Goal: Contribute content: Contribute content

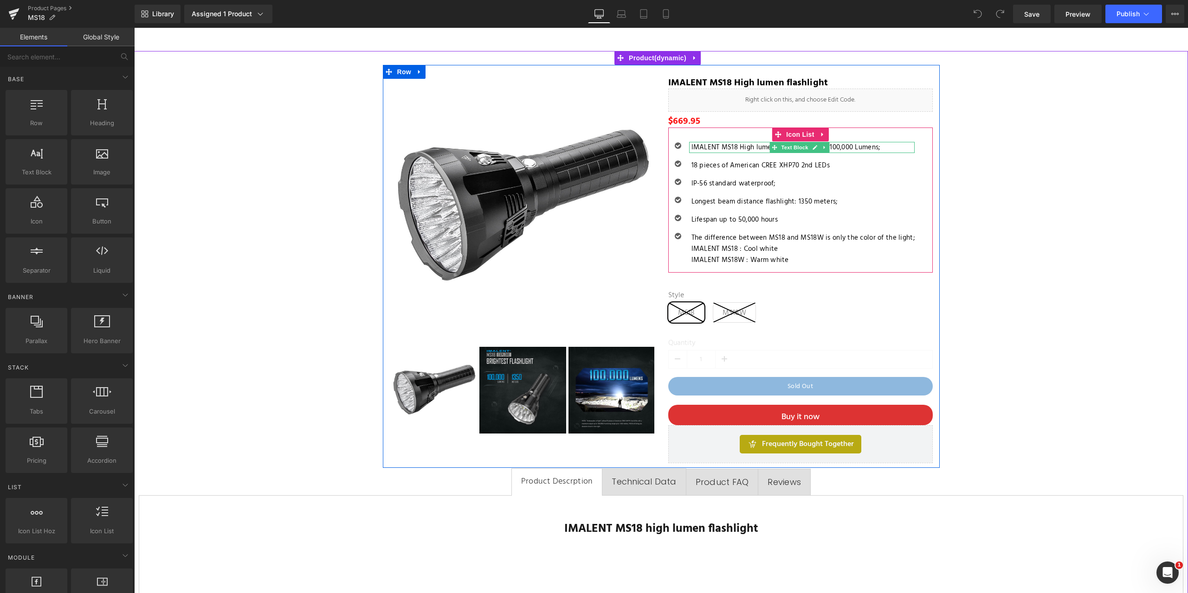
click at [725, 146] on p "IMALENT MS18 High lumen flashlight, Up to 100,000 Lumens;" at bounding box center [802, 147] width 223 height 11
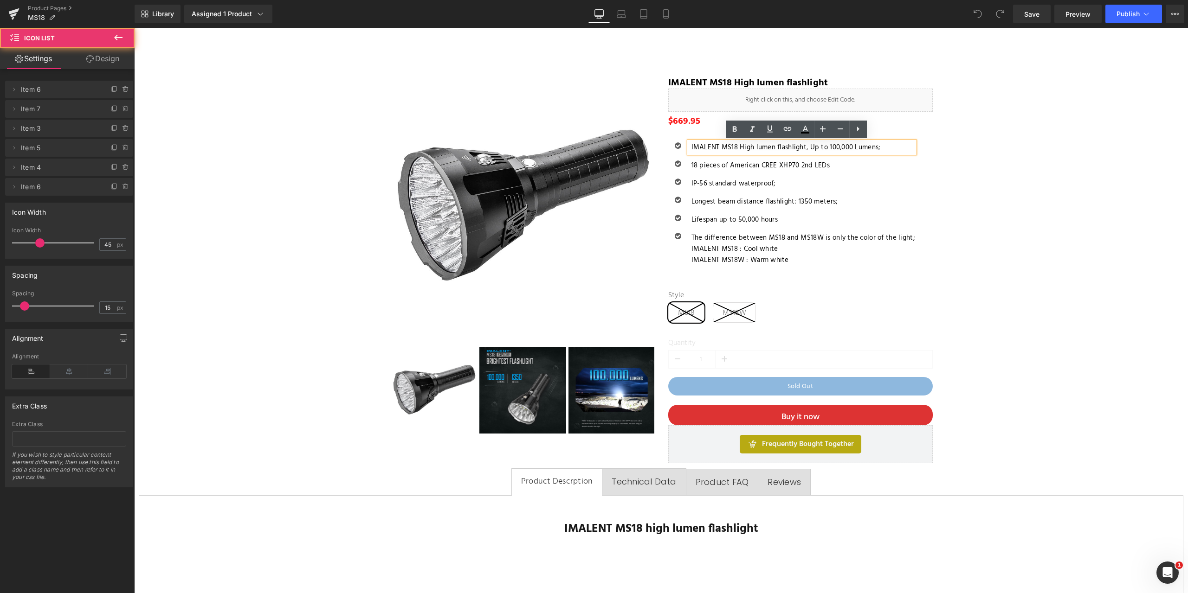
click at [921, 145] on div "Icon IMALENT MS18 High lumen flashlight, Up to 100,000 Lumens; Text Block Icon …" at bounding box center [800, 207] width 264 height 131
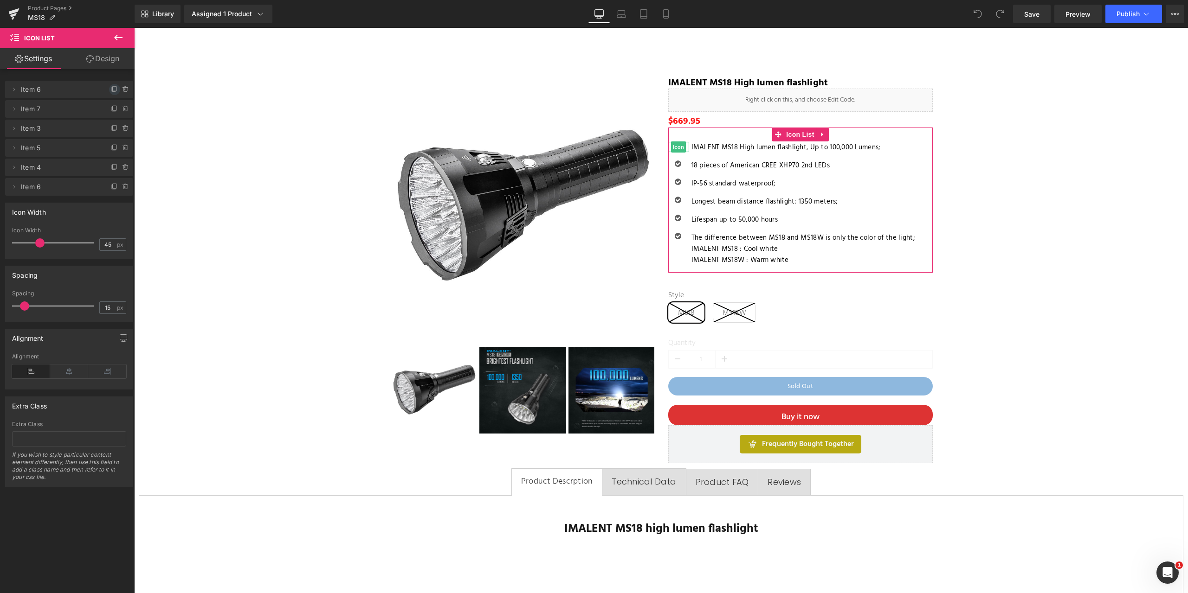
click at [111, 88] on icon at bounding box center [114, 89] width 7 height 7
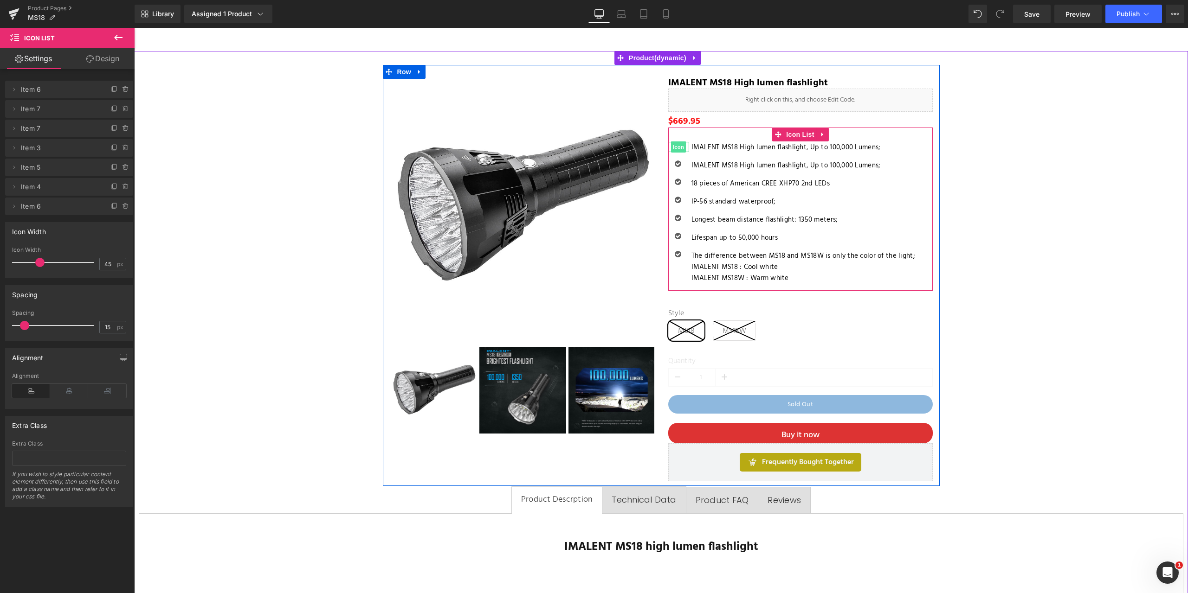
click at [675, 144] on span "Icon" at bounding box center [678, 146] width 15 height 11
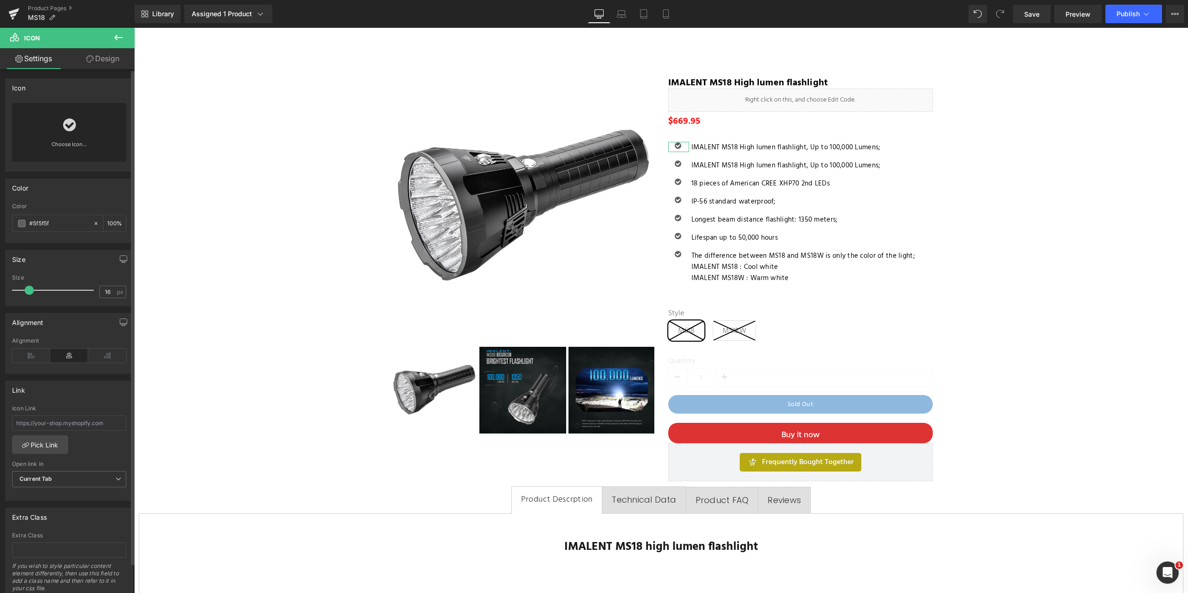
click at [55, 143] on link "Choose Icon..." at bounding box center [69, 151] width 114 height 22
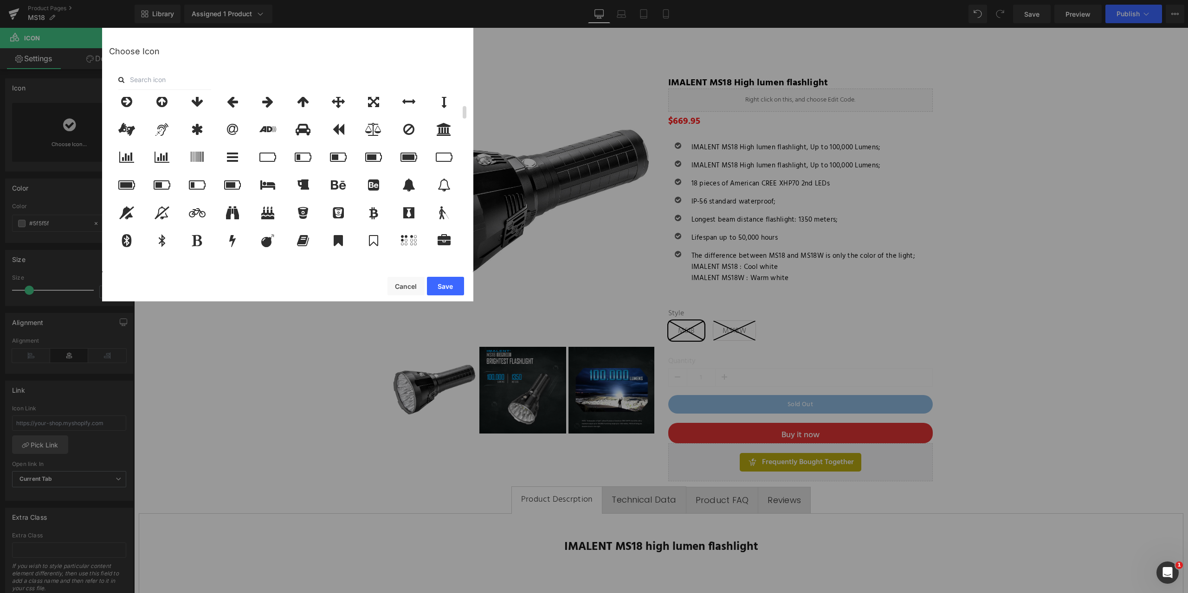
scroll to position [139, 0]
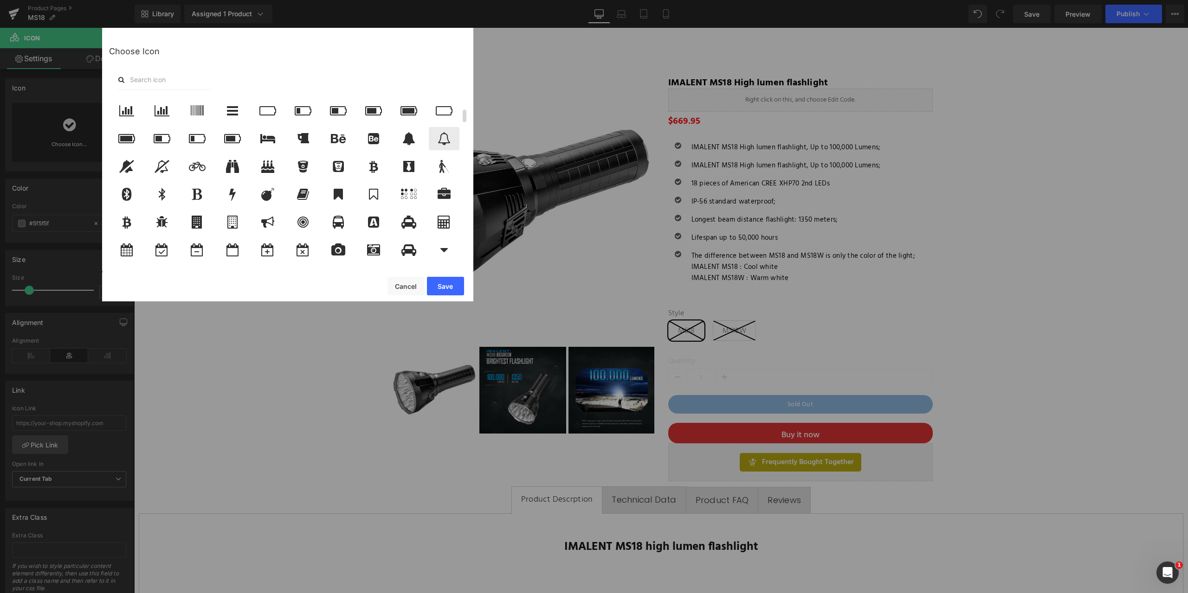
click at [442, 138] on icon at bounding box center [443, 138] width 13 height 13
click at [443, 289] on button "Save" at bounding box center [445, 286] width 37 height 19
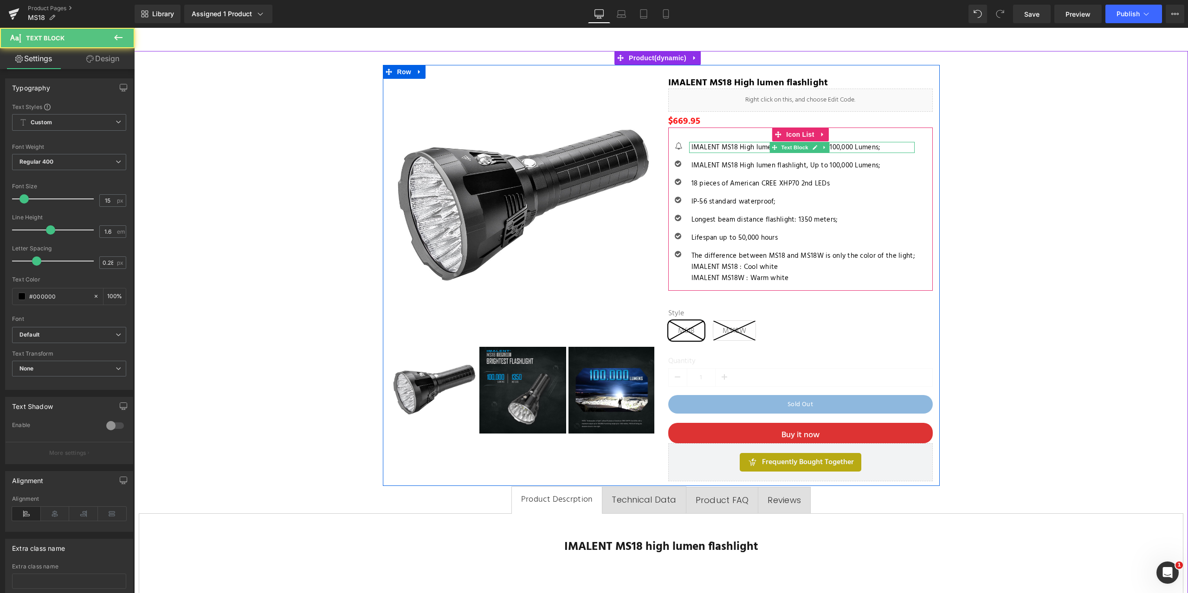
click at [703, 147] on p "IMALENT MS18 High lumen flashlight, Up to 100,000 Lumens;" at bounding box center [802, 147] width 223 height 11
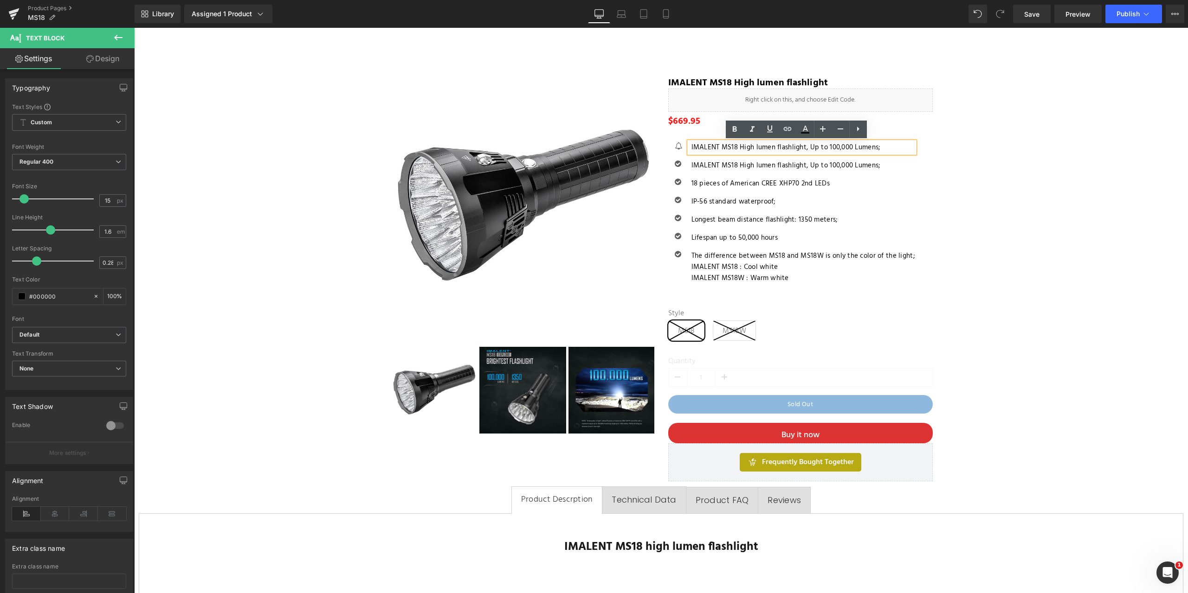
click at [880, 147] on p "IMALENT MS18 High lumen flashlight, Up to 100,000 Lumens;" at bounding box center [802, 147] width 223 height 11
click at [883, 147] on p "IMALENT MS18 High lumen flashlight, Up to 100,000 Lumens;" at bounding box center [802, 147] width 223 height 11
click at [888, 149] on p "IMALENT MS18 High lumen flashlight," at bounding box center [802, 147] width 223 height 11
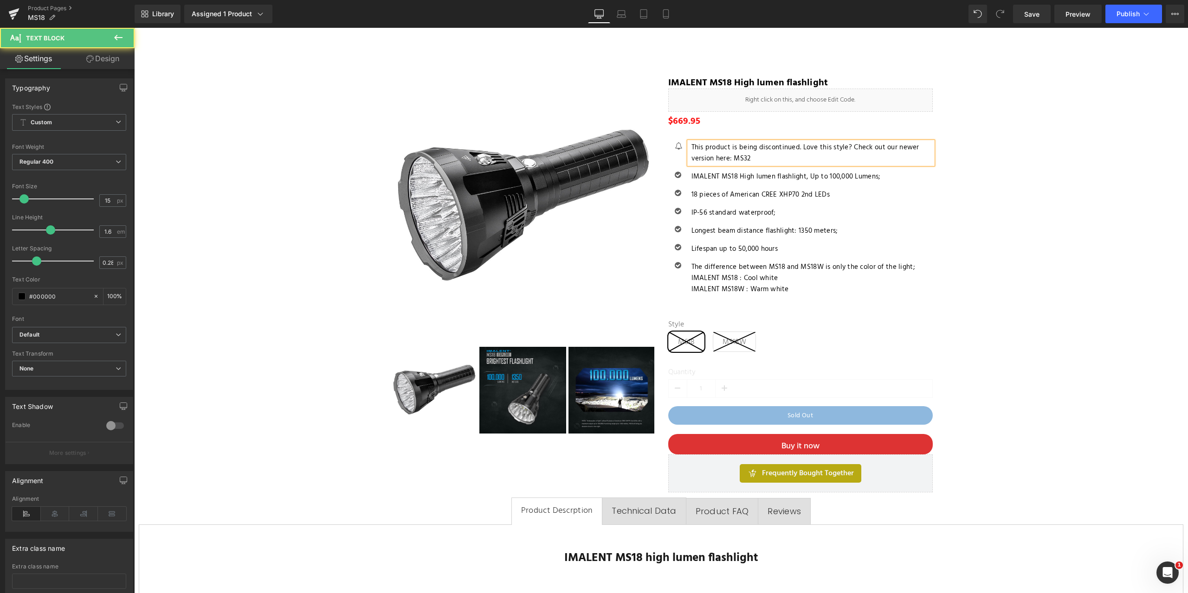
click at [758, 154] on p "This product is being discontinued. Love this style? Check out our newer versio…" at bounding box center [811, 153] width 241 height 22
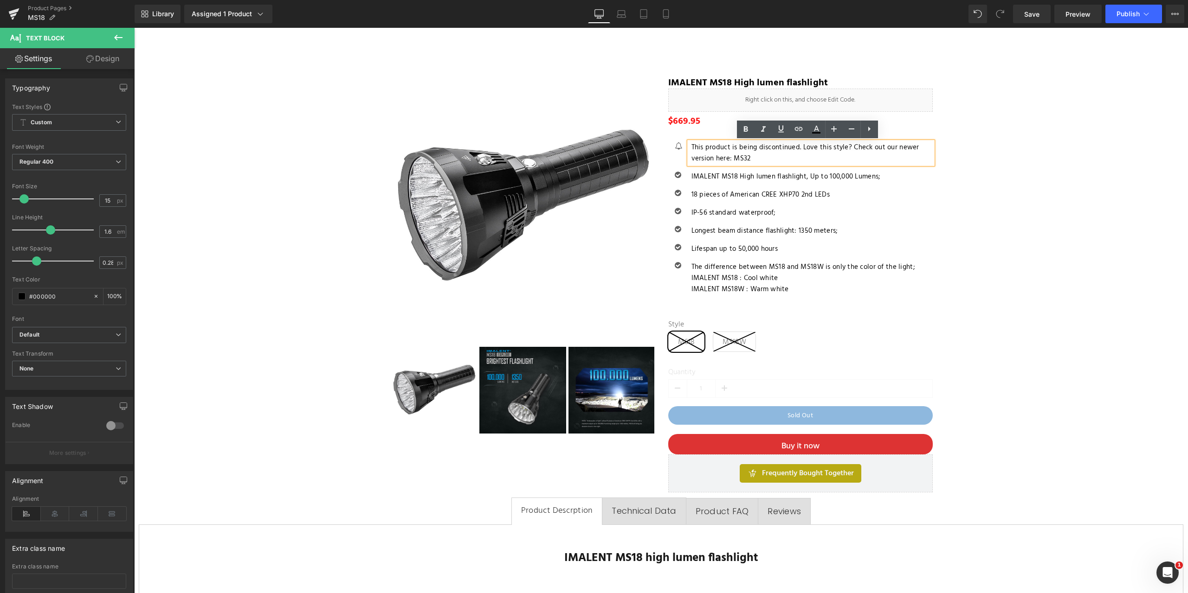
drag, startPoint x: 746, startPoint y: 158, endPoint x: 683, endPoint y: 148, distance: 63.9
click at [689, 148] on div "This product is being discontinued. Love this style? Check out our newer versio…" at bounding box center [811, 153] width 244 height 22
click at [775, 154] on p "This product is being discontinued. Love this style? Check out our newer versio…" at bounding box center [811, 153] width 241 height 22
drag, startPoint x: 730, startPoint y: 156, endPoint x: 746, endPoint y: 156, distance: 16.2
click at [746, 156] on p "This product is being discontinued. Love this style? Check out our newer versio…" at bounding box center [811, 153] width 241 height 22
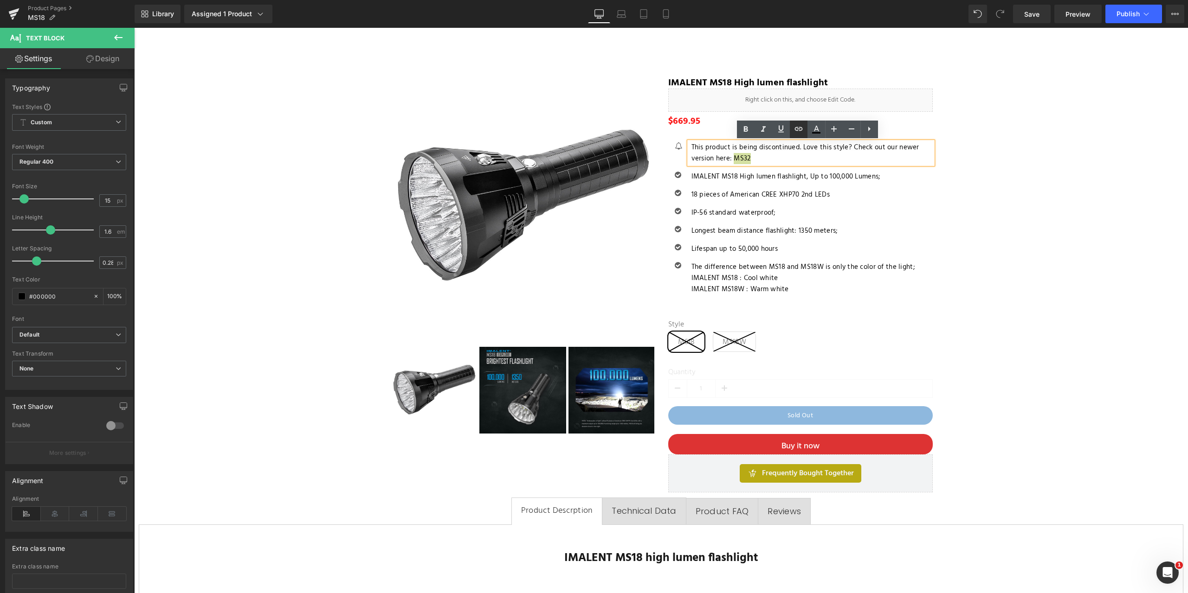
click at [797, 128] on icon at bounding box center [798, 128] width 11 height 11
click at [759, 181] on input "text" at bounding box center [762, 179] width 143 height 23
paste input "[URL][DOMAIN_NAME]"
type input "[URL][DOMAIN_NAME]"
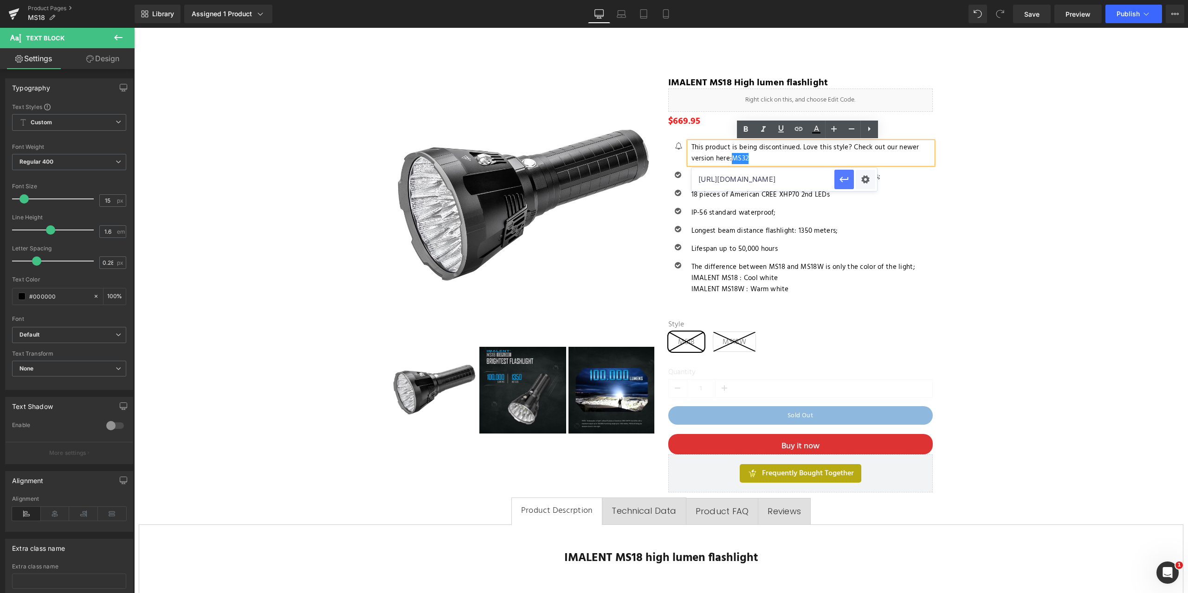
click at [843, 179] on icon "button" at bounding box center [843, 179] width 11 height 11
click at [771, 159] on p "This product is being discontinued. Love this style? Check out our newer versio…" at bounding box center [811, 153] width 241 height 22
click at [747, 158] on p "This product is being discontinued. Love this style? Check out our newer versio…" at bounding box center [811, 153] width 241 height 22
drag, startPoint x: 747, startPoint y: 158, endPoint x: 730, endPoint y: 158, distance: 16.7
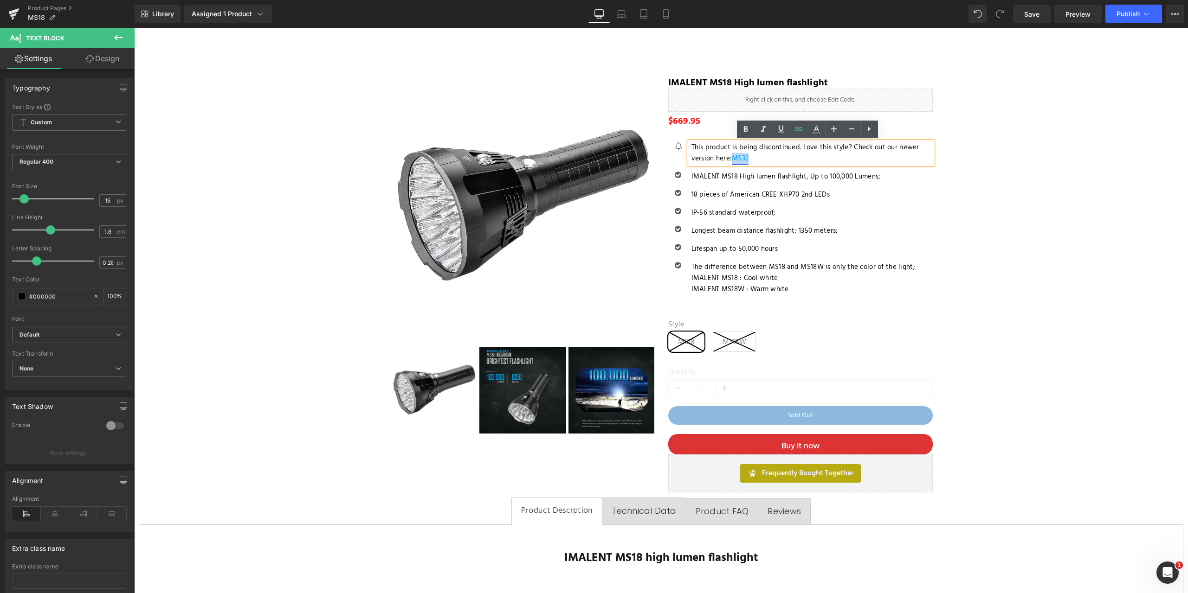
click at [730, 158] on p "This product is being discontinued. Love this style? Check out our newer versio…" at bounding box center [811, 153] width 241 height 22
click at [746, 130] on icon at bounding box center [745, 129] width 4 height 6
click at [819, 129] on icon at bounding box center [815, 129] width 11 height 11
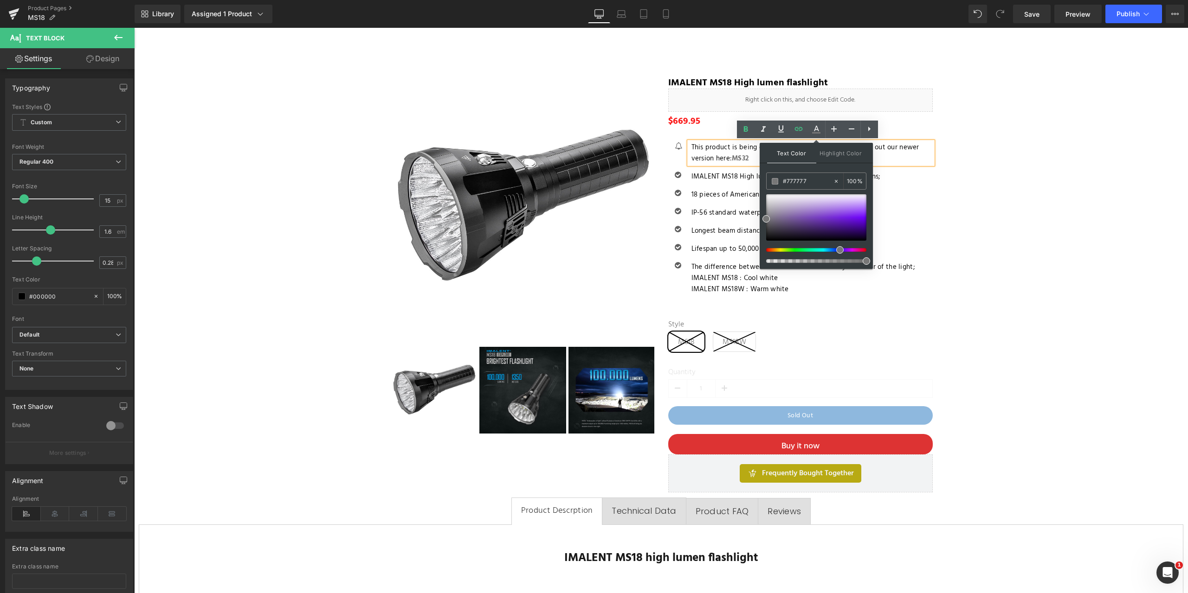
click at [836, 249] on div at bounding box center [812, 250] width 100 height 4
click at [831, 249] on div at bounding box center [812, 250] width 100 height 4
click at [848, 224] on div at bounding box center [816, 217] width 100 height 46
click at [853, 222] on div at bounding box center [816, 217] width 100 height 46
click at [859, 218] on div at bounding box center [816, 217] width 100 height 46
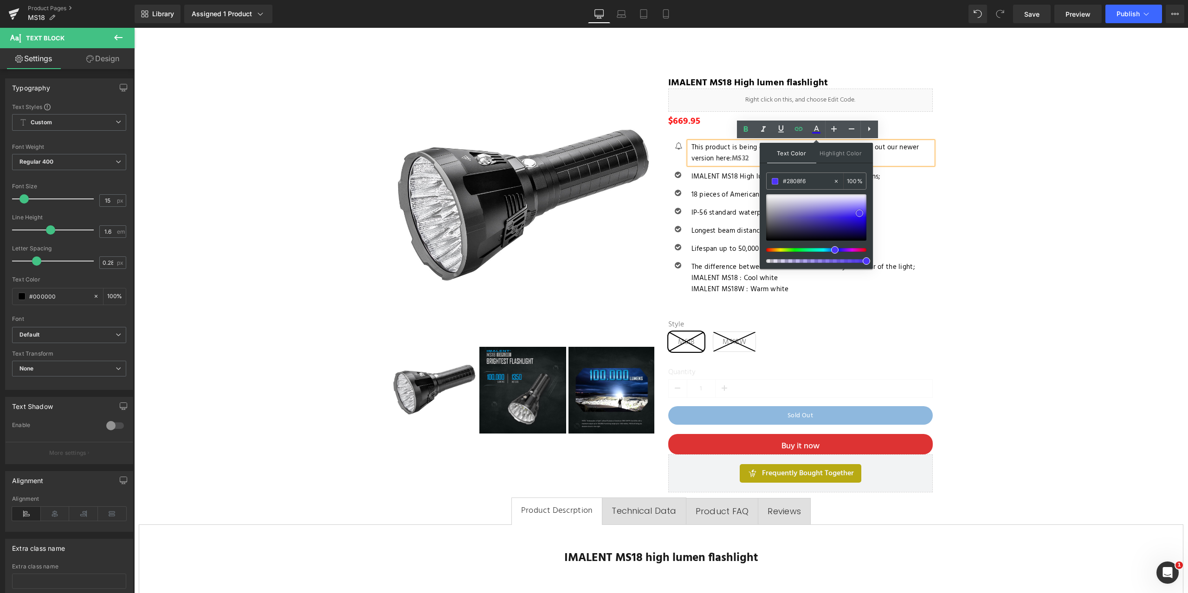
click at [859, 213] on div at bounding box center [816, 217] width 100 height 46
click at [851, 222] on div at bounding box center [816, 217] width 100 height 46
click at [853, 216] on div at bounding box center [816, 217] width 100 height 46
click at [901, 193] on p "18 pieces of American CREE XHP70 2nd LEDs" at bounding box center [811, 194] width 241 height 11
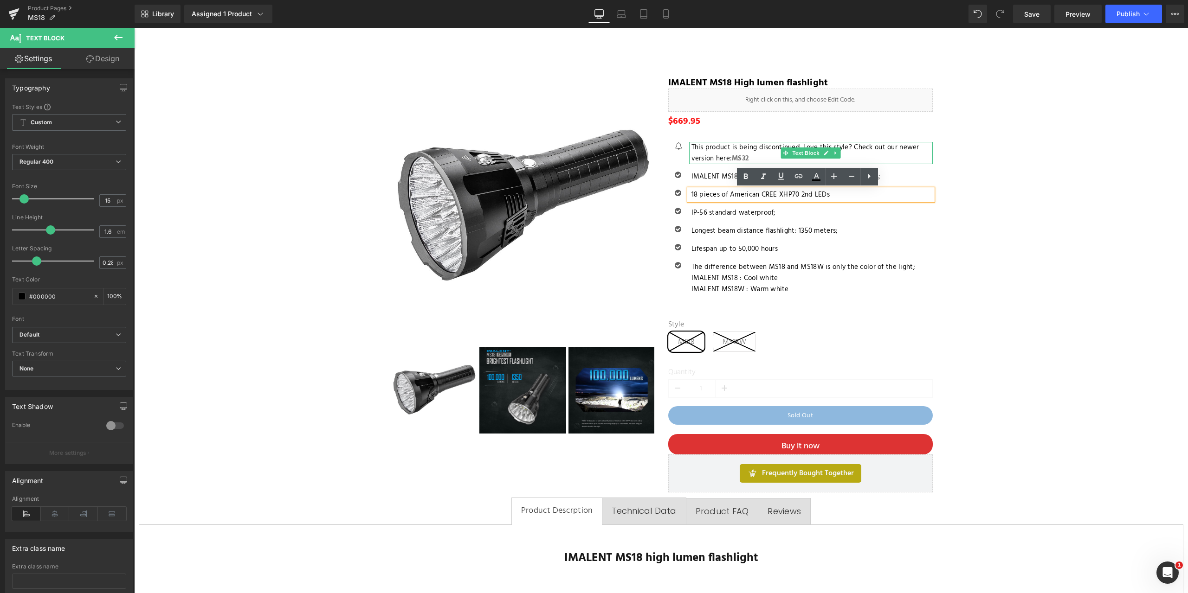
click at [759, 153] on p "This product is being discontinued. Love this style? Check out our newer versio…" at bounding box center [811, 153] width 241 height 22
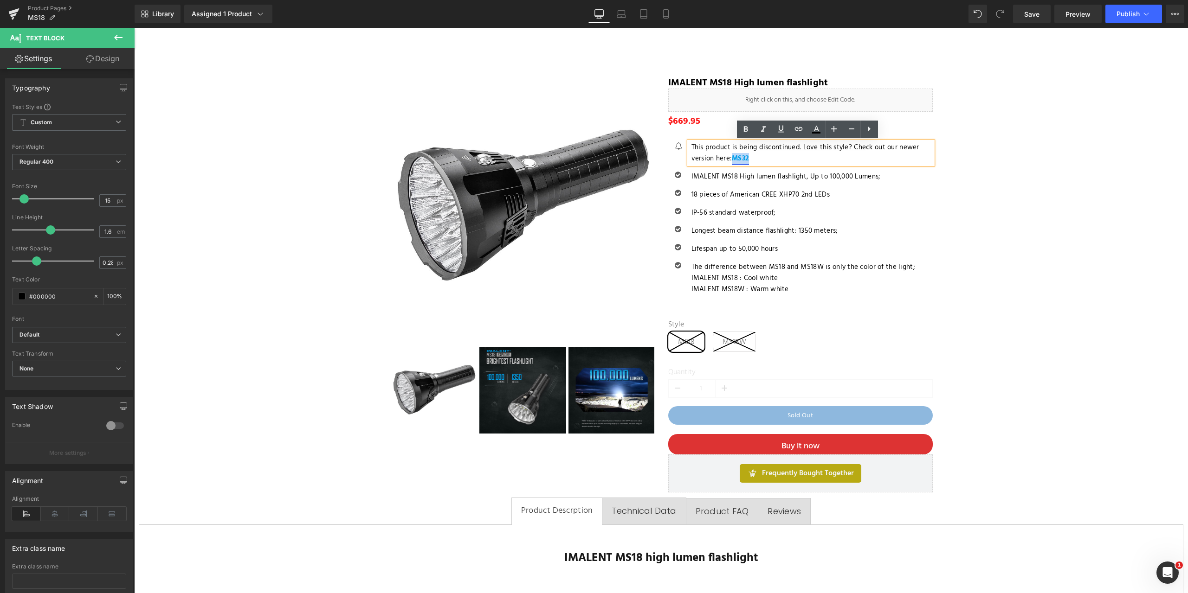
drag, startPoint x: 750, startPoint y: 158, endPoint x: 730, endPoint y: 157, distance: 20.0
click at [730, 157] on p "This product is being discontinued. Love this style? Check out our newer versio…" at bounding box center [811, 153] width 241 height 22
click at [818, 131] on icon at bounding box center [816, 129] width 5 height 6
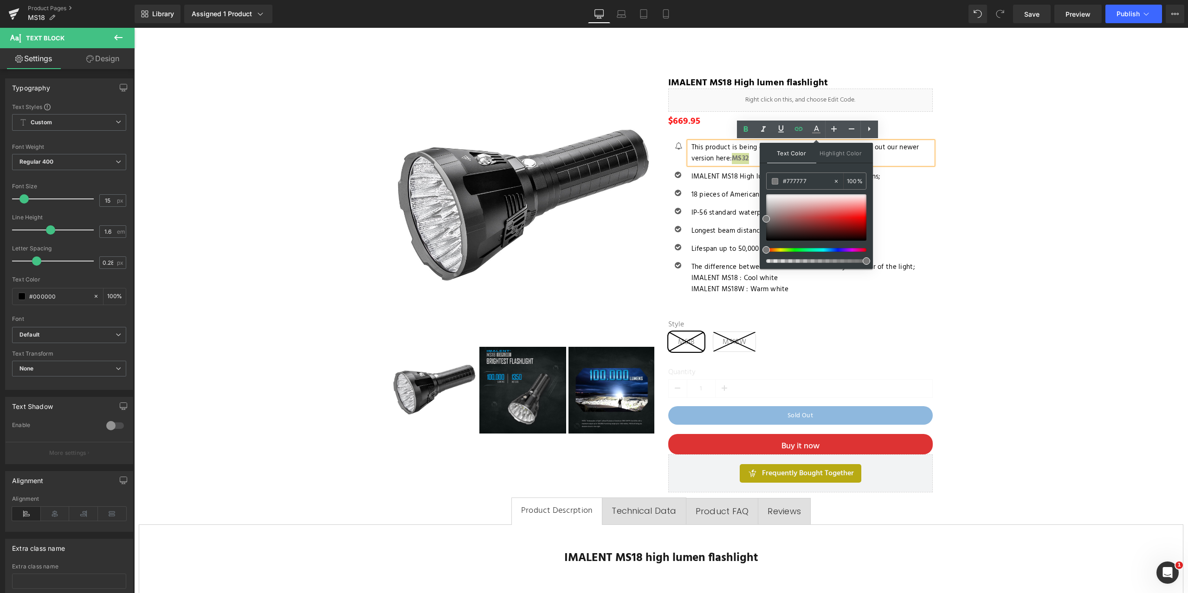
click at [833, 249] on div at bounding box center [812, 250] width 100 height 4
click at [850, 222] on div at bounding box center [816, 217] width 100 height 46
click at [849, 225] on span at bounding box center [849, 221] width 7 height 7
click at [830, 155] on span "Highlight Color" at bounding box center [840, 153] width 49 height 20
click at [839, 249] on div at bounding box center [812, 250] width 100 height 4
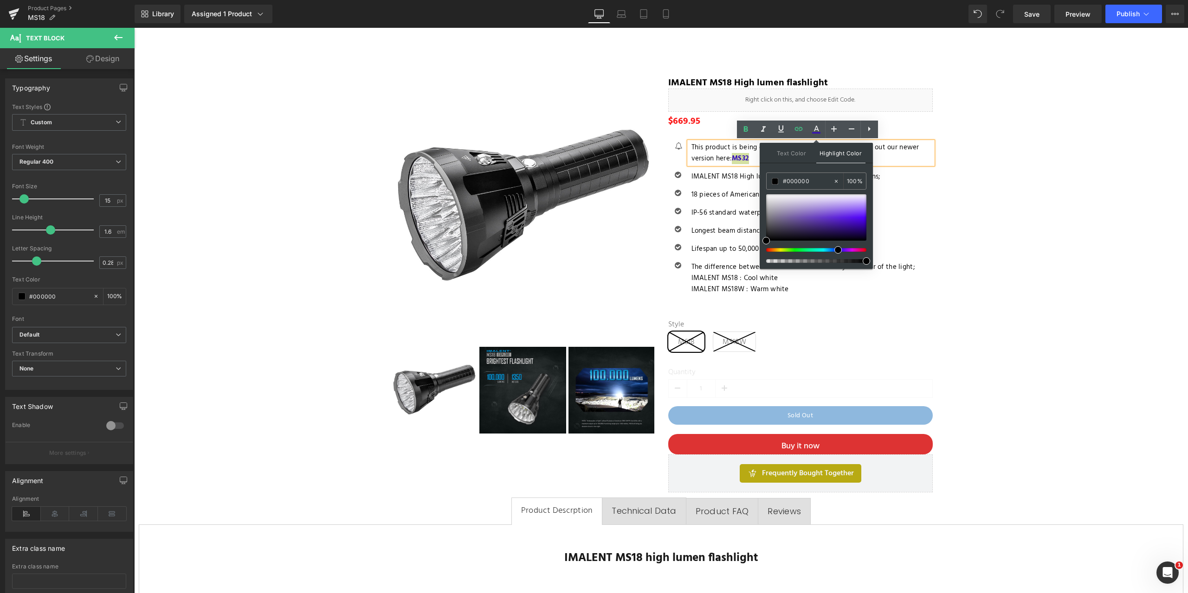
click at [834, 249] on div at bounding box center [812, 250] width 100 height 4
click at [856, 216] on div at bounding box center [816, 217] width 100 height 46
click at [746, 161] on strong "MS32" at bounding box center [740, 158] width 17 height 11
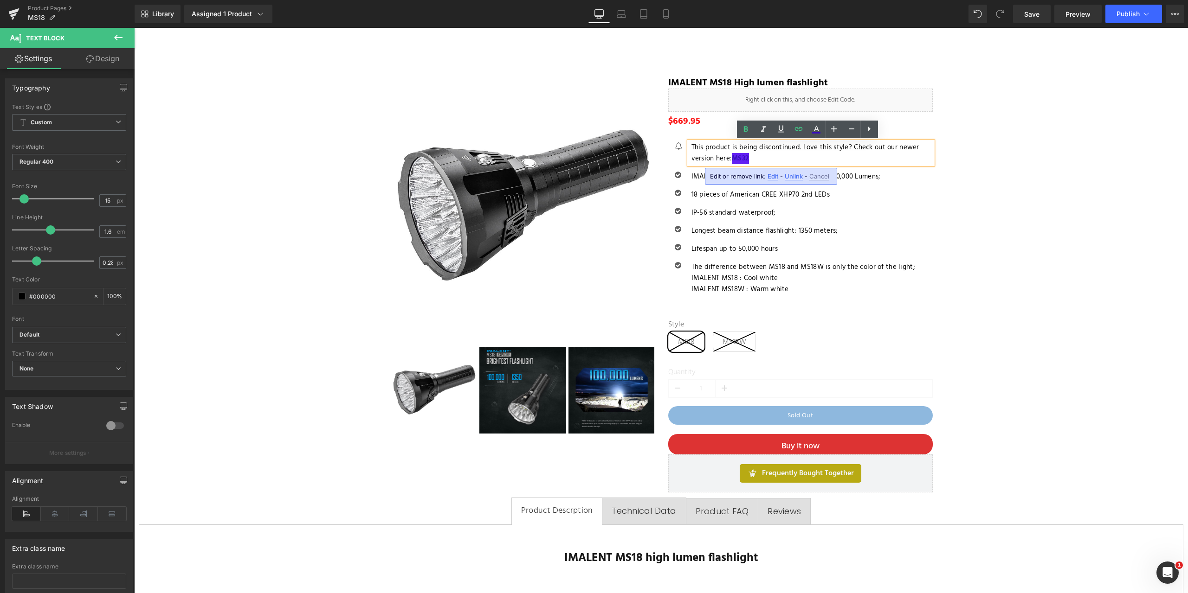
click at [771, 156] on p "This product is being discontinued. Love this style? Check out our newer versio…" at bounding box center [811, 153] width 241 height 22
click at [781, 161] on p "This product is being discontinued. Love this style? Check out our newer versio…" at bounding box center [811, 153] width 241 height 22
click at [753, 158] on p "This product is being discontinued. Love this style? Check out our newer versio…" at bounding box center [811, 153] width 241 height 22
drag, startPoint x: 754, startPoint y: 161, endPoint x: 732, endPoint y: 161, distance: 21.8
click at [732, 161] on p "This product is being discontinued. Love this style? Check out our newer versio…" at bounding box center [811, 153] width 241 height 22
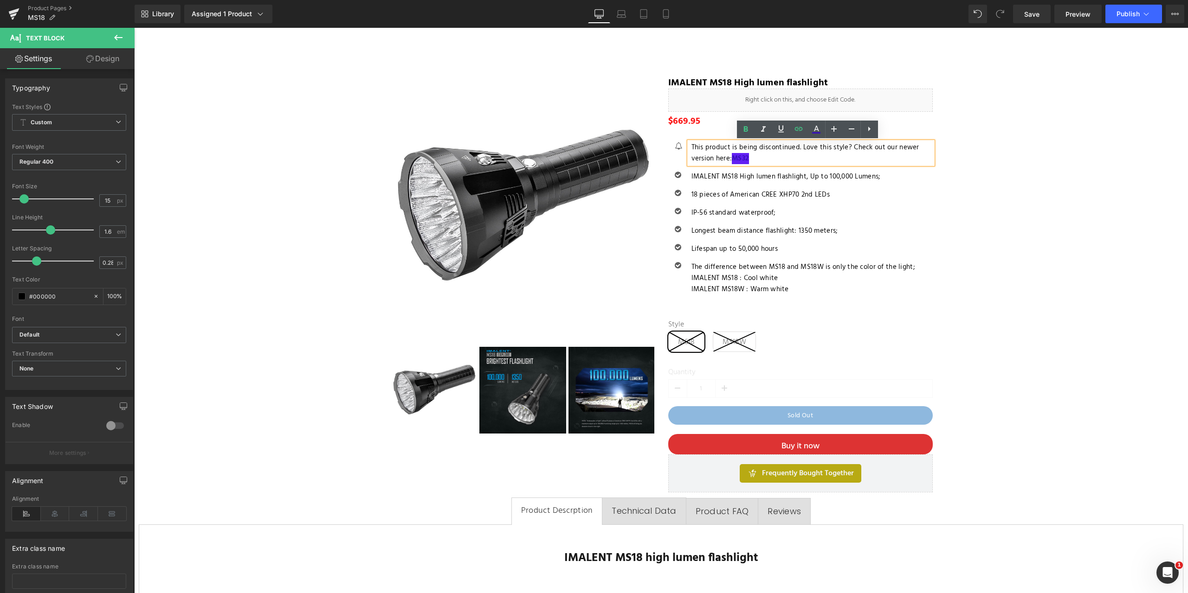
click at [727, 157] on p "This product is being discontinued. Love this style? Check out our newer versio…" at bounding box center [811, 153] width 241 height 22
drag, startPoint x: 731, startPoint y: 160, endPoint x: 751, endPoint y: 159, distance: 20.4
click at [751, 159] on p "This product is being discontinued. Love this style? Check out our newer versio…" at bounding box center [811, 153] width 241 height 22
click at [818, 133] on icon at bounding box center [816, 132] width 8 height 1
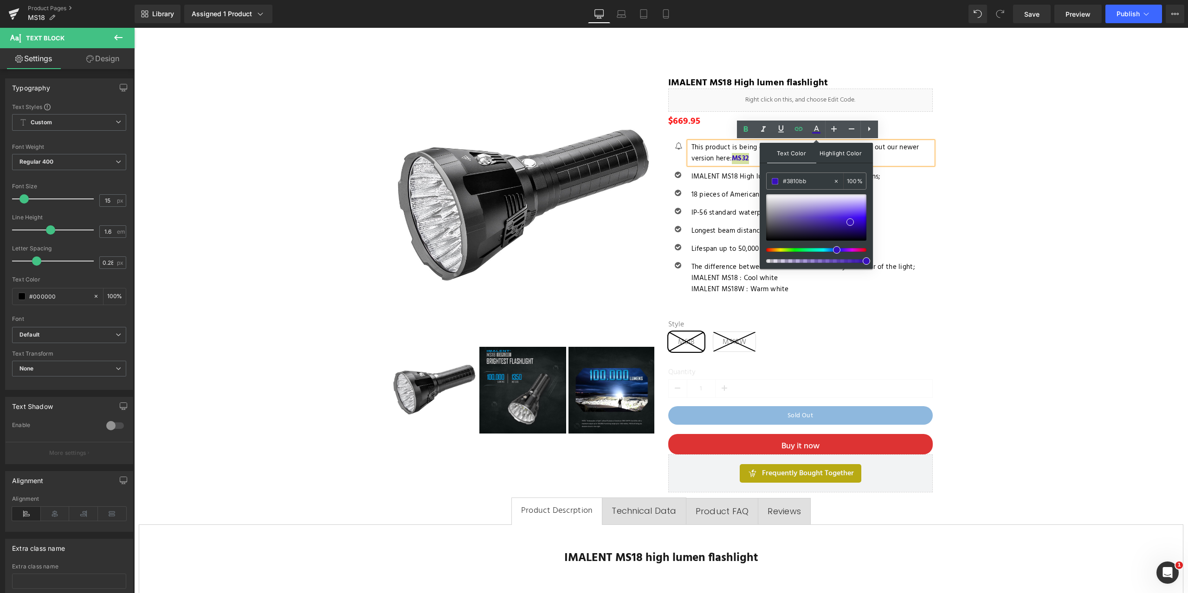
click at [837, 154] on span "Highlight Color" at bounding box center [840, 153] width 49 height 20
click at [774, 181] on span at bounding box center [774, 181] width 6 height 6
click at [811, 180] on input "transparent" at bounding box center [808, 181] width 50 height 10
click at [770, 202] on div at bounding box center [816, 217] width 100 height 46
click at [803, 157] on span "Text Color" at bounding box center [791, 153] width 49 height 20
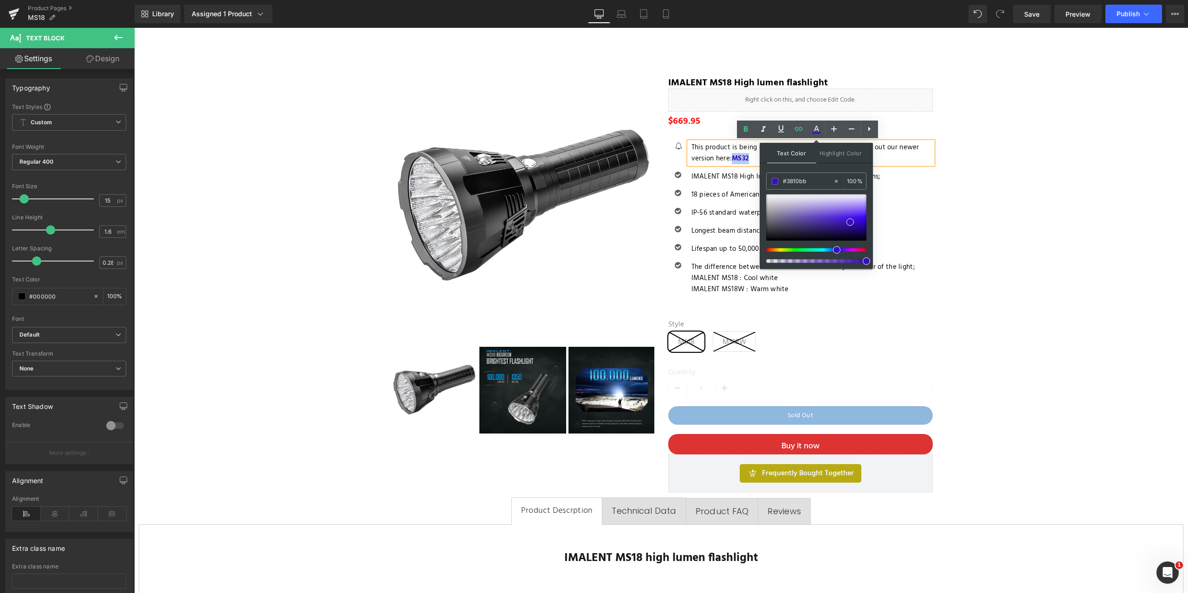
click at [755, 157] on p "This product is being discontinued. Love this style? Check out our newer versio…" at bounding box center [811, 153] width 241 height 22
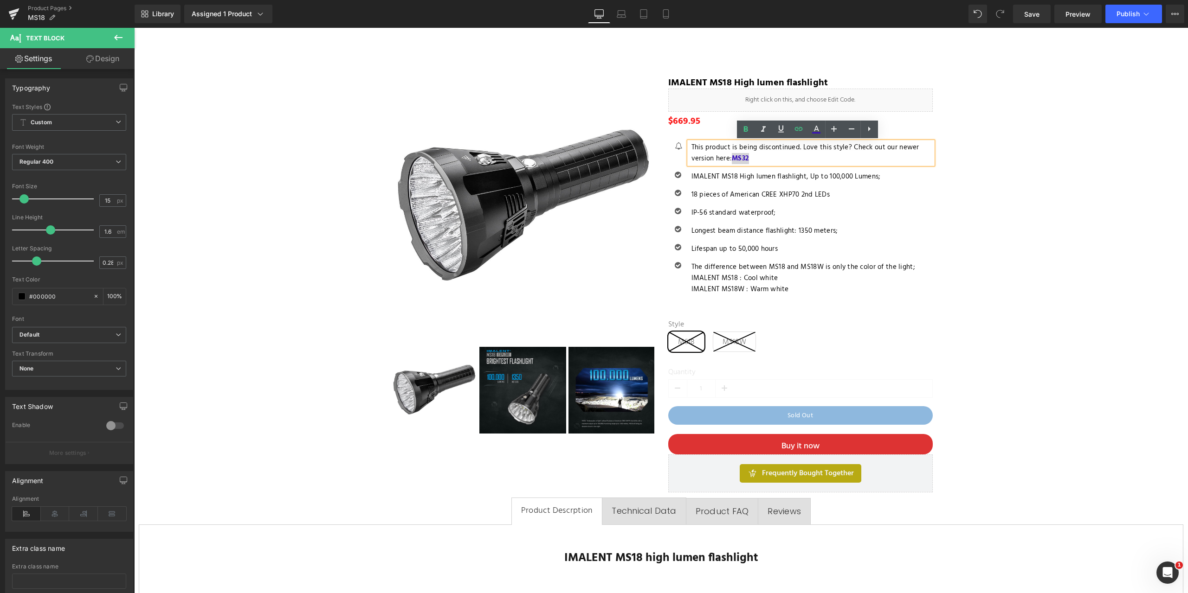
click at [868, 130] on icon at bounding box center [868, 128] width 11 height 11
click at [868, 131] on icon at bounding box center [869, 129] width 2 height 6
click at [756, 157] on li "This product is being discontinued. Love this style? Check out our newer versio…" at bounding box center [811, 153] width 241 height 22
click at [869, 130] on icon at bounding box center [868, 128] width 11 height 11
click at [869, 129] on icon at bounding box center [868, 128] width 11 height 11
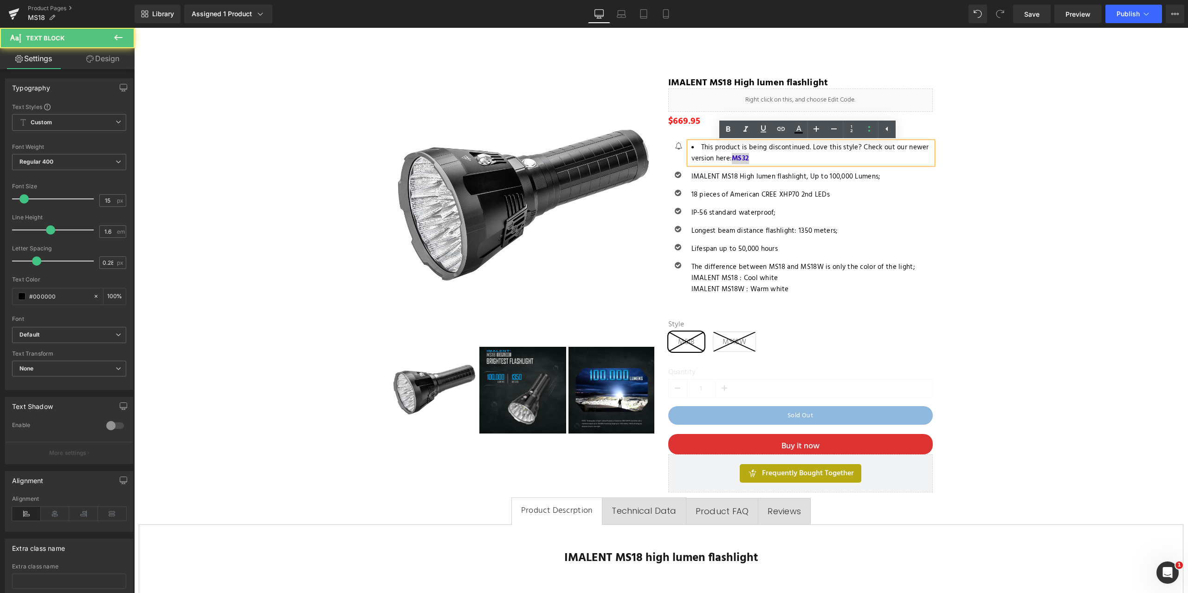
click at [769, 159] on li "This product is being discontinued. Love this style? Check out our newer versio…" at bounding box center [811, 153] width 241 height 22
click at [870, 129] on icon at bounding box center [868, 128] width 11 height 11
click at [773, 155] on p "This product is being discontinued. Love this style? Check out our newer versio…" at bounding box center [811, 153] width 241 height 22
click at [774, 155] on p "This product is being discontinued. Love this style? Check out our newer versio…" at bounding box center [811, 153] width 241 height 22
click at [829, 158] on p "This product is being discontinued. Love this style? Check out our newer versio…" at bounding box center [811, 153] width 241 height 22
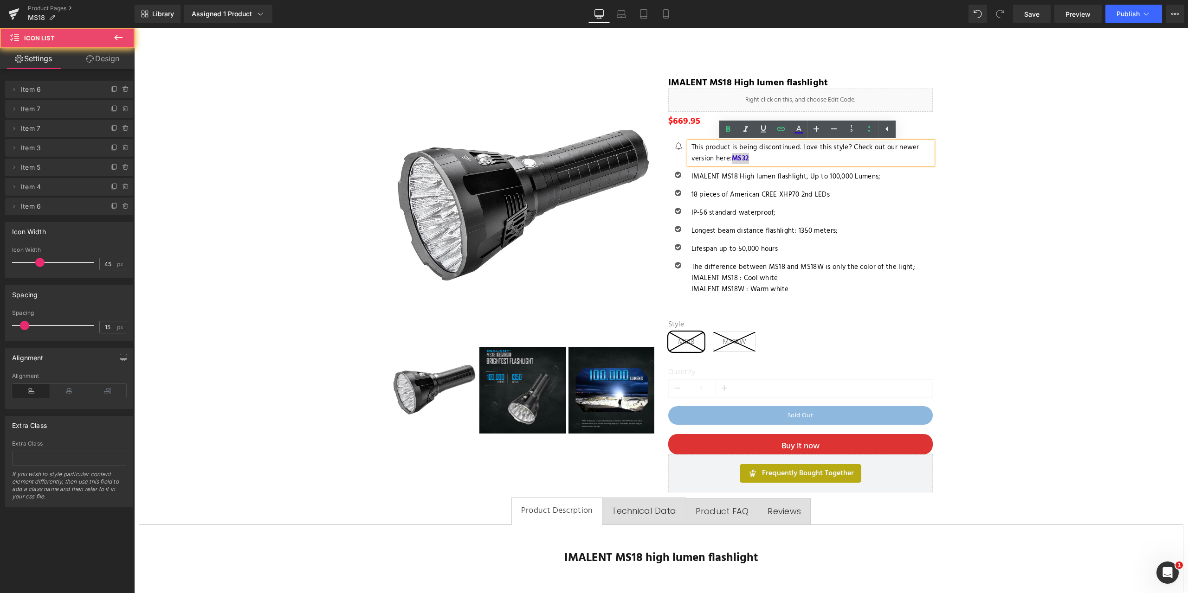
click at [840, 222] on ul "Icon This product is being discontinued. Love this style? Check out our newer v…" at bounding box center [800, 222] width 264 height 160
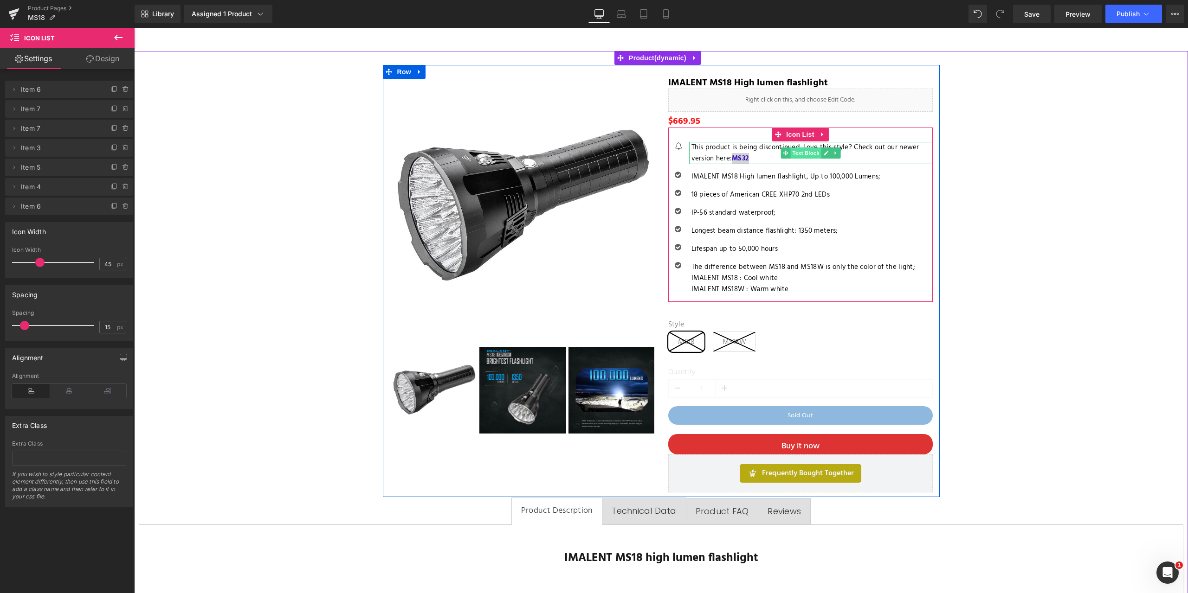
click at [803, 152] on span "Text Block" at bounding box center [805, 153] width 31 height 11
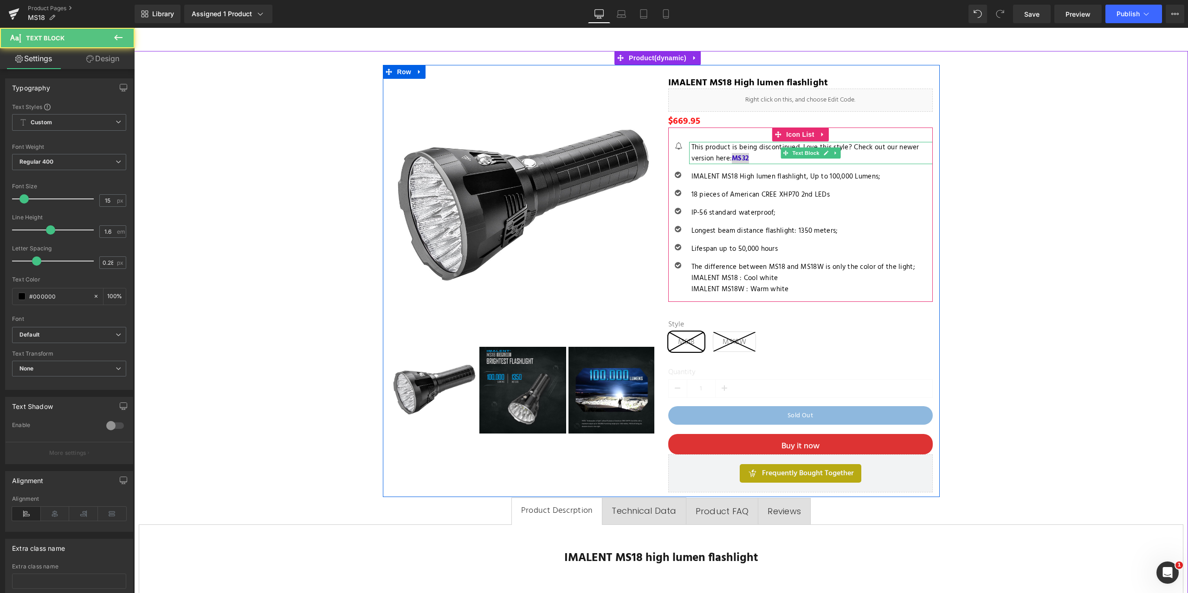
click at [747, 158] on p "This product is being discontinued. Love this style? Check out our newer versio…" at bounding box center [811, 153] width 241 height 22
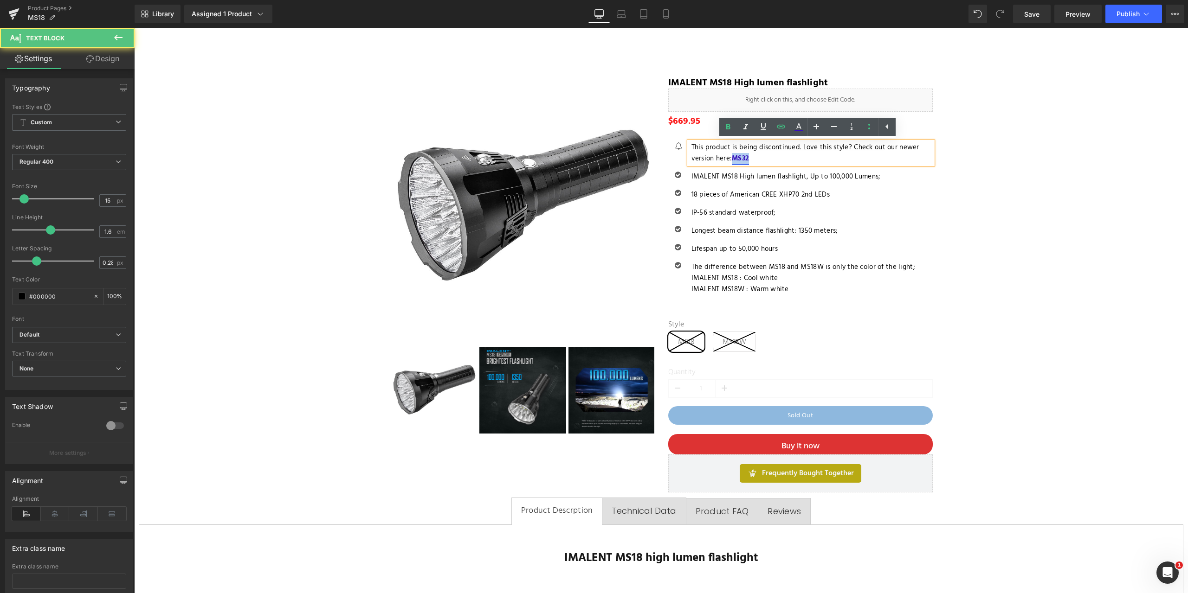
drag, startPoint x: 751, startPoint y: 157, endPoint x: 731, endPoint y: 156, distance: 20.4
click at [731, 156] on p "This product is being discontinued. Love this style? Check out our newer versio…" at bounding box center [811, 153] width 241 height 22
click at [729, 158] on p "This product is being discontinued. Love this style? Check out our newer versio…" at bounding box center [811, 153] width 241 height 22
click at [753, 158] on p "This product is being discontinued. Love this style? Check out our newer versio…" at bounding box center [811, 153] width 241 height 22
click at [727, 159] on span "This product is being discontinued. Love this style? Check out our newer versio…" at bounding box center [805, 153] width 228 height 22
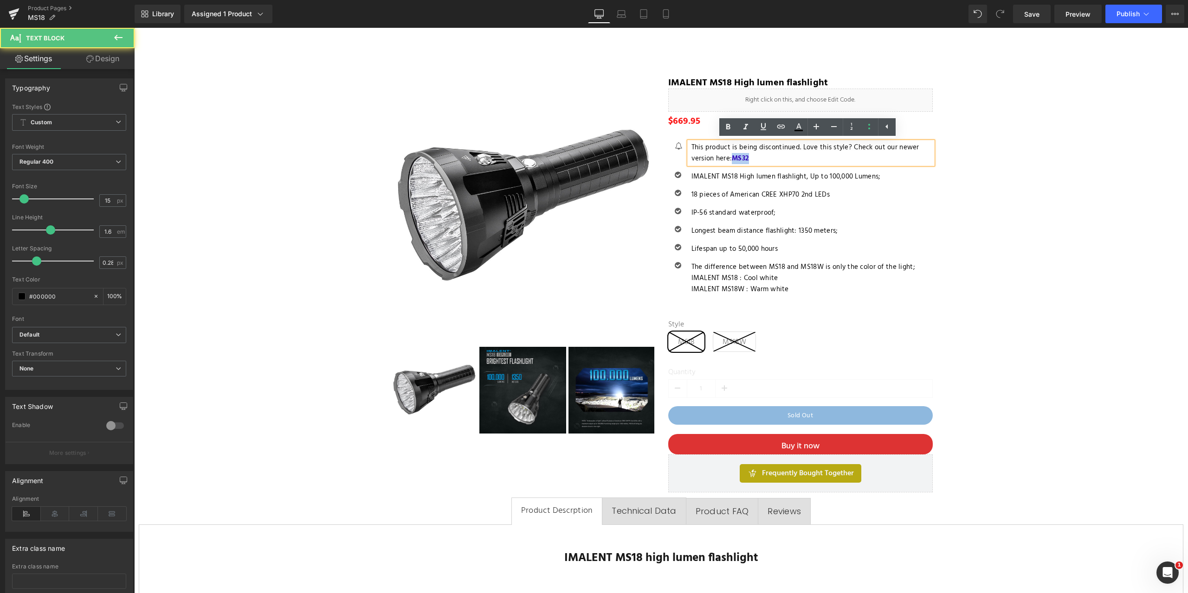
drag, startPoint x: 729, startPoint y: 159, endPoint x: 748, endPoint y: 159, distance: 18.6
click at [748, 159] on p "This product is being discontinued. Love this style? Check out our newer versio…" at bounding box center [811, 153] width 241 height 22
click at [782, 125] on icon at bounding box center [781, 127] width 8 height 4
drag, startPoint x: 843, startPoint y: 177, endPoint x: 646, endPoint y: 132, distance: 202.1
click at [843, 177] on icon "button" at bounding box center [843, 179] width 11 height 11
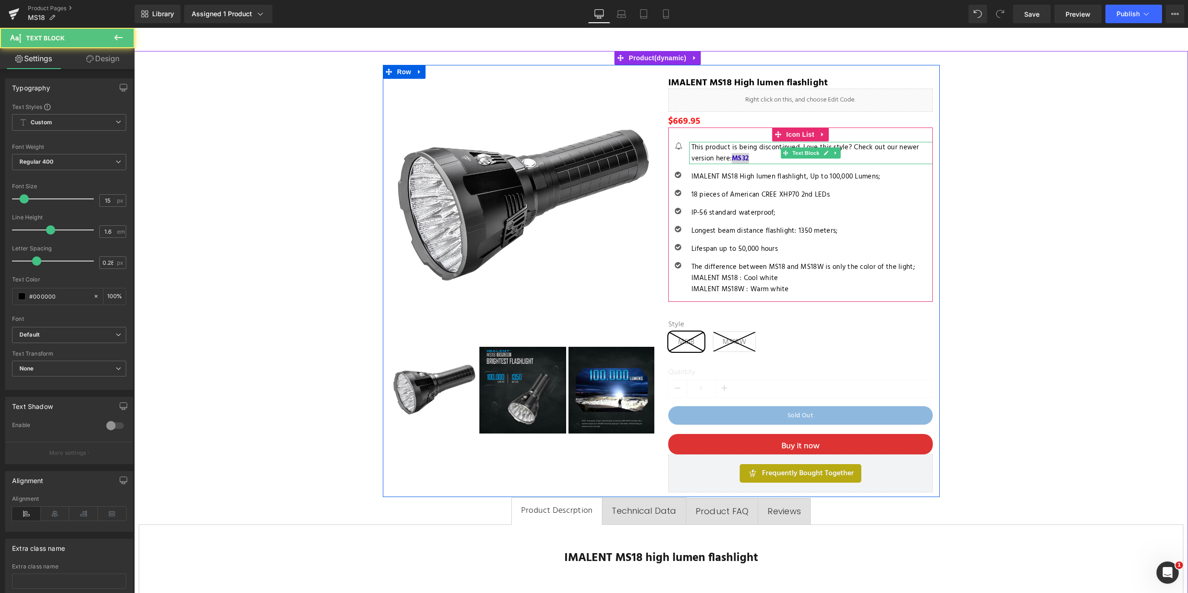
click at [816, 161] on p "This product is being discontinued. Love this style? Check out our newer versio…" at bounding box center [811, 153] width 241 height 22
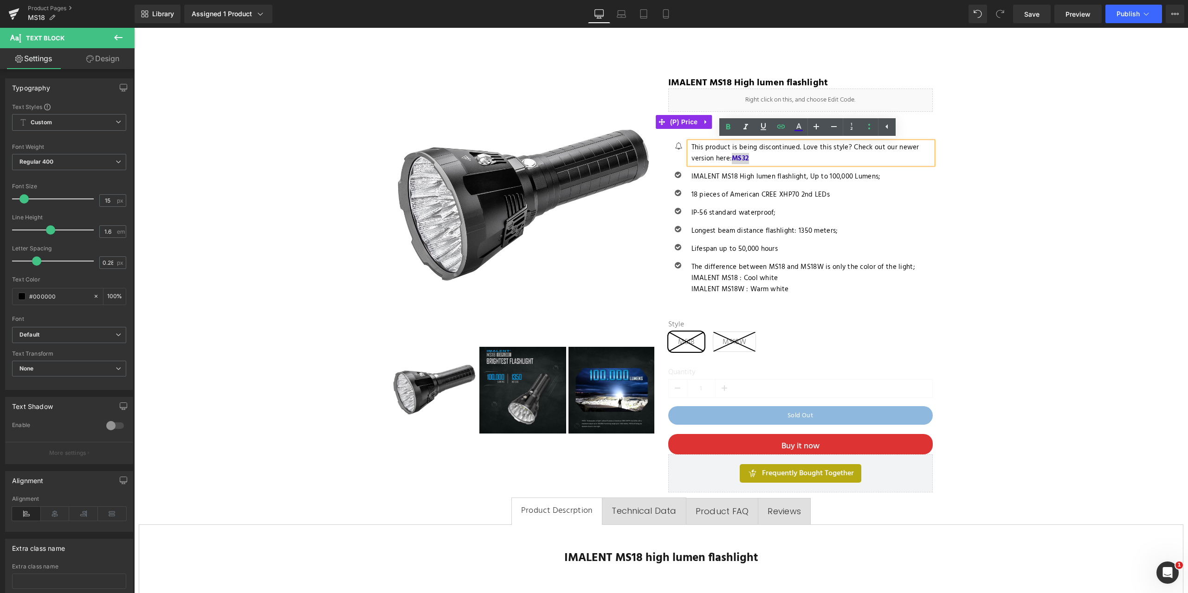
click at [912, 122] on div "$669.95 $669.95" at bounding box center [800, 121] width 264 height 11
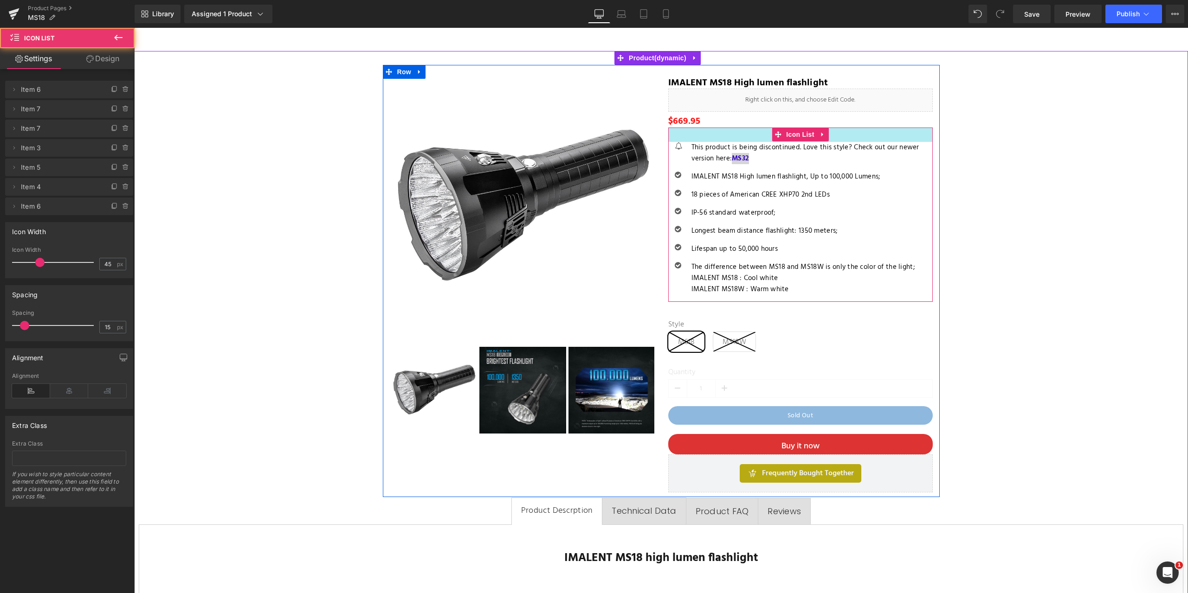
click at [836, 133] on div "31px" at bounding box center [800, 135] width 264 height 14
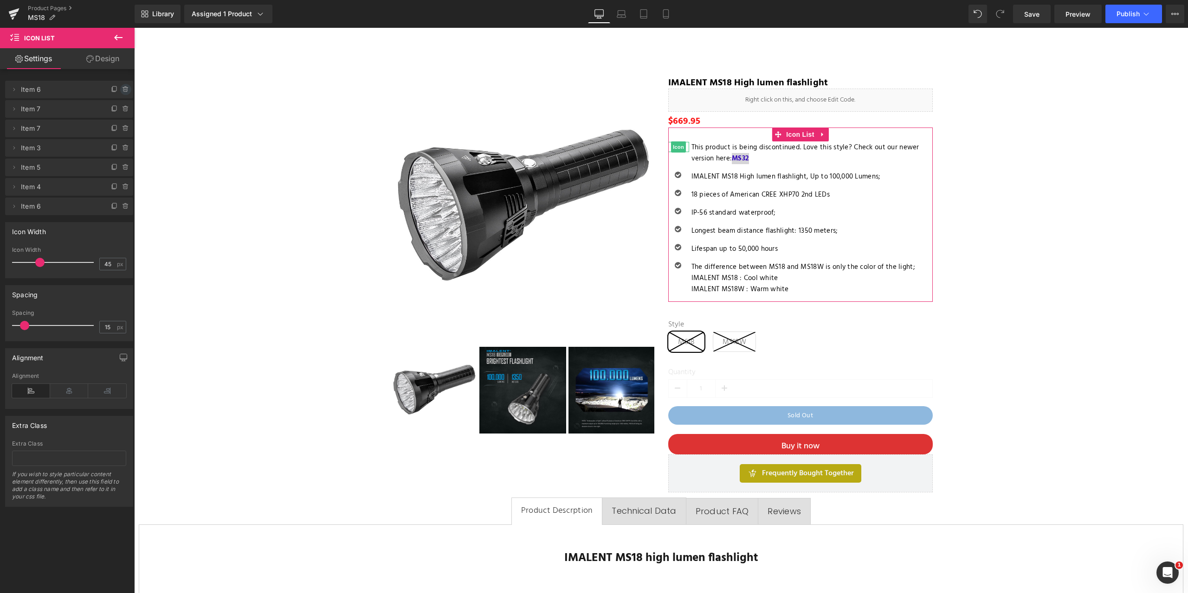
click at [124, 87] on icon at bounding box center [125, 87] width 2 height 1
click at [106, 91] on button "Delete" at bounding box center [115, 90] width 29 height 12
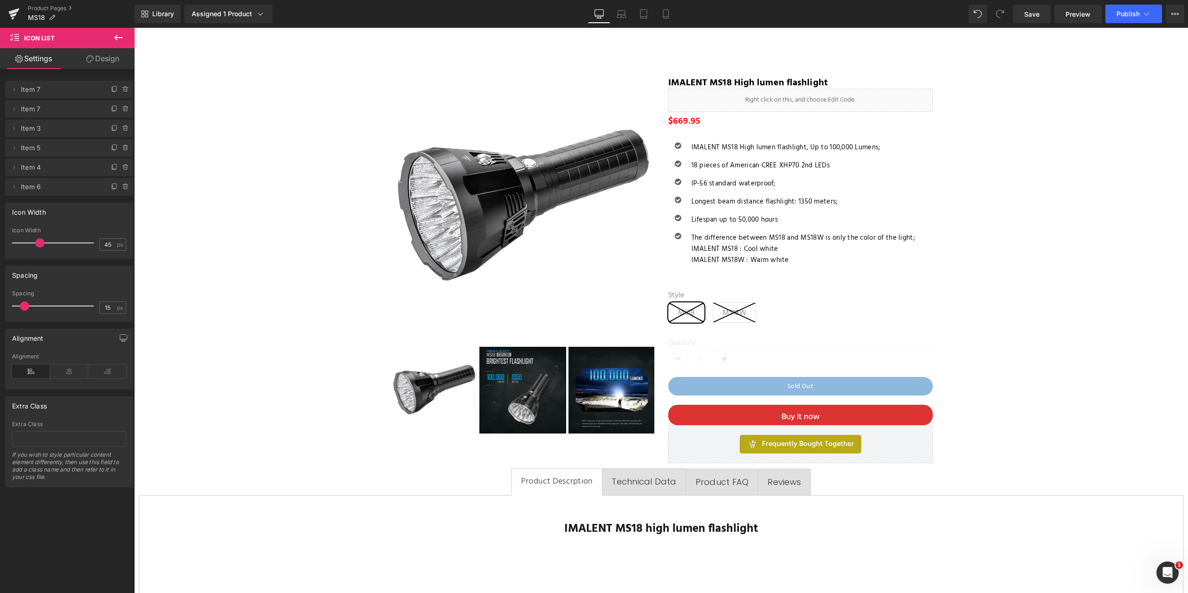
click at [116, 38] on icon at bounding box center [118, 38] width 8 height 6
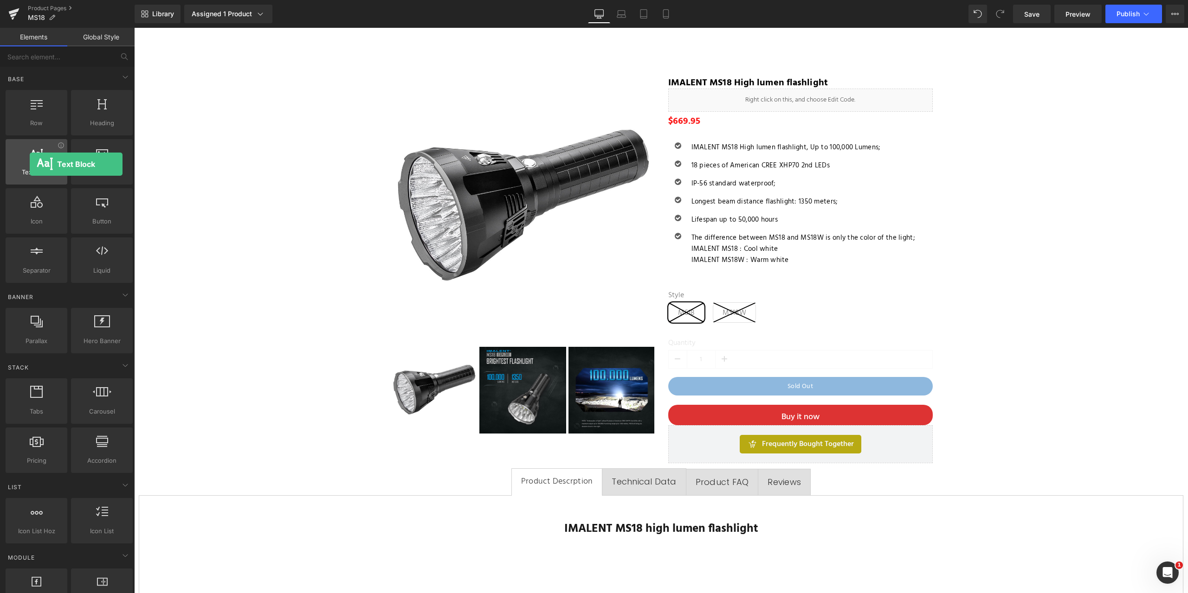
click at [30, 164] on div at bounding box center [36, 157] width 56 height 21
click at [87, 30] on link "Global Style" at bounding box center [100, 37] width 67 height 19
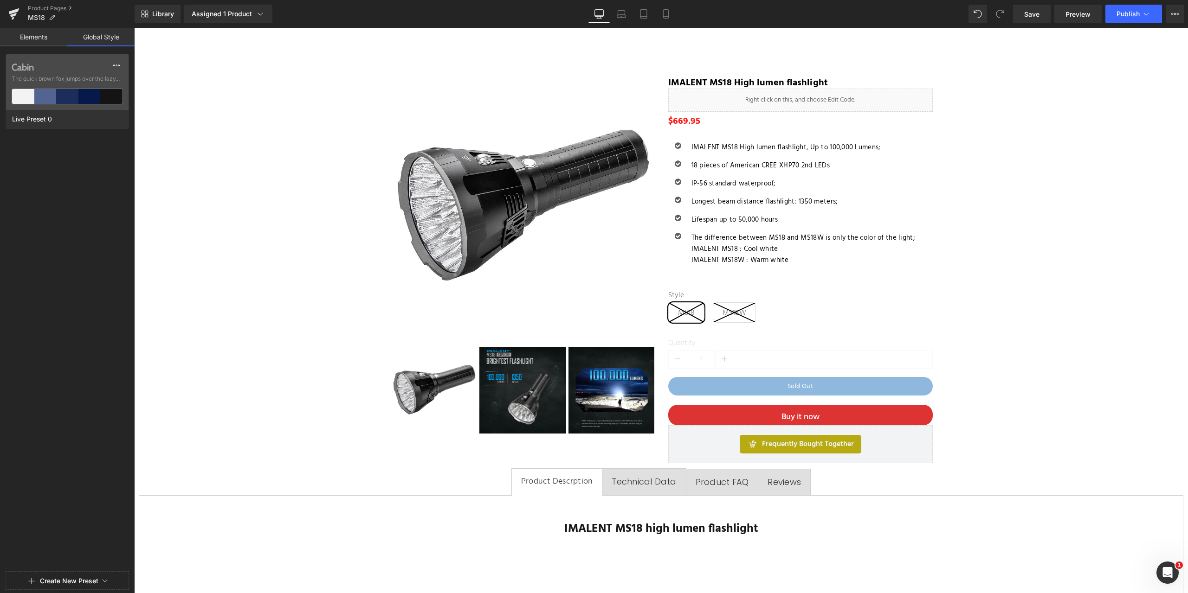
click at [35, 35] on link "Elements" at bounding box center [33, 37] width 67 height 19
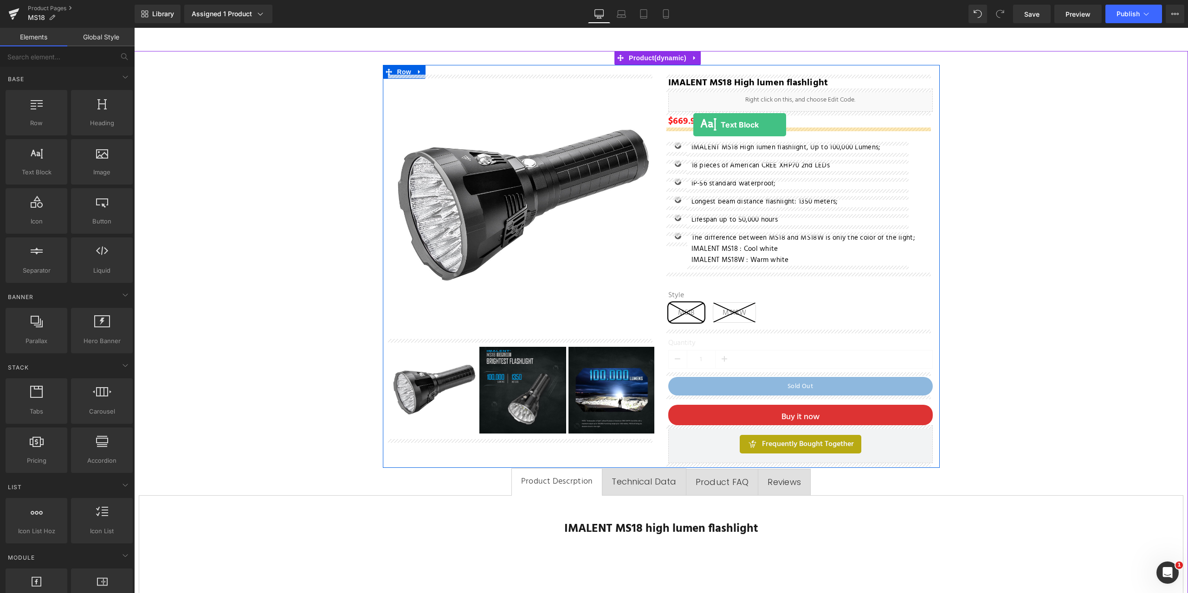
drag, startPoint x: 172, startPoint y: 185, endPoint x: 693, endPoint y: 125, distance: 524.9
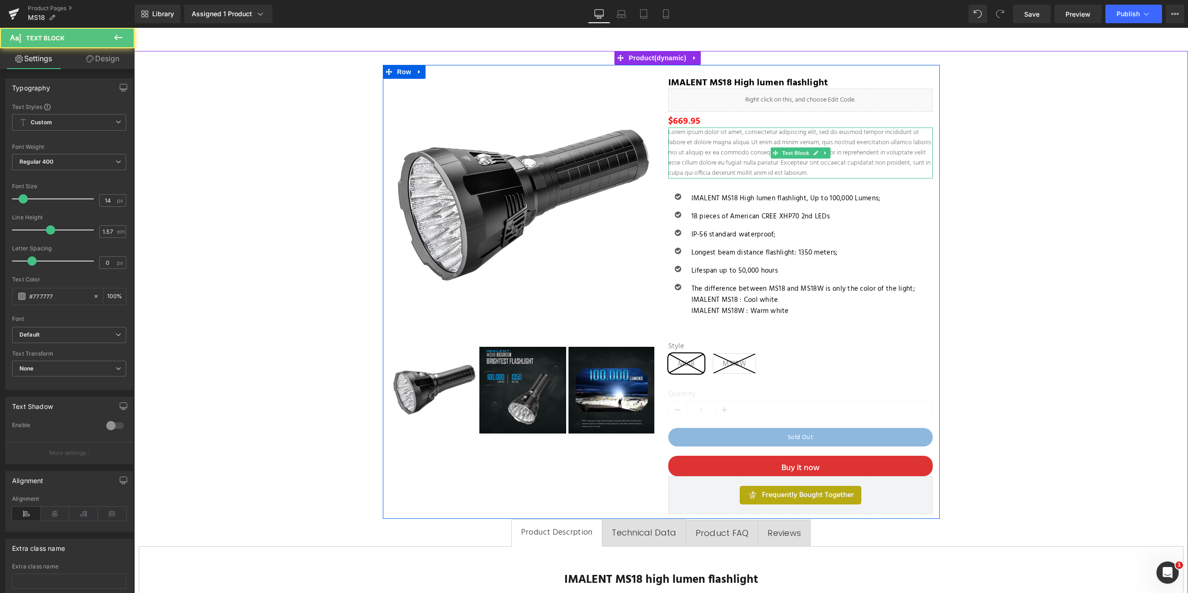
click at [702, 143] on p "Lorem ipsum dolor sit amet, consectetur adipiscing elit, sed do eiusmod tempor …" at bounding box center [800, 153] width 264 height 51
click at [855, 167] on p "Lorem ipsum dolor sit amet, consectetur adipiscing elit, sed do eiusmod tempor …" at bounding box center [800, 153] width 264 height 51
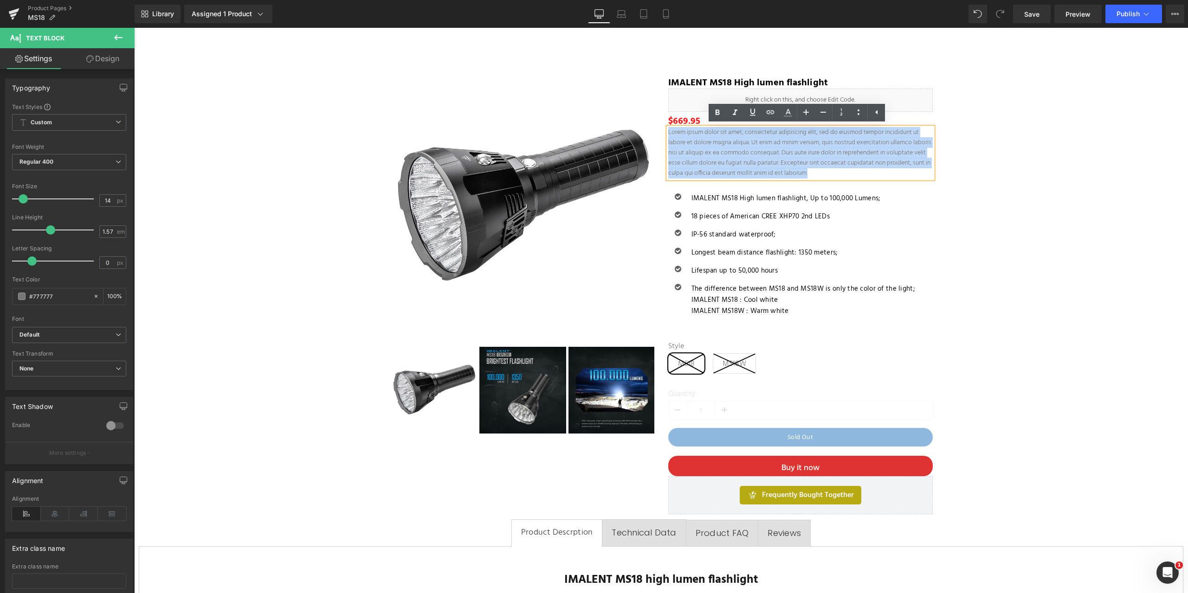
drag, startPoint x: 860, startPoint y: 172, endPoint x: 664, endPoint y: 131, distance: 199.5
click at [668, 131] on p "Lorem ipsum dolor sit amet, consectetur adipiscing elit, sed do eiusmod tempor …" at bounding box center [800, 153] width 264 height 51
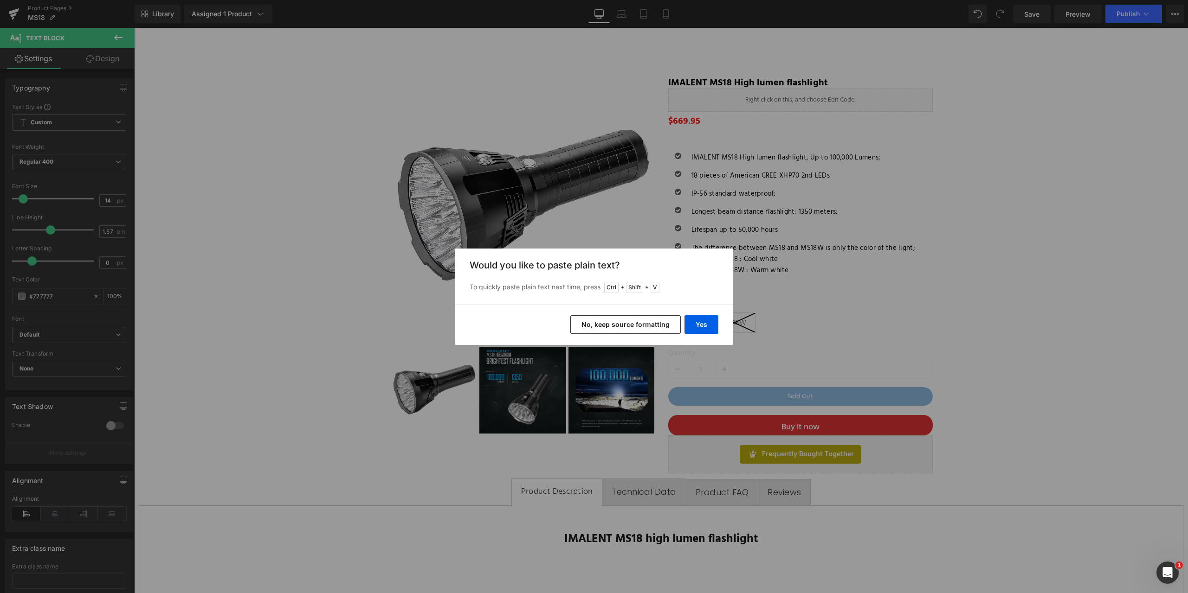
click at [639, 324] on button "No, keep source formatting" at bounding box center [625, 324] width 110 height 19
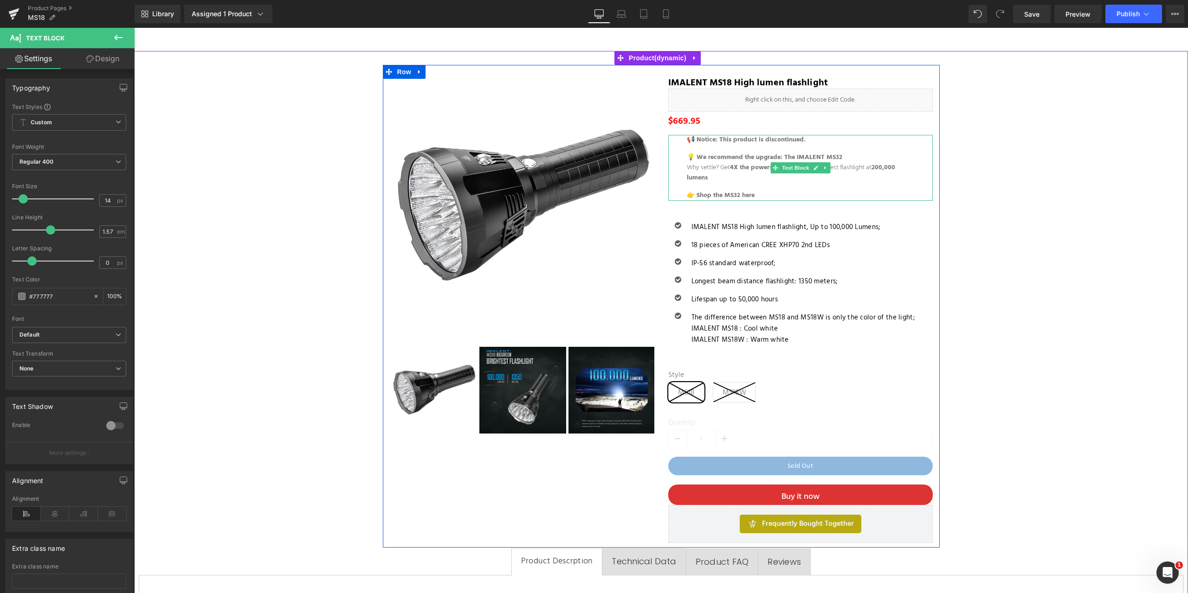
click at [743, 153] on strong "💡 We recommend the upgrade: The IMALENT MS32" at bounding box center [764, 157] width 155 height 11
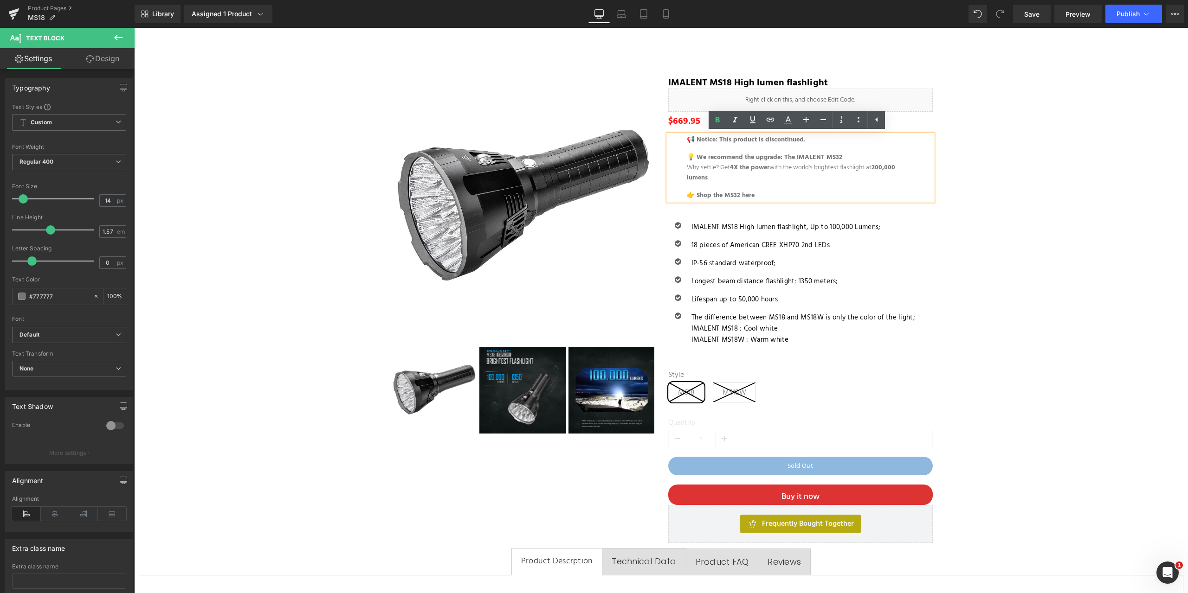
drag, startPoint x: 767, startPoint y: 194, endPoint x: 784, endPoint y: 199, distance: 18.0
click at [767, 194] on p "👉 Shop the MS32 here" at bounding box center [800, 196] width 227 height 10
click at [742, 194] on strong "👉 Shop the MS32 here" at bounding box center [721, 195] width 68 height 11
click at [778, 196] on p "👉 Shop the MS32 here" at bounding box center [800, 196] width 227 height 10
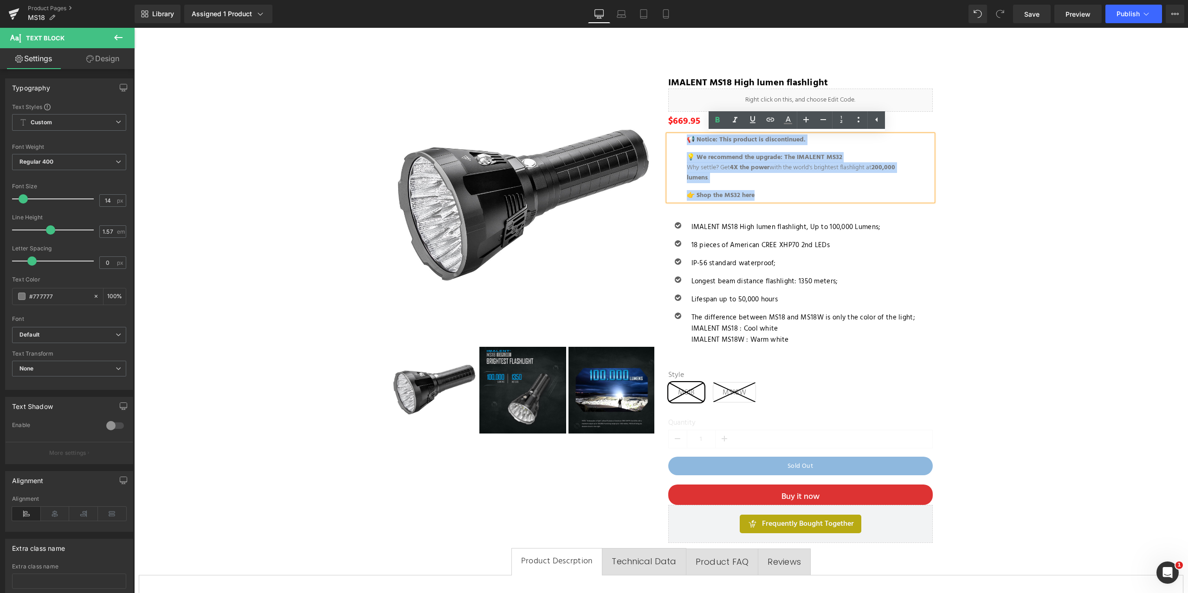
drag, startPoint x: 760, startPoint y: 195, endPoint x: 683, endPoint y: 141, distance: 94.1
click at [687, 141] on blockquote "📢 Notice: This product is discontinued. 💡 We recommend the upgrade: The IMALENT…" at bounding box center [800, 168] width 227 height 66
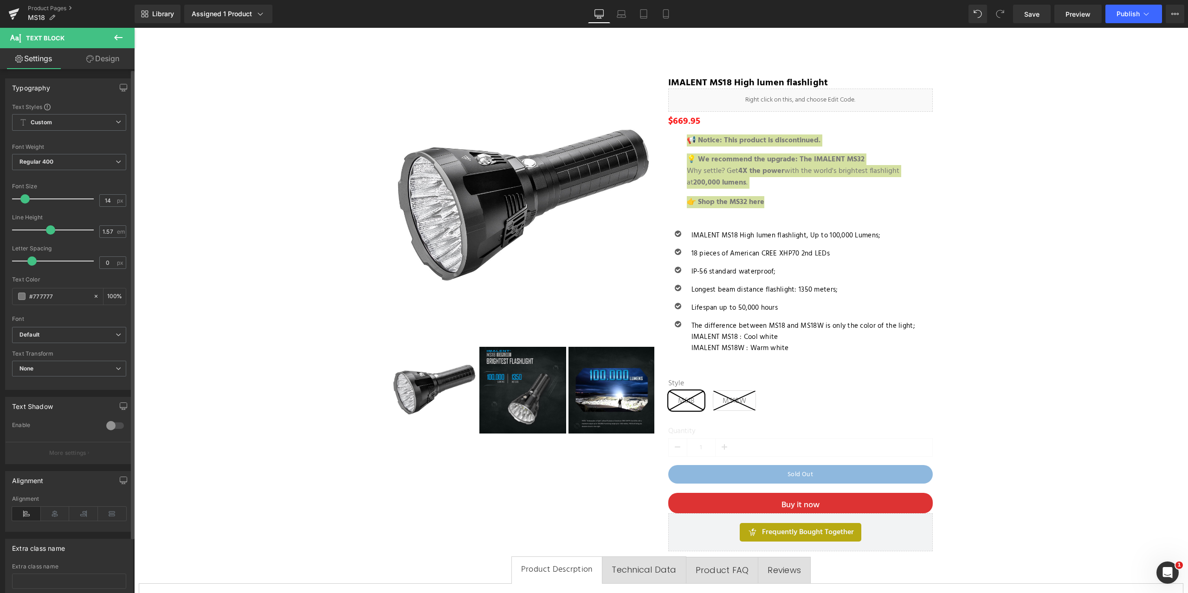
click at [25, 200] on span at bounding box center [24, 198] width 9 height 9
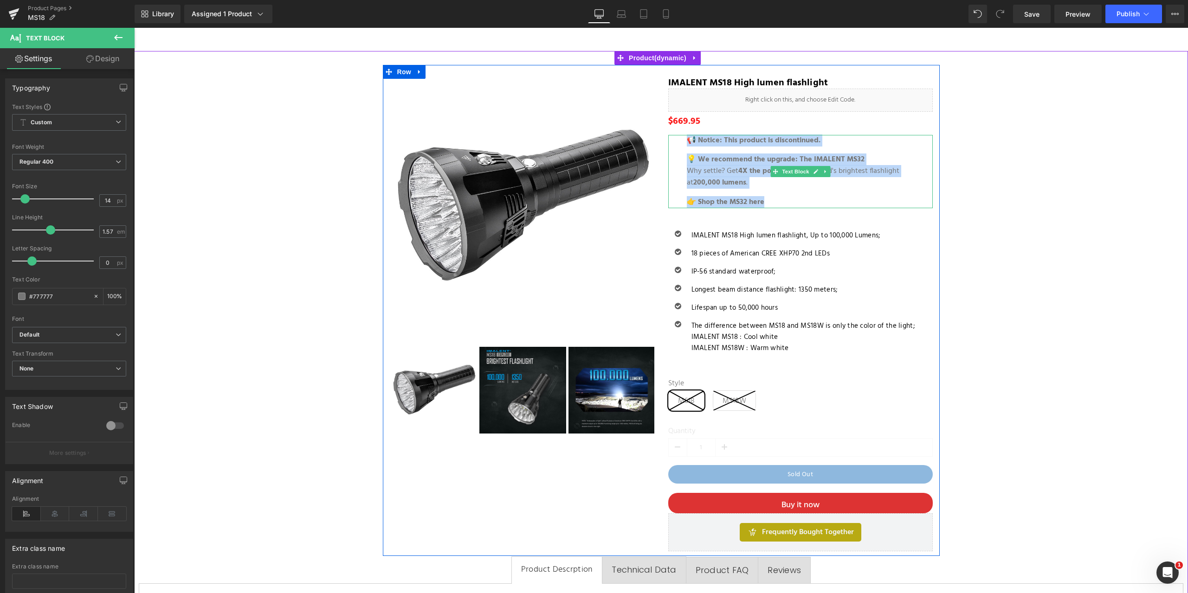
click at [855, 205] on p "👉 Shop the MS32 here" at bounding box center [800, 203] width 227 height 12
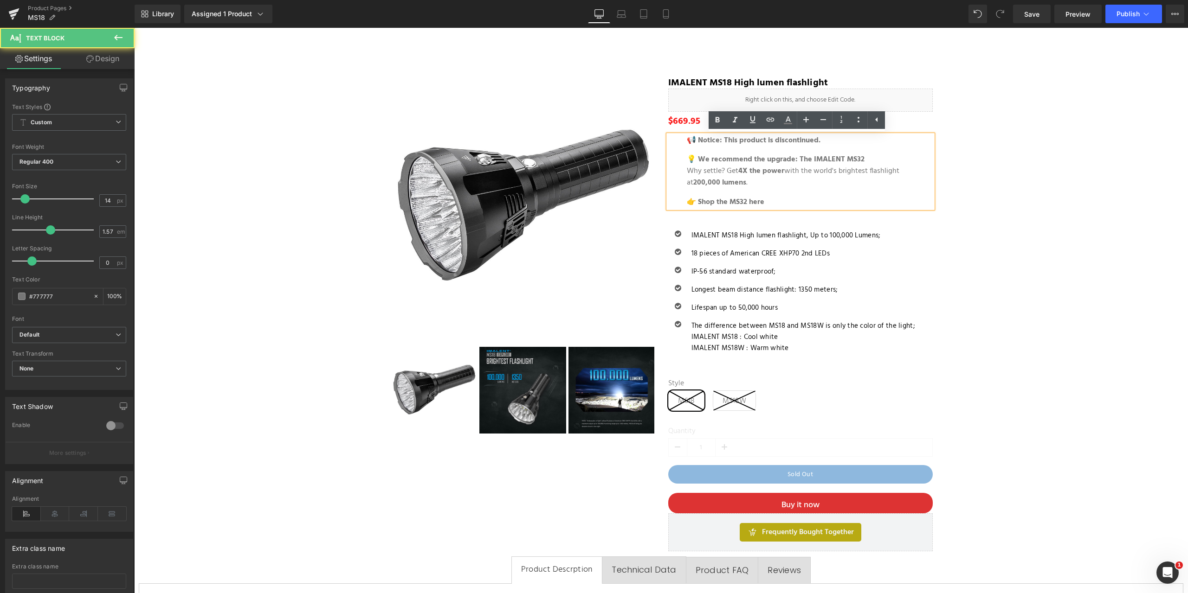
click at [803, 186] on p "💡 We recommend the upgrade: The IMALENT MS32 Why settle? Get 4X the power with …" at bounding box center [800, 171] width 227 height 35
drag, startPoint x: 736, startPoint y: 171, endPoint x: 757, endPoint y: 171, distance: 20.9
click at [757, 171] on strong "4X the power" at bounding box center [761, 171] width 46 height 12
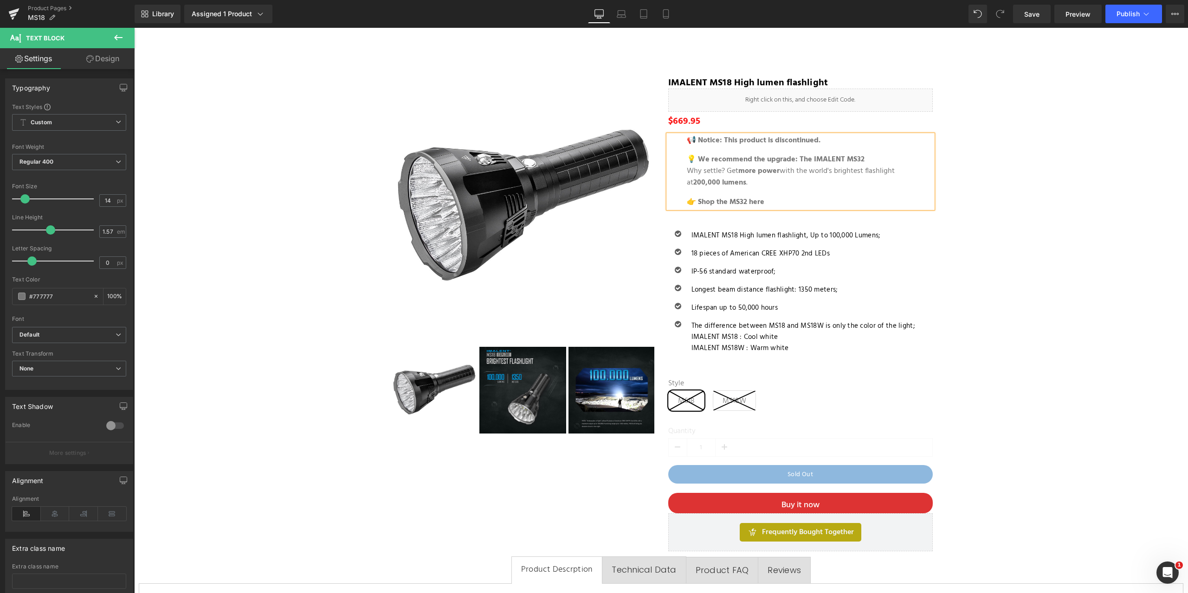
click at [763, 200] on p "👉 Shop the MS32 here" at bounding box center [800, 203] width 227 height 12
drag, startPoint x: 696, startPoint y: 201, endPoint x: 762, endPoint y: 203, distance: 65.9
click at [762, 203] on p "👉 Shop the MS32 here" at bounding box center [800, 203] width 227 height 12
click at [768, 119] on icon at bounding box center [770, 119] width 11 height 11
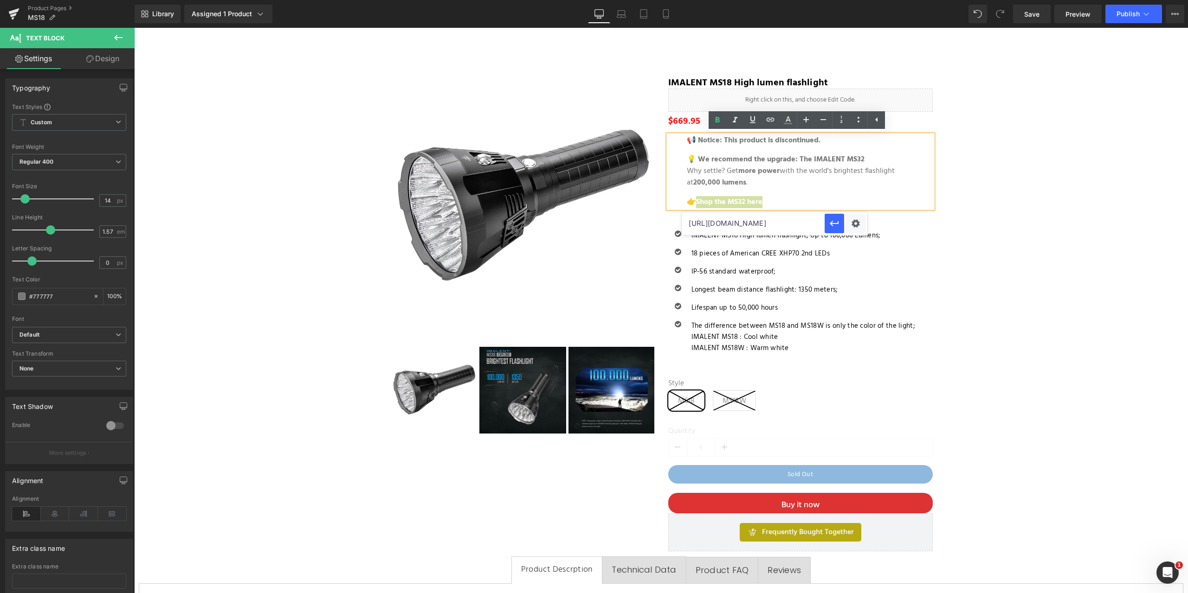
click at [718, 225] on input "[URL][DOMAIN_NAME]" at bounding box center [752, 223] width 143 height 23
click at [719, 223] on input "[URL][DOMAIN_NAME]" at bounding box center [752, 223] width 143 height 23
paste input "[URL][DOMAIN_NAME]"
type input "[URL][DOMAIN_NAME]"
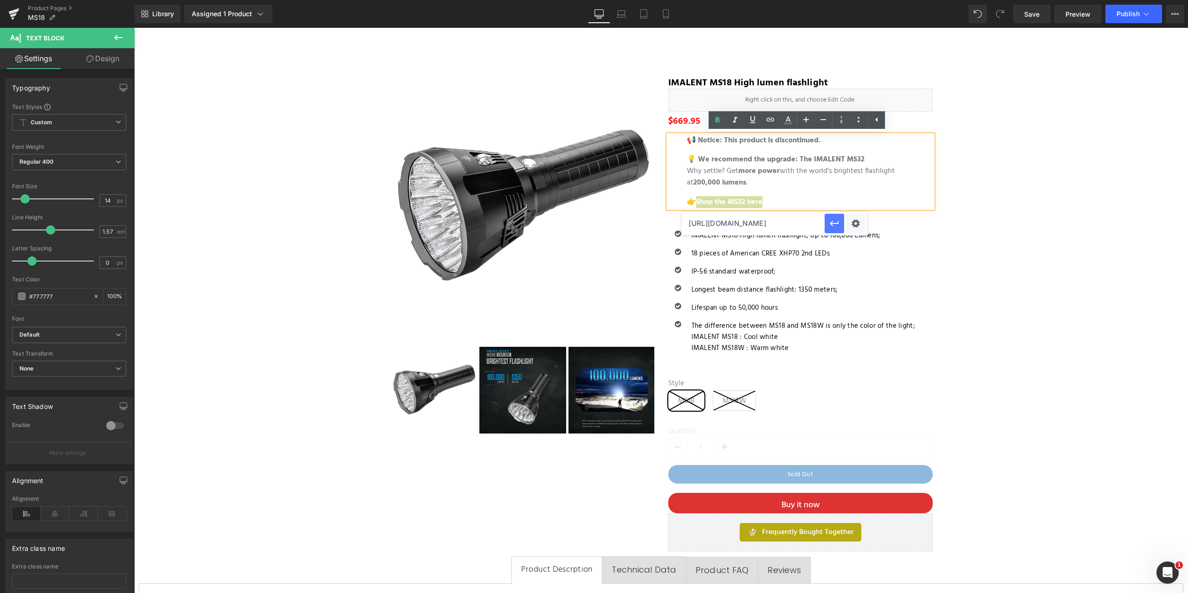
click at [832, 224] on icon "button" at bounding box center [834, 224] width 9 height 6
drag, startPoint x: 1062, startPoint y: 278, endPoint x: 1022, endPoint y: 278, distance: 39.9
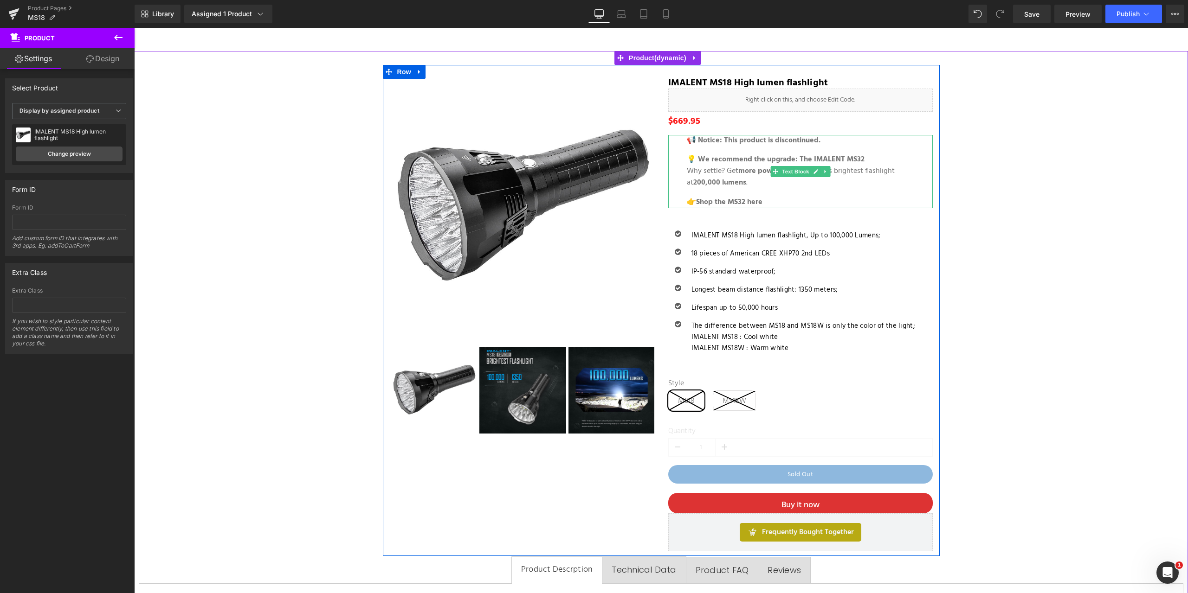
click at [767, 202] on p "👉 Shop the MS32 here" at bounding box center [800, 203] width 227 height 12
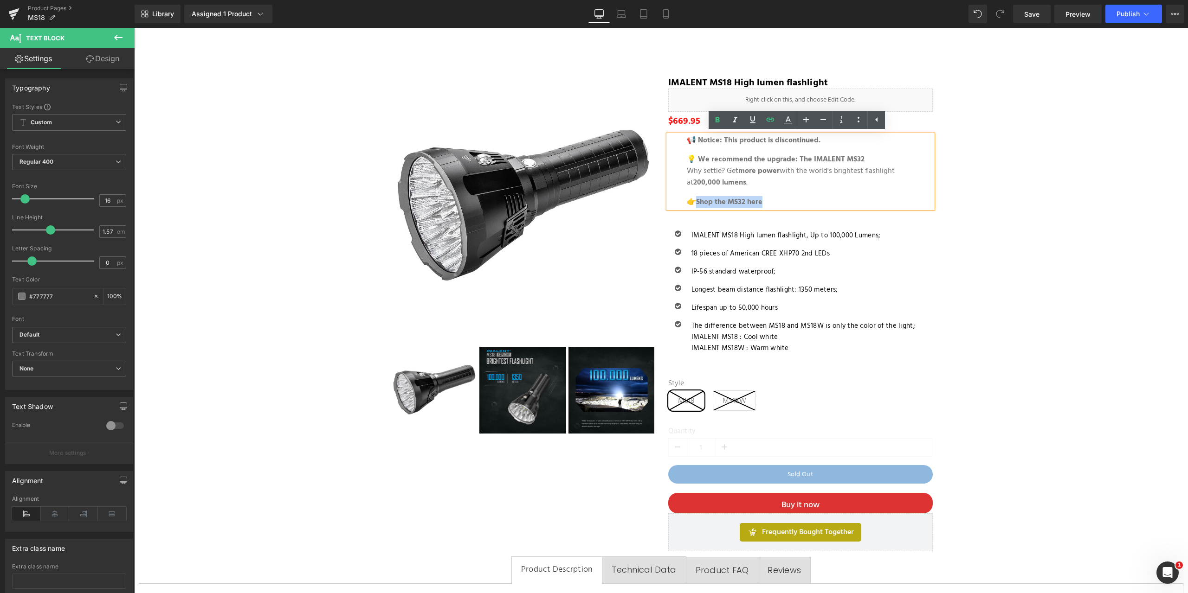
drag, startPoint x: 752, startPoint y: 201, endPoint x: 694, endPoint y: 197, distance: 59.1
click at [694, 197] on p "👉 Shop the MS32 here" at bounding box center [800, 203] width 227 height 12
click at [790, 123] on icon at bounding box center [788, 123] width 8 height 1
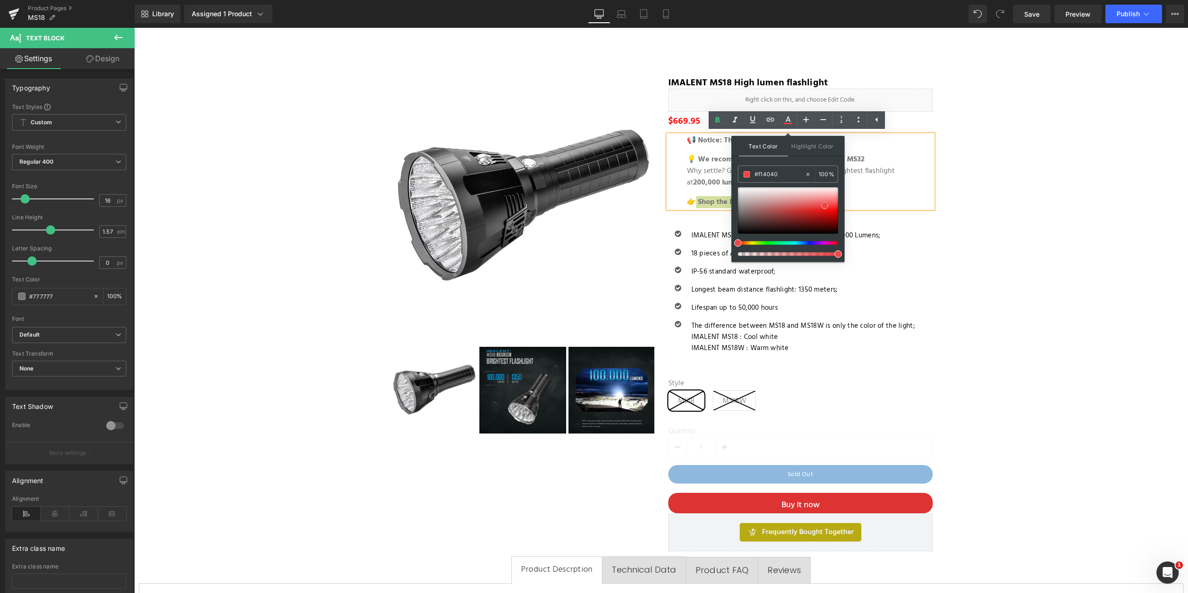
click at [824, 206] on div at bounding box center [788, 210] width 100 height 46
click at [812, 207] on div at bounding box center [788, 210] width 100 height 46
click at [899, 187] on p "💡 We recommend the upgrade: The IMALENT MS32 Why settle? Get more power with th…" at bounding box center [800, 171] width 227 height 35
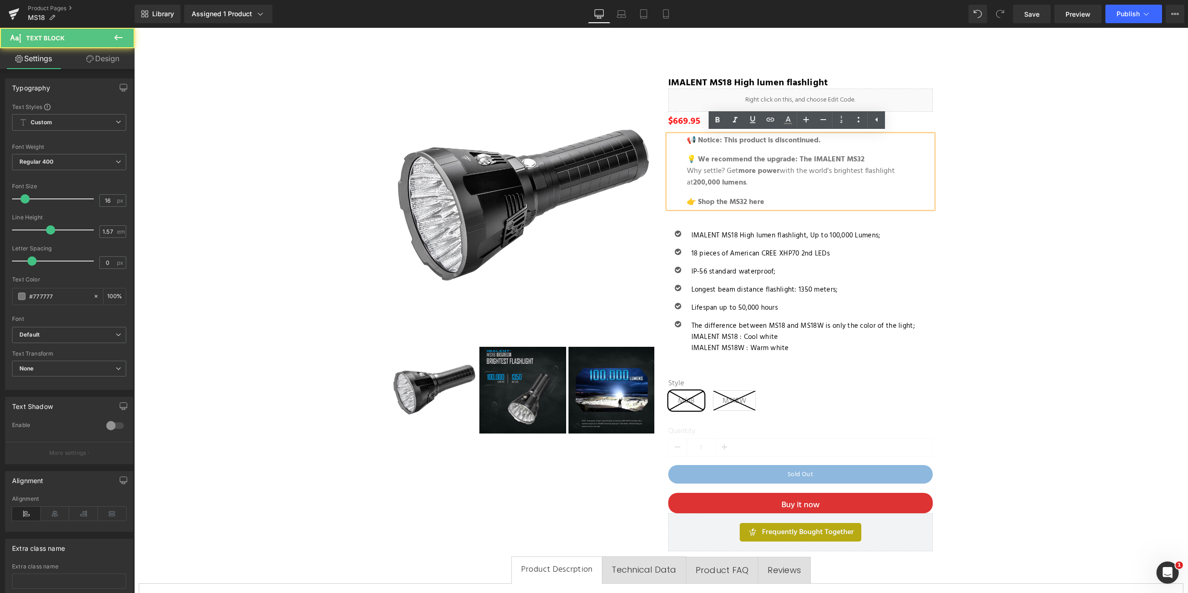
click at [767, 202] on p "👉 Shop the MS32 here" at bounding box center [800, 203] width 227 height 12
drag, startPoint x: 767, startPoint y: 200, endPoint x: 695, endPoint y: 198, distance: 71.9
click at [695, 198] on p "👉 Shop the MS32 here" at bounding box center [800, 203] width 227 height 12
click at [787, 122] on icon at bounding box center [787, 120] width 11 height 11
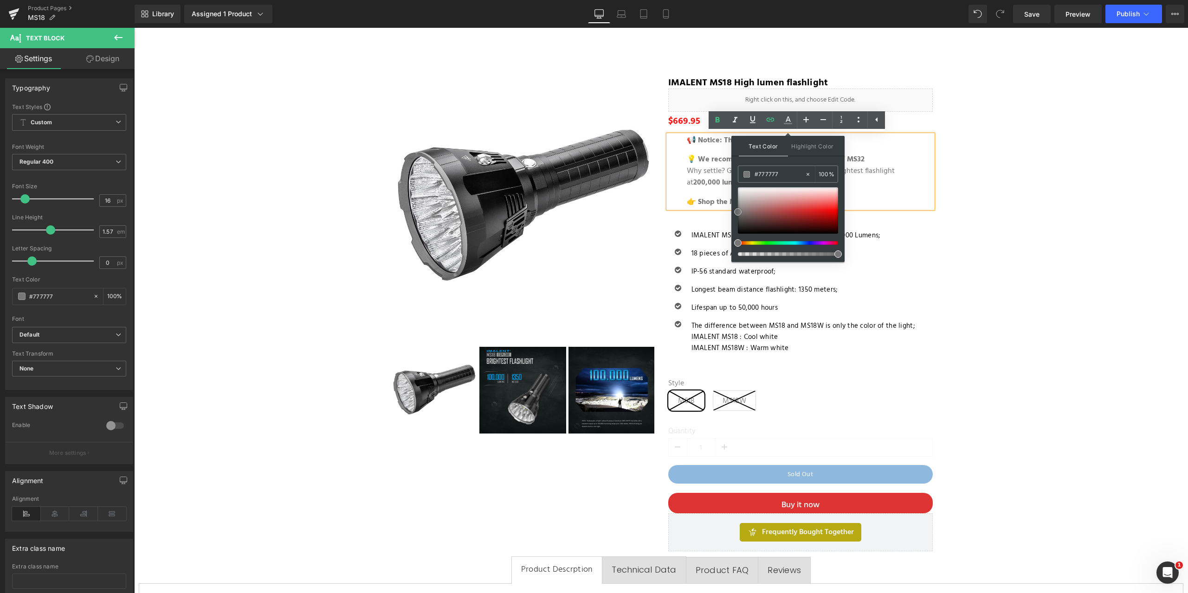
click at [809, 212] on div at bounding box center [788, 210] width 100 height 46
click at [808, 146] on span "Highlight Color" at bounding box center [812, 146] width 49 height 20
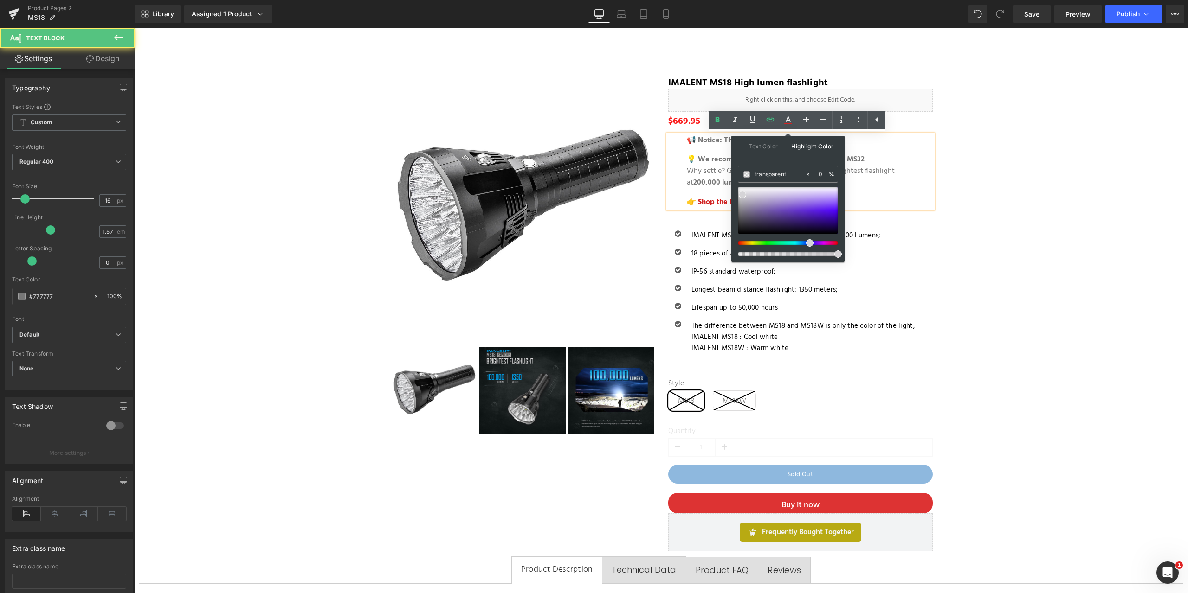
click at [880, 182] on p "💡 We recommend the upgrade: The IMALENT MS32 Why settle? Get more power with th…" at bounding box center [800, 171] width 227 height 35
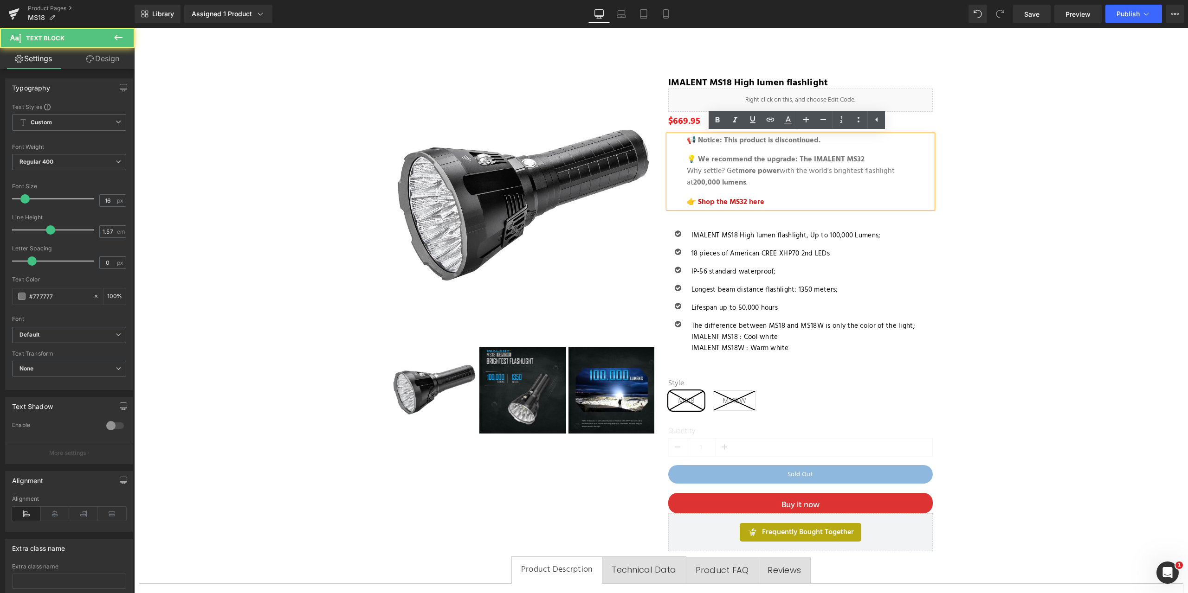
click at [789, 195] on blockquote "📢 Notice: This product is discontinued. 💡 We recommend the upgrade: The IMALENT…" at bounding box center [800, 171] width 227 height 73
click at [1129, 9] on button "Publish" at bounding box center [1133, 14] width 57 height 19
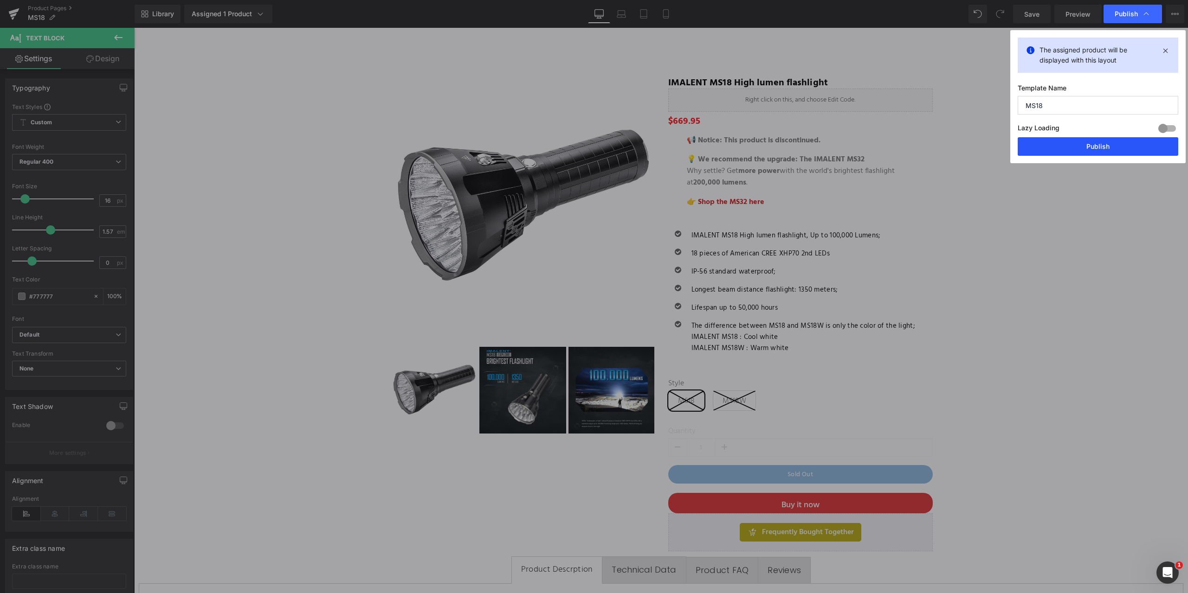
click at [1088, 144] on button "Publish" at bounding box center [1097, 146] width 161 height 19
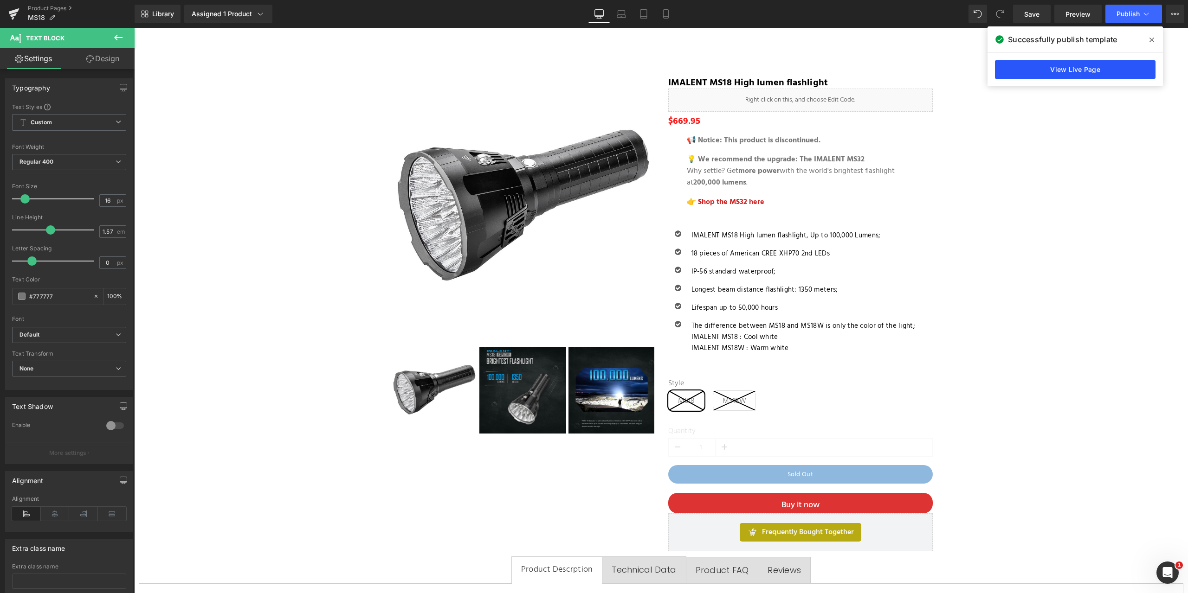
click at [1048, 64] on link "View Live Page" at bounding box center [1075, 69] width 161 height 19
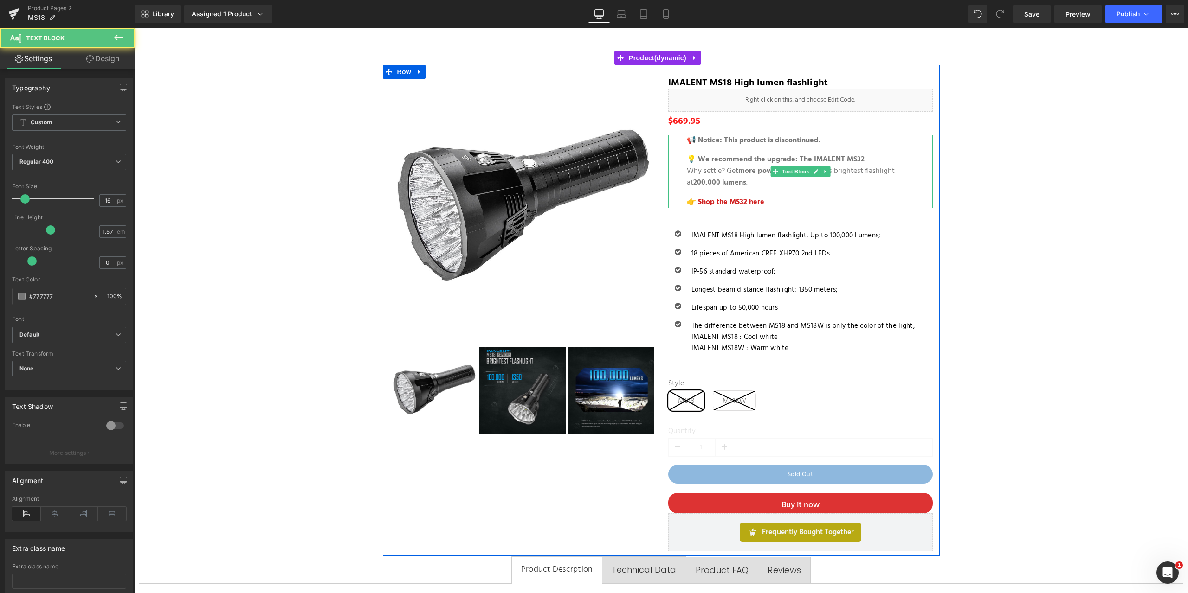
click at [692, 167] on p "💡 We recommend the upgrade: The IMALENT MS32 Why settle? Get more power with th…" at bounding box center [800, 171] width 227 height 35
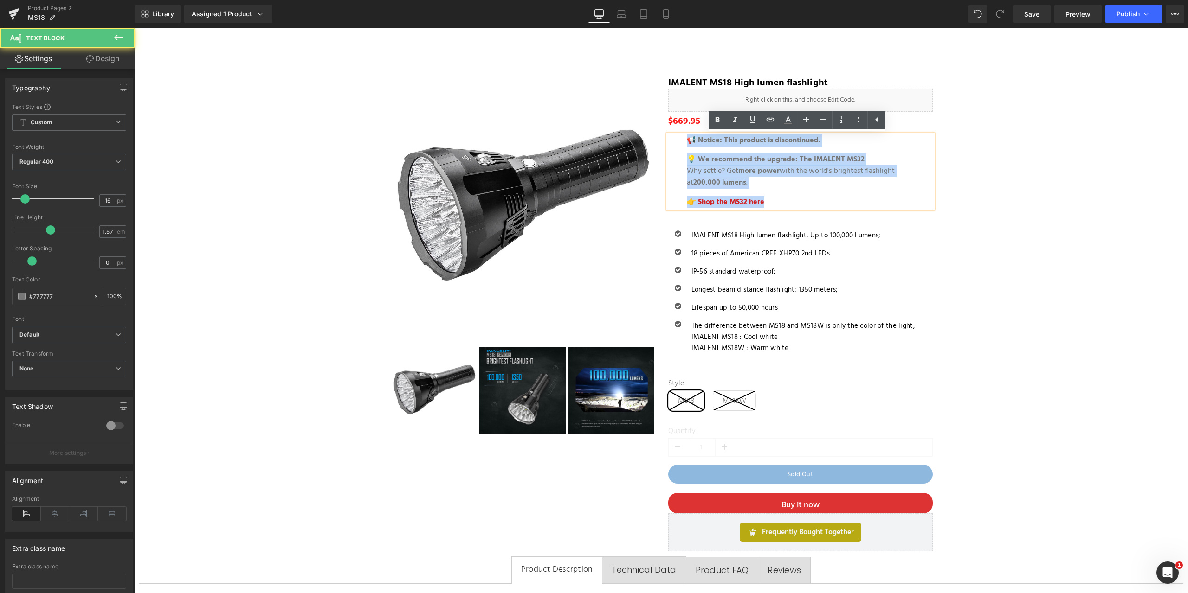
drag, startPoint x: 681, startPoint y: 139, endPoint x: 822, endPoint y: 201, distance: 154.7
click at [822, 201] on div "📢 Notice: This product is discontinued. 💡 We recommend the upgrade: The IMALENT…" at bounding box center [800, 171] width 264 height 73
copy blockquote "📢 Notice: This product is discontinued. 💡 We recommend the upgrade: The IMALENT…"
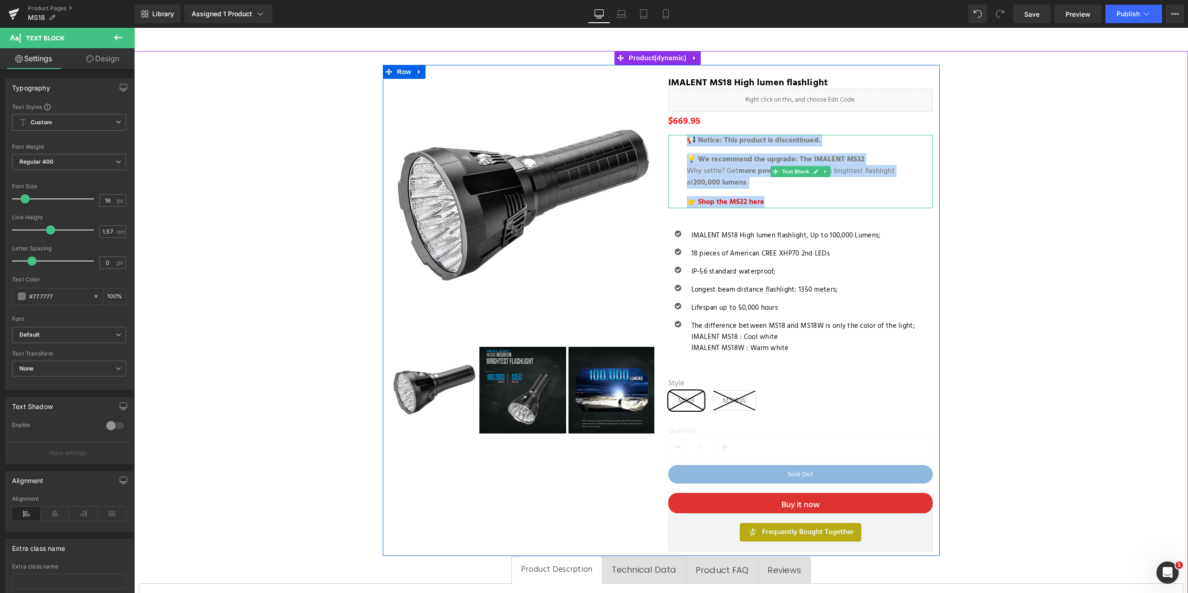
click at [713, 146] on strong "📢 Notice: This product is discontinued." at bounding box center [754, 141] width 134 height 12
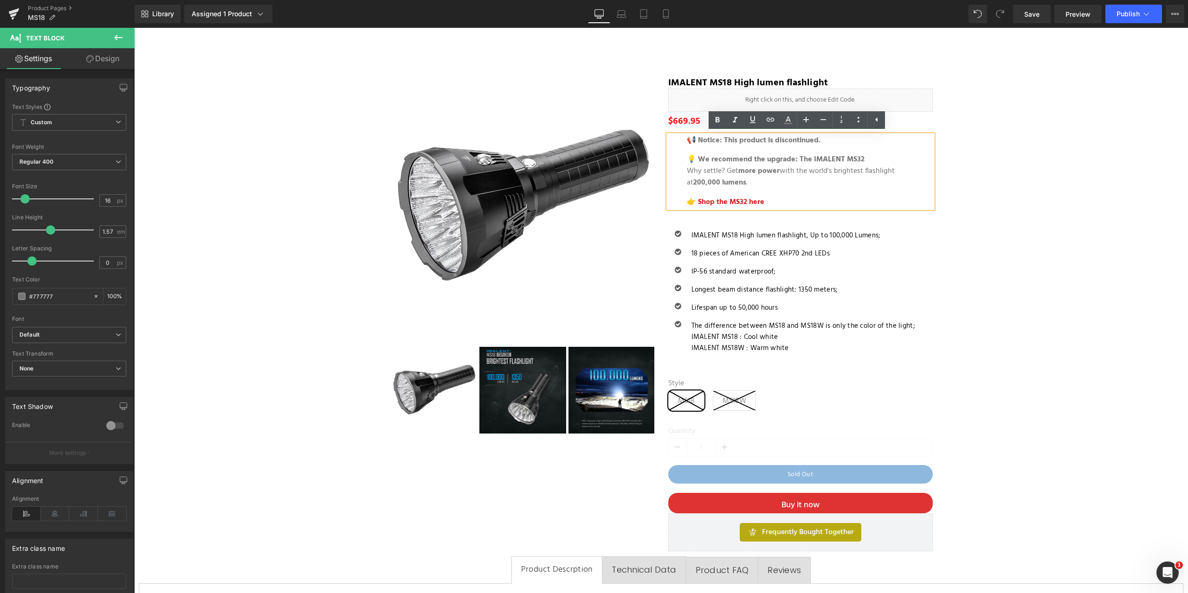
click at [873, 200] on p "👉 Shop the MS32 here" at bounding box center [800, 203] width 227 height 12
click at [110, 62] on link "Design" at bounding box center [102, 58] width 67 height 21
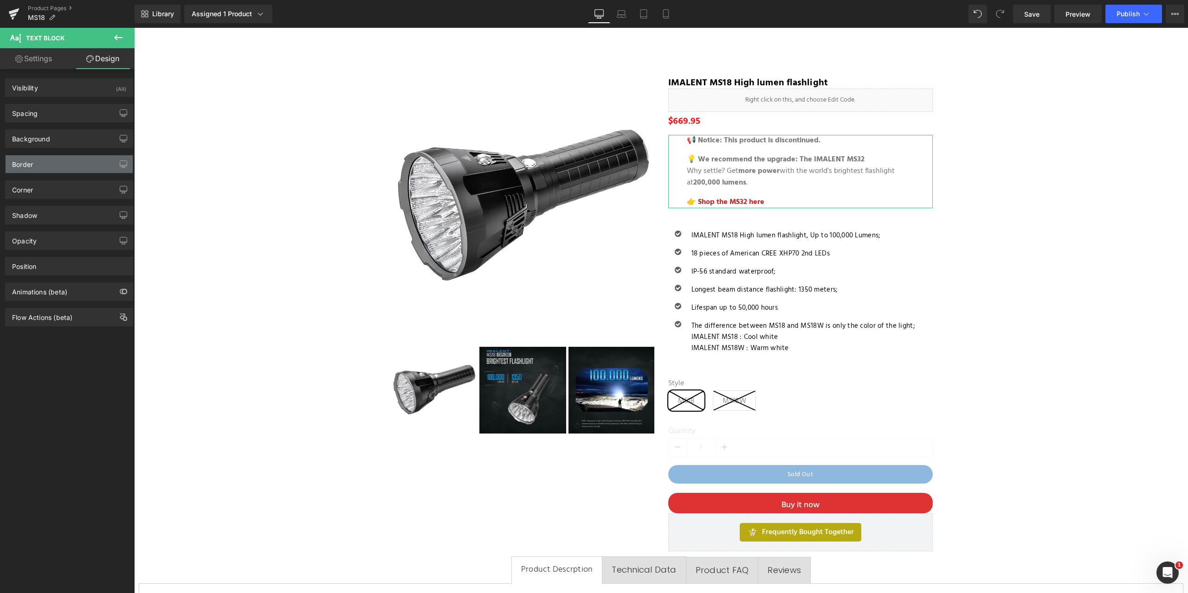
click at [65, 166] on div "Border" at bounding box center [69, 164] width 127 height 18
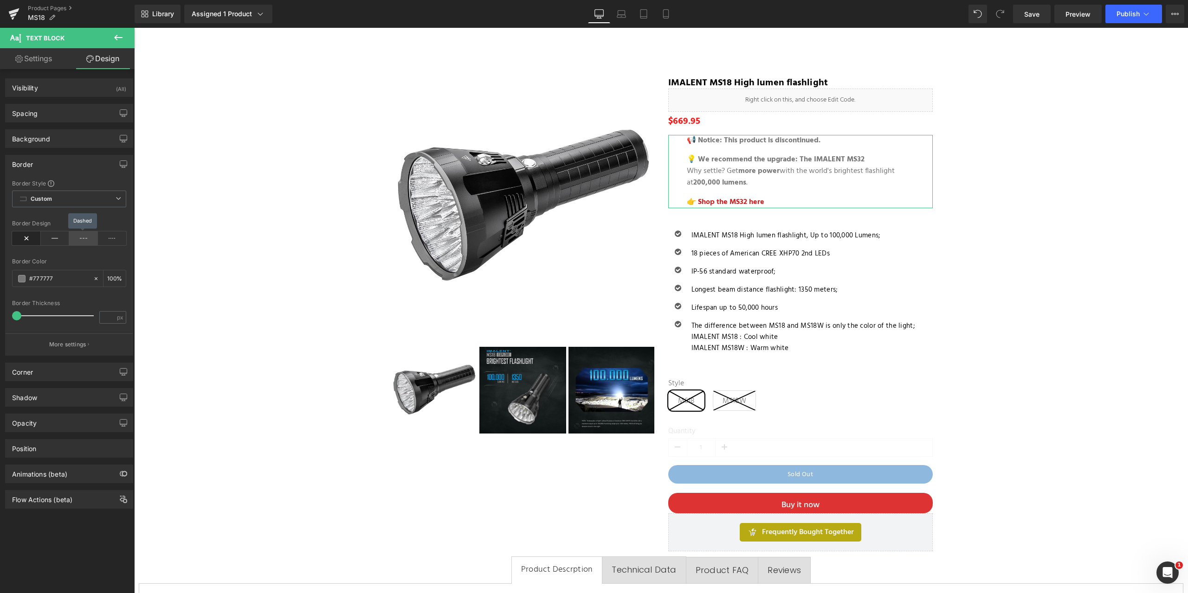
click at [85, 237] on icon at bounding box center [83, 238] width 29 height 14
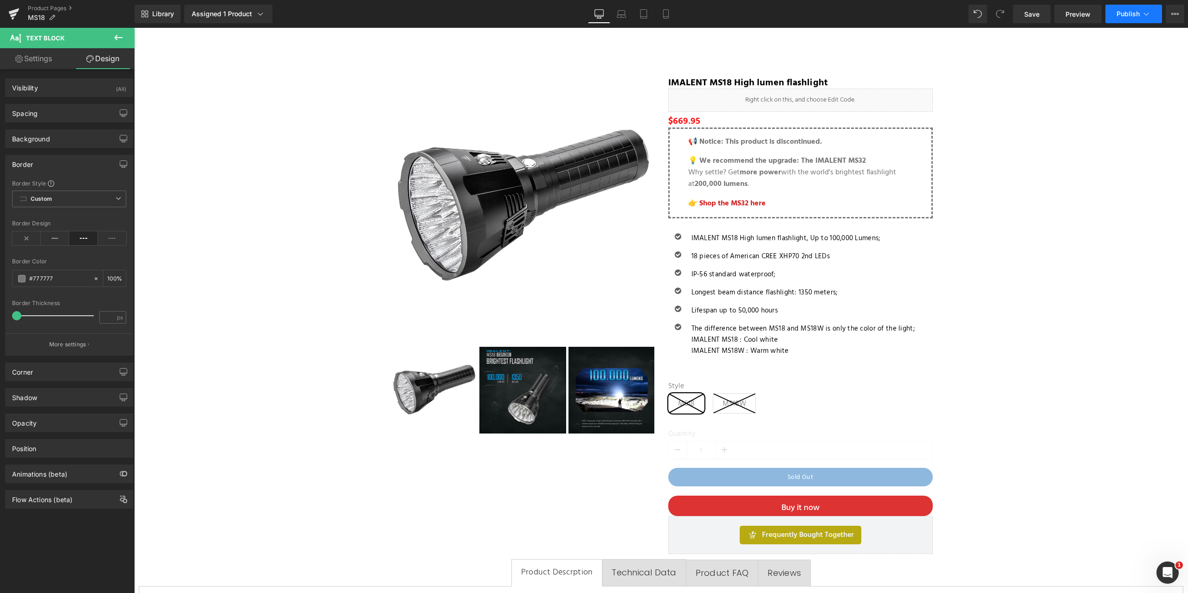
click at [1136, 11] on span "Publish" at bounding box center [1127, 13] width 23 height 7
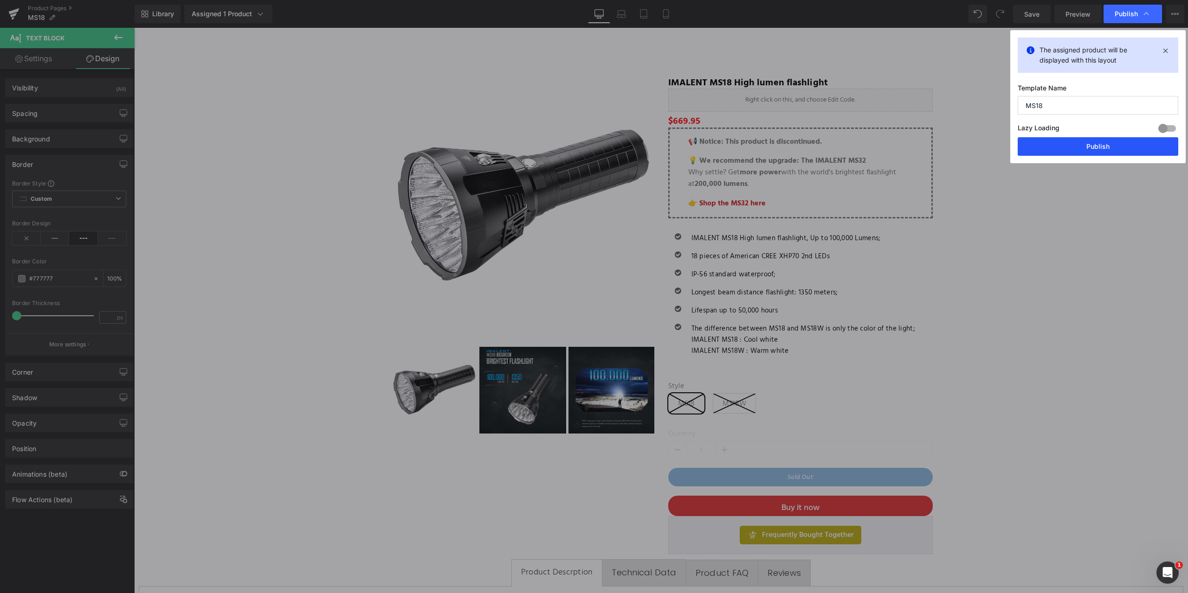
drag, startPoint x: 1086, startPoint y: 144, endPoint x: 449, endPoint y: 97, distance: 638.7
click at [1086, 144] on button "Publish" at bounding box center [1097, 146] width 161 height 19
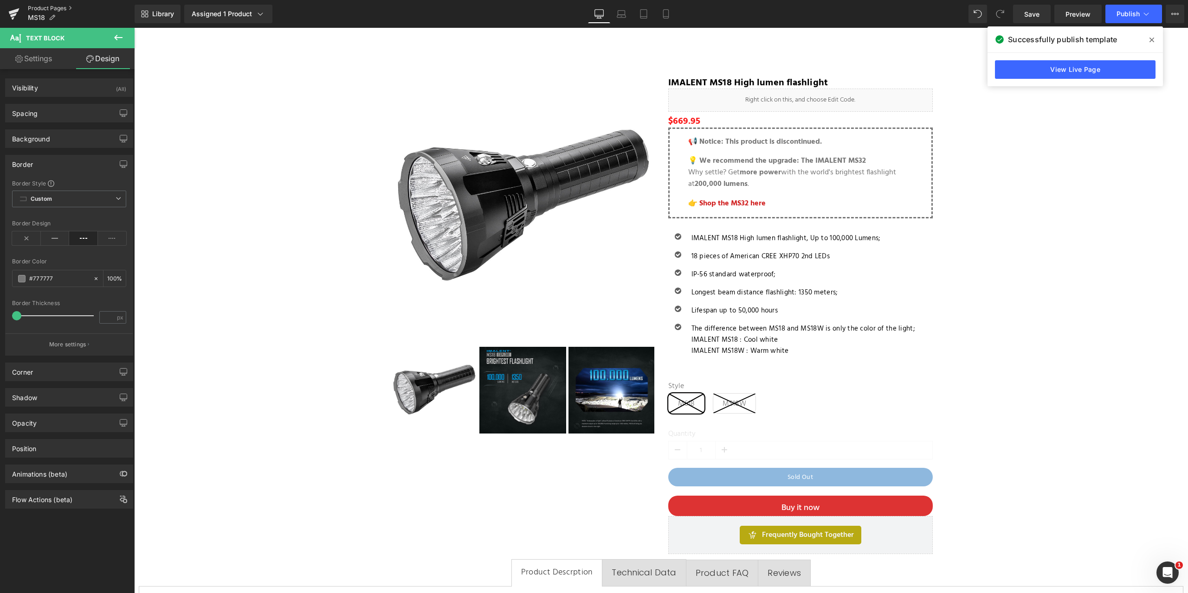
click at [47, 6] on link "Product Pages" at bounding box center [81, 8] width 107 height 7
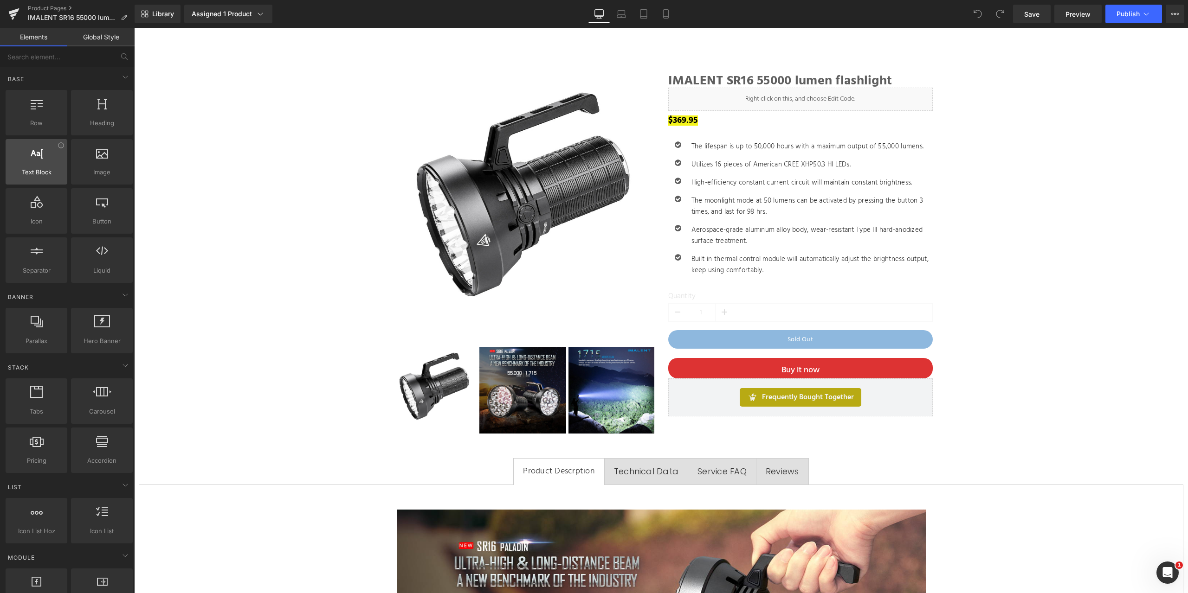
click at [44, 163] on div at bounding box center [36, 157] width 56 height 21
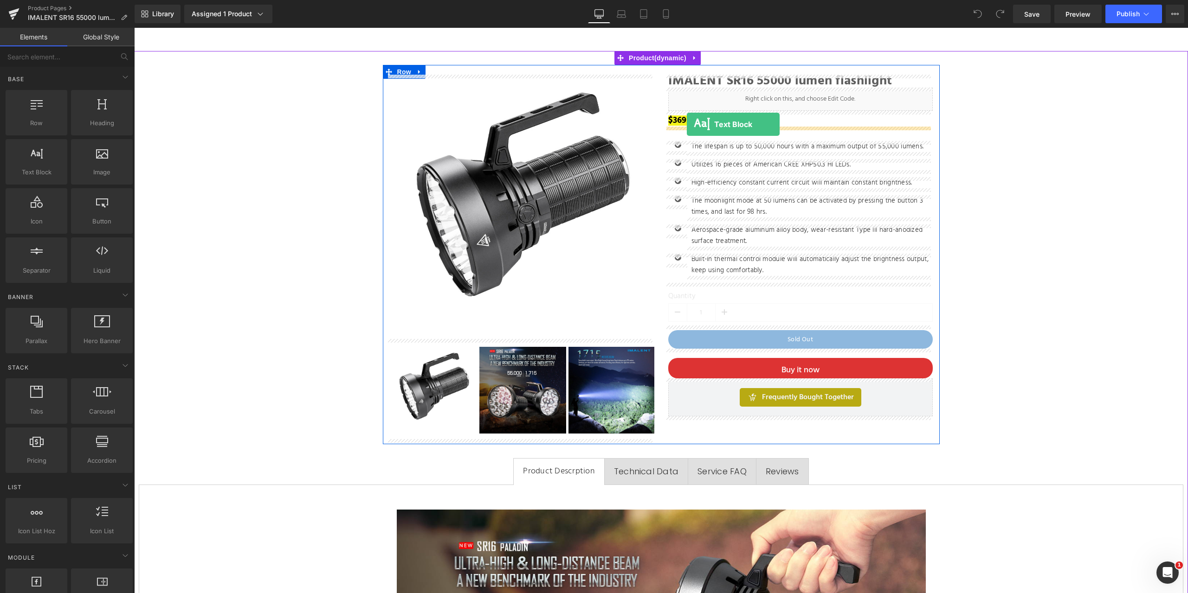
drag, startPoint x: 172, startPoint y: 191, endPoint x: 687, endPoint y: 124, distance: 518.7
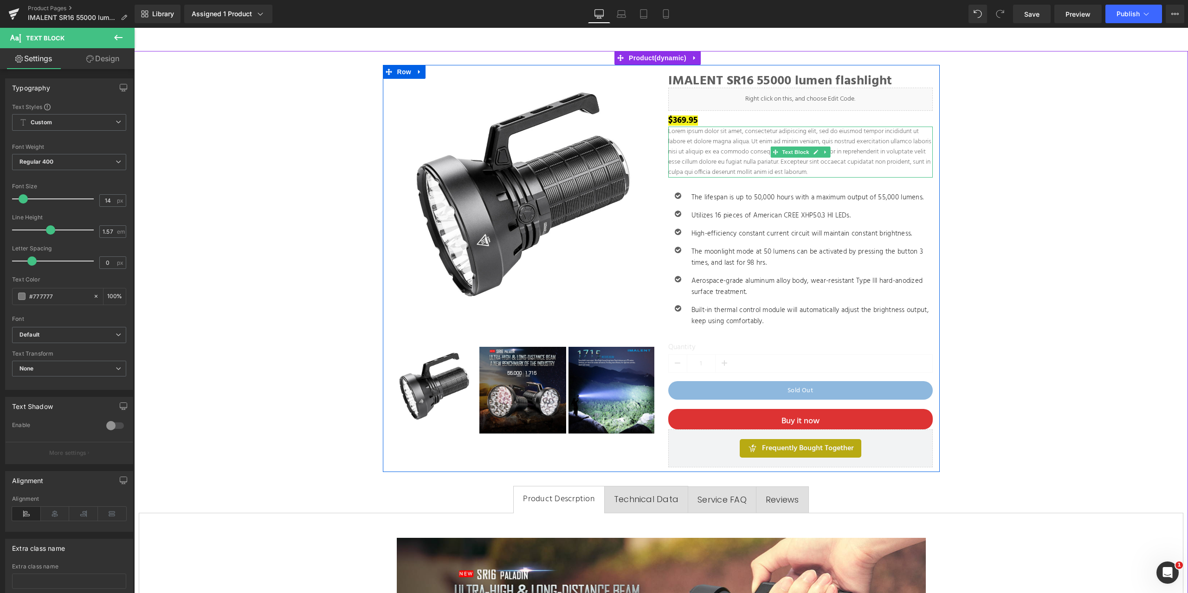
click at [782, 158] on p "Lorem ipsum dolor sit amet, consectetur adipiscing elit, sed do eiusmod tempor …" at bounding box center [800, 152] width 264 height 51
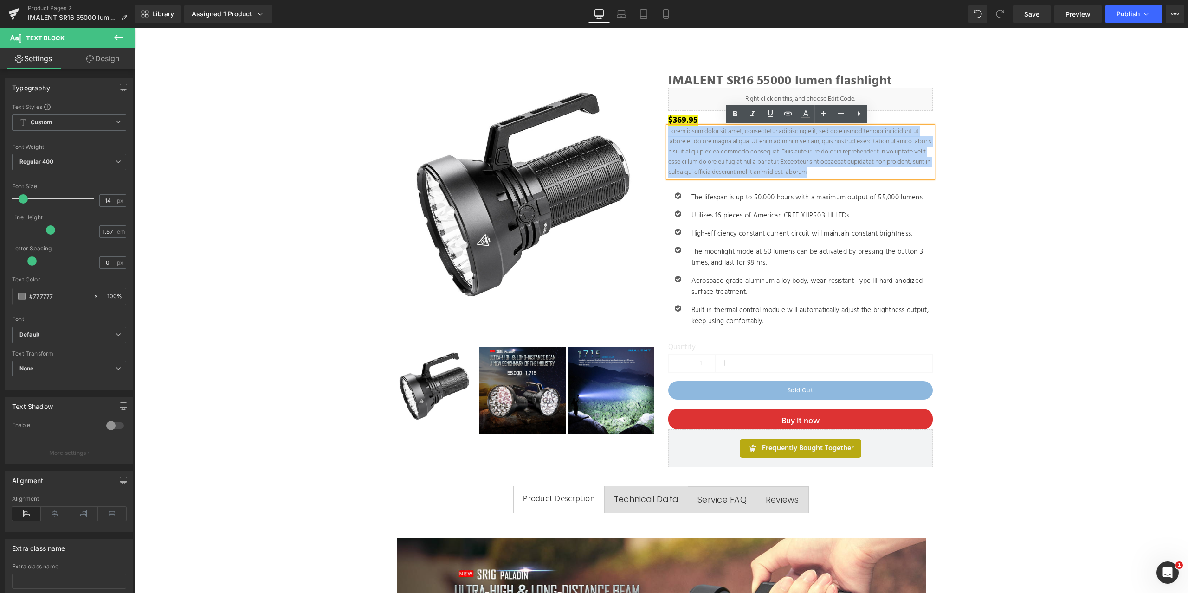
drag, startPoint x: 868, startPoint y: 171, endPoint x: 665, endPoint y: 134, distance: 207.1
click at [668, 134] on p "Lorem ipsum dolor sit amet, consectetur adipiscing elit, sed do eiusmod tempor …" at bounding box center [800, 152] width 264 height 51
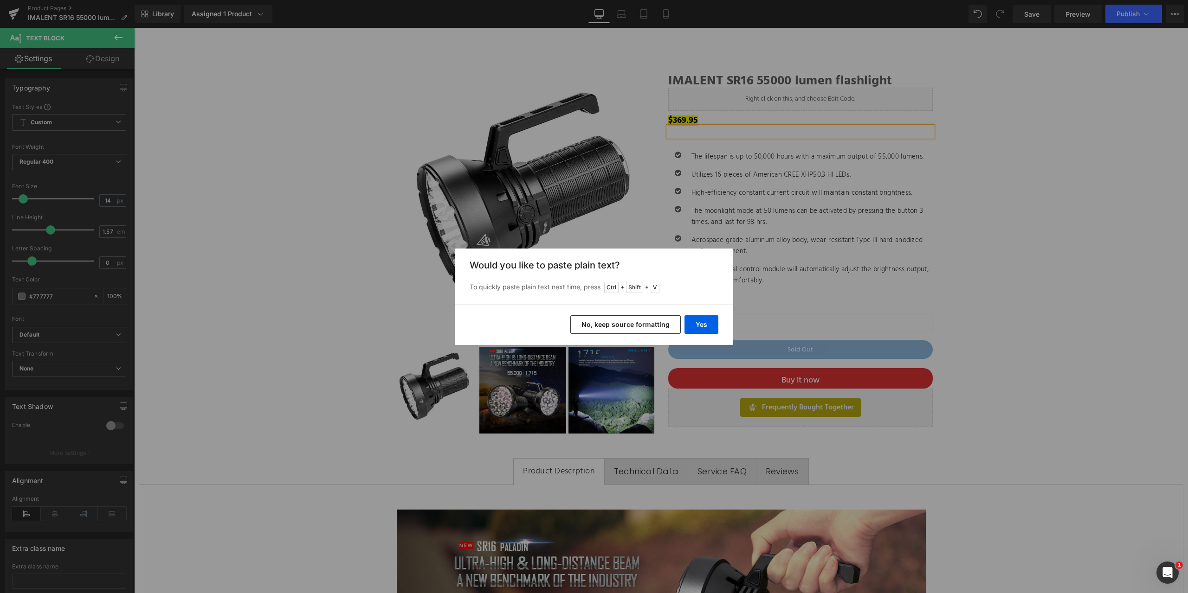
click at [663, 323] on button "No, keep source formatting" at bounding box center [625, 324] width 110 height 19
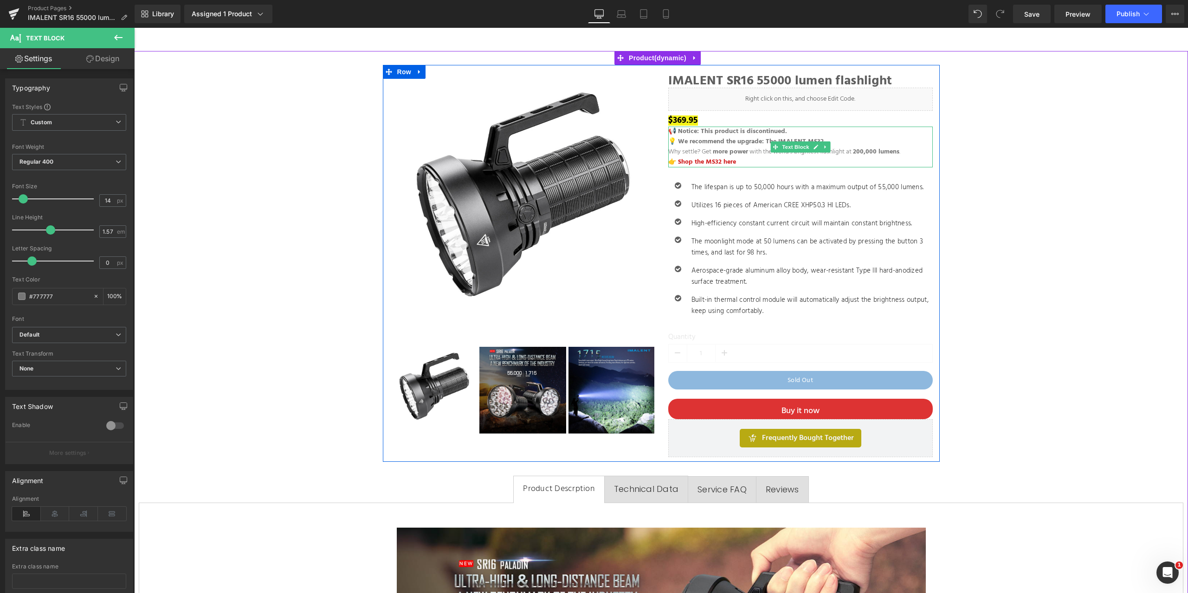
click at [713, 148] on span "more power" at bounding box center [730, 152] width 35 height 11
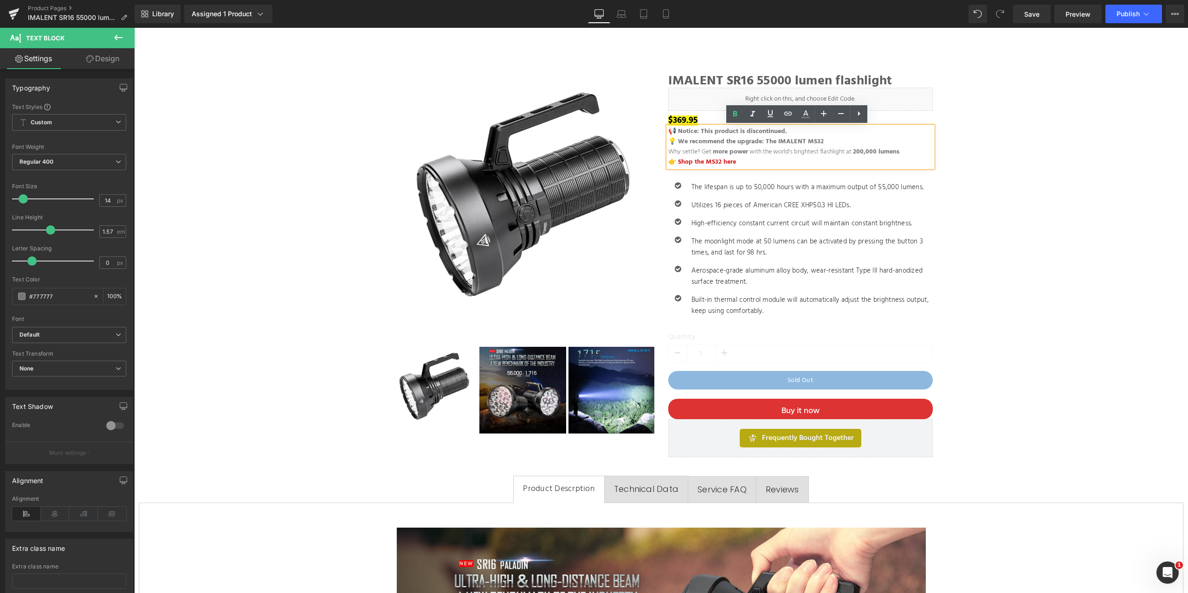
drag, startPoint x: 744, startPoint y: 159, endPoint x: 662, endPoint y: 134, distance: 85.0
click at [668, 134] on div "📢 Notice: This product is discontinued. 💡 We recommend the upgrade: The IMALENT…" at bounding box center [800, 147] width 264 height 41
click at [741, 161] on p "👉 Shop the MS32 here" at bounding box center [800, 162] width 264 height 10
drag, startPoint x: 752, startPoint y: 165, endPoint x: 661, endPoint y: 136, distance: 94.8
click at [661, 136] on div "IMALENT SR16 55000 lumen flashlight Heading Liquid $369.95 $369.95 (P) Price 📢 …" at bounding box center [800, 266] width 278 height 383
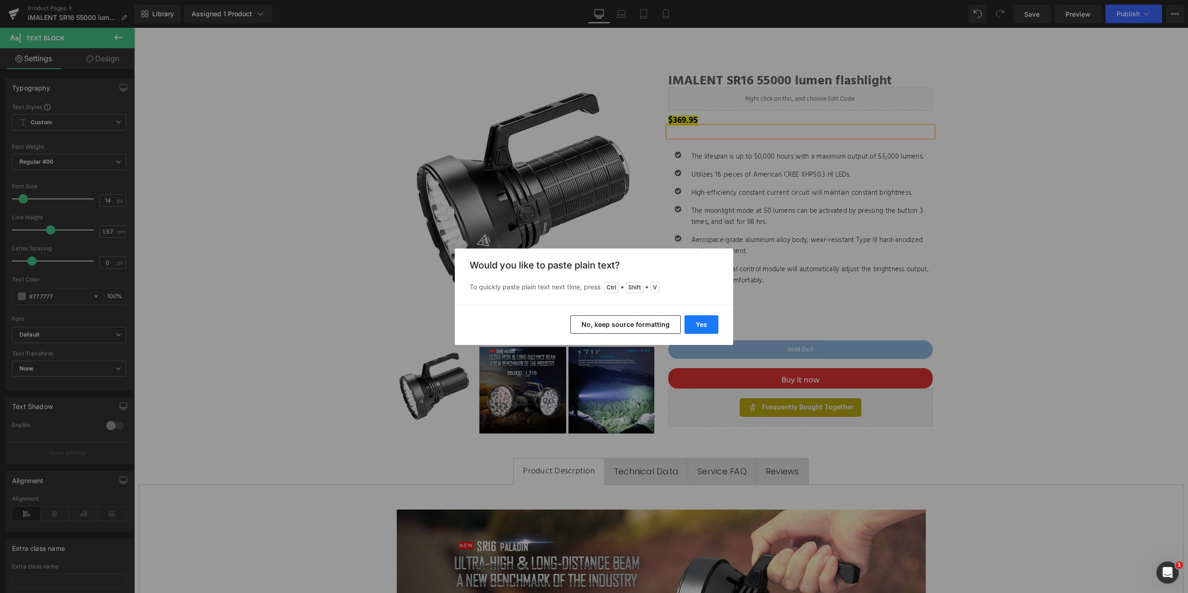
click at [709, 323] on button "Yes" at bounding box center [701, 324] width 34 height 19
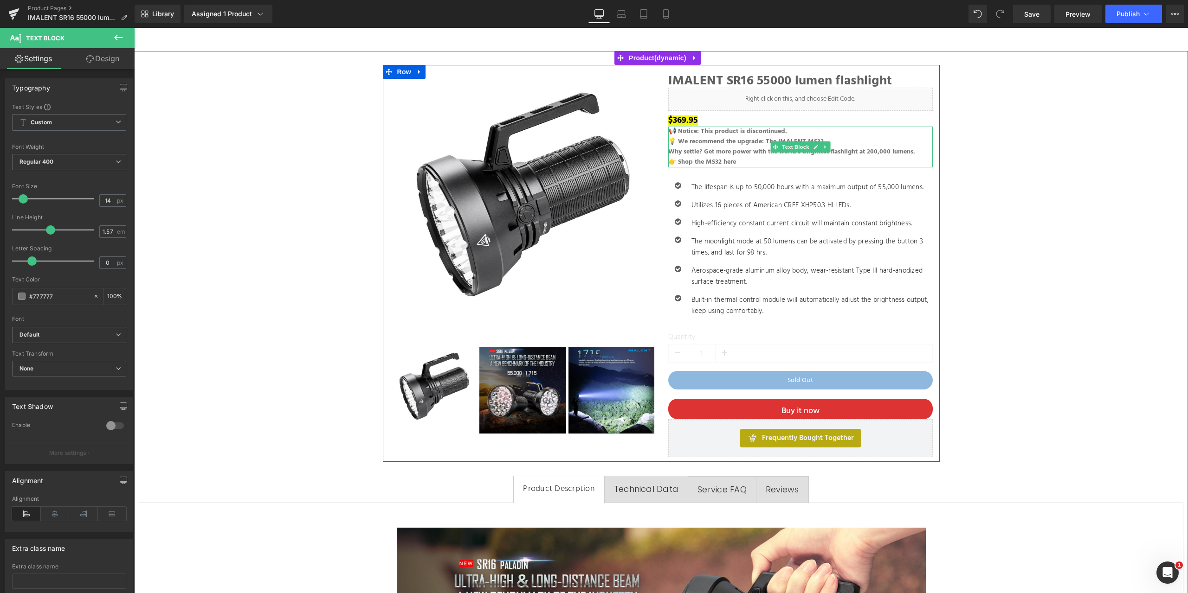
click at [743, 159] on p "👉 Shop the MS32 here" at bounding box center [800, 162] width 264 height 10
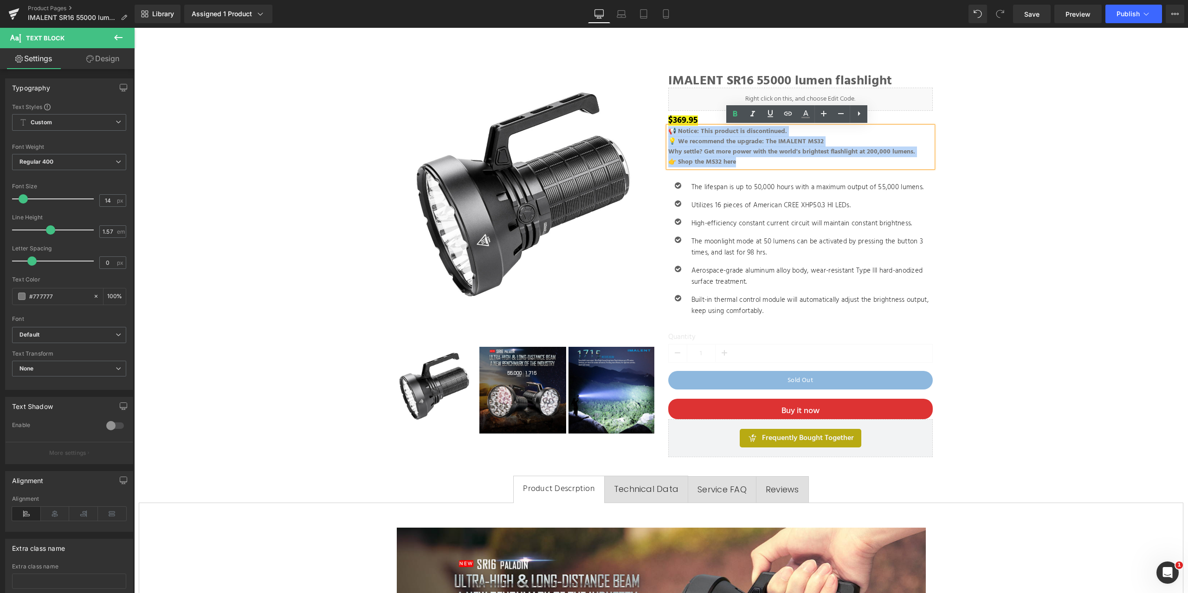
drag, startPoint x: 748, startPoint y: 159, endPoint x: 660, endPoint y: 133, distance: 92.0
click at [661, 133] on div "IMALENT SR16 55000 lumen flashlight Heading Liquid $369.95 $369.95 (P) Price 📢 …" at bounding box center [800, 266] width 278 height 383
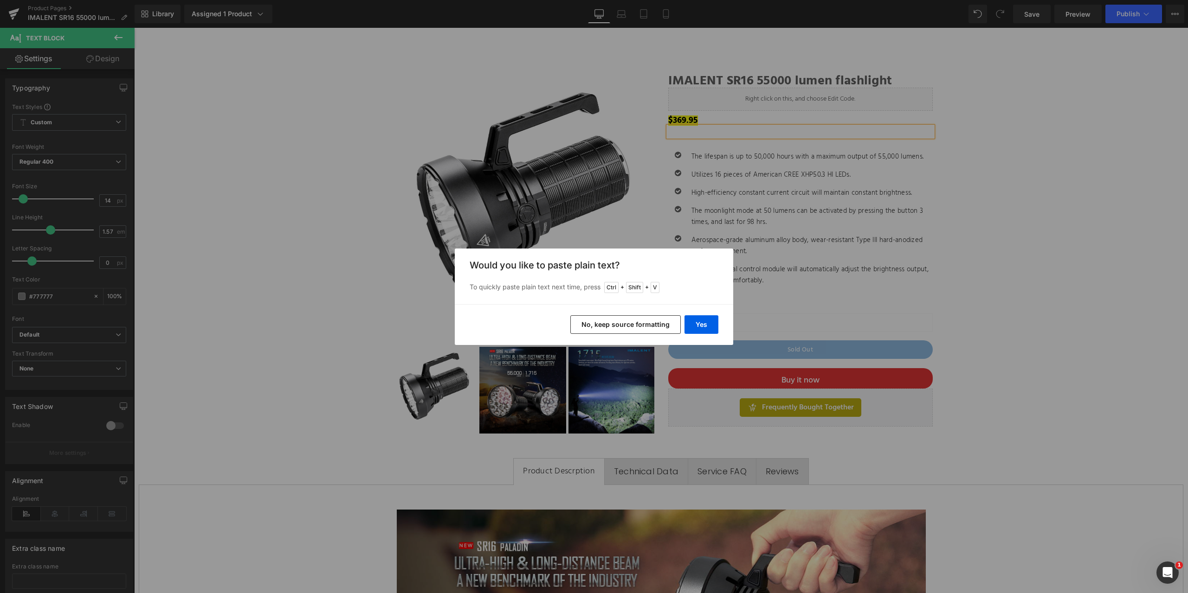
click at [642, 324] on button "No, keep source formatting" at bounding box center [625, 324] width 110 height 19
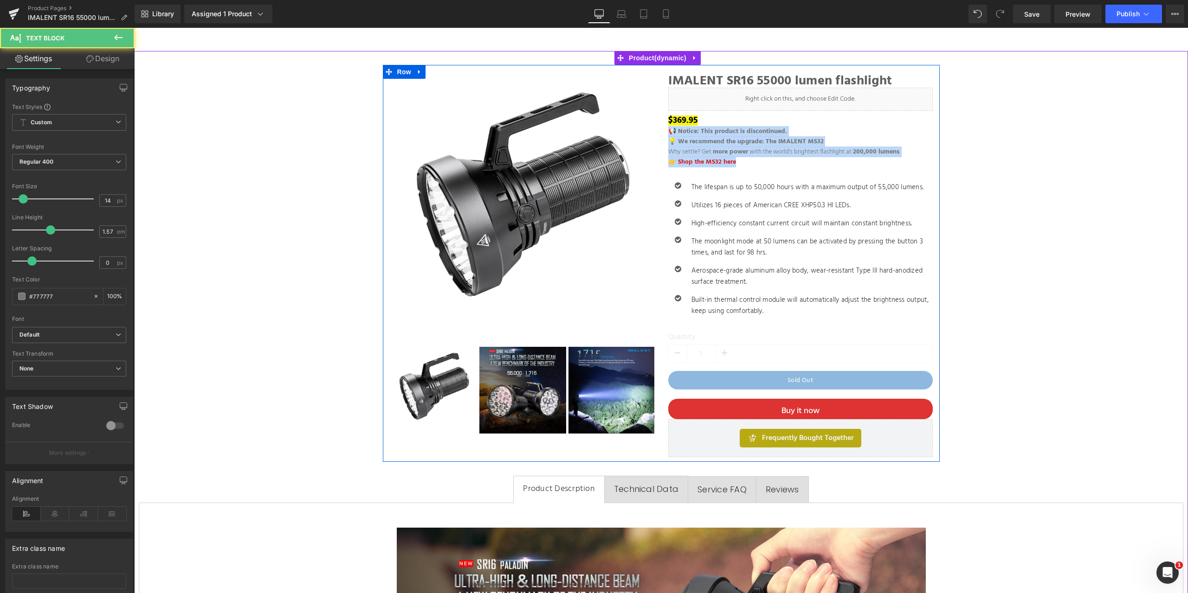
drag, startPoint x: 743, startPoint y: 161, endPoint x: 659, endPoint y: 126, distance: 91.2
click at [661, 126] on div "IMALENT SR16 55000 lumen flashlight Heading Liquid $369.95 $369.95 (P) Price 📢 …" at bounding box center [800, 266] width 278 height 383
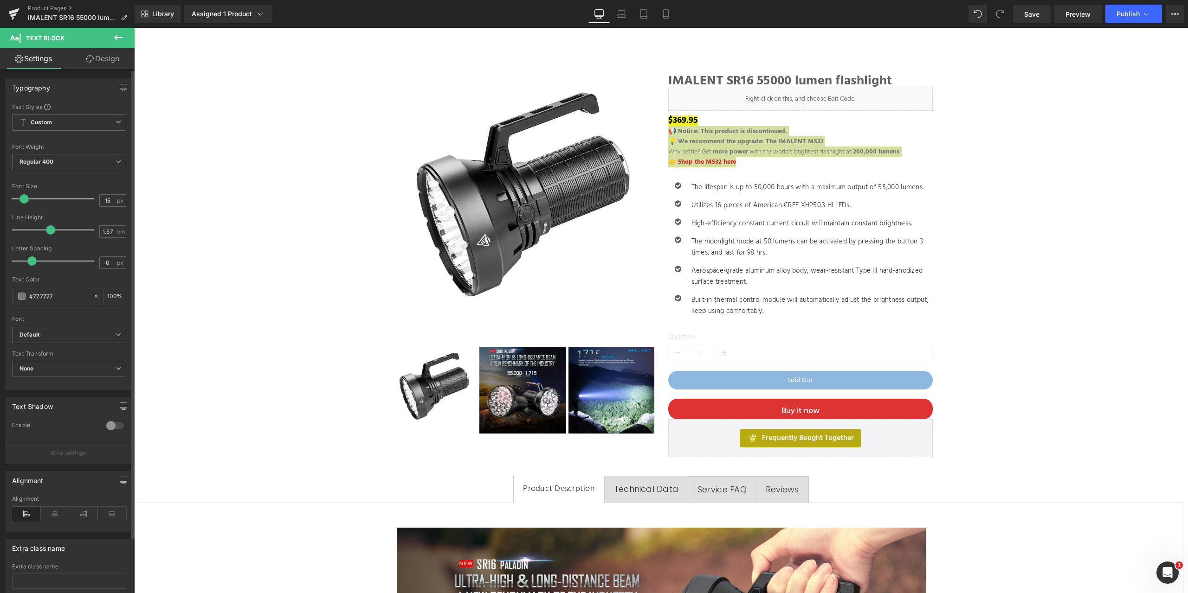
type input "16"
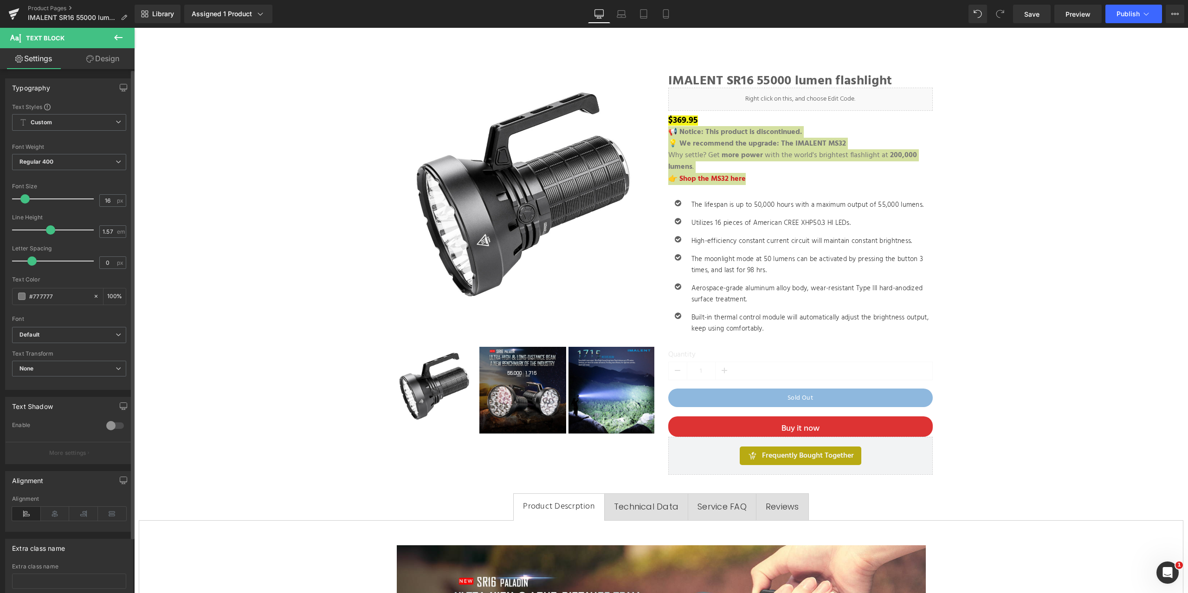
click at [24, 199] on span at bounding box center [24, 198] width 9 height 9
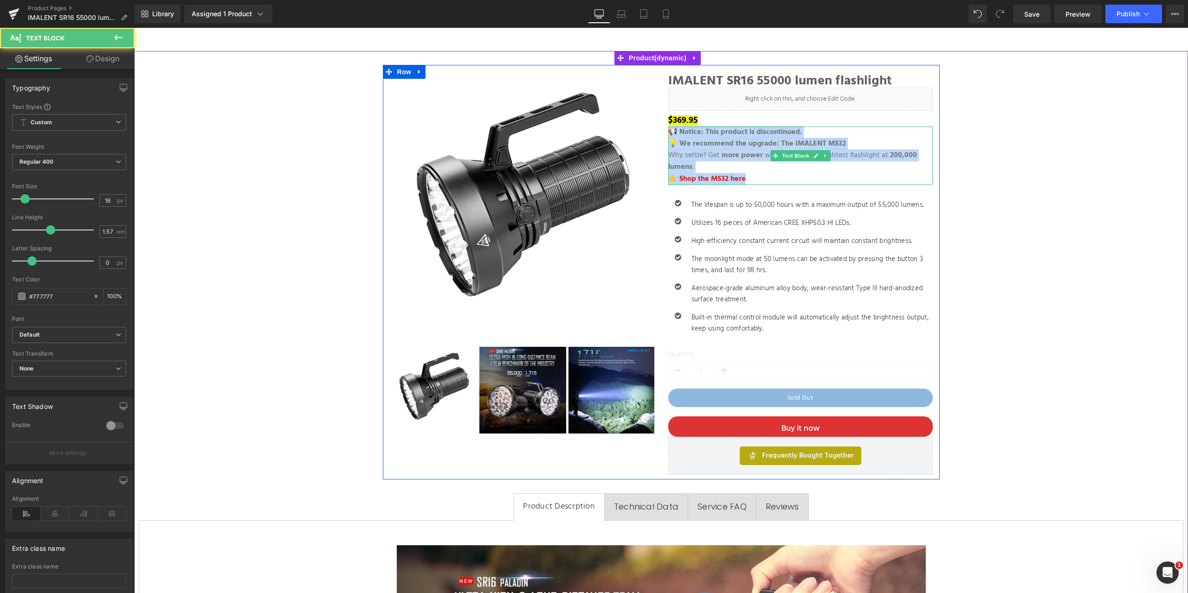
click at [784, 174] on p "👉 Shop the MS32 here" at bounding box center [800, 179] width 264 height 12
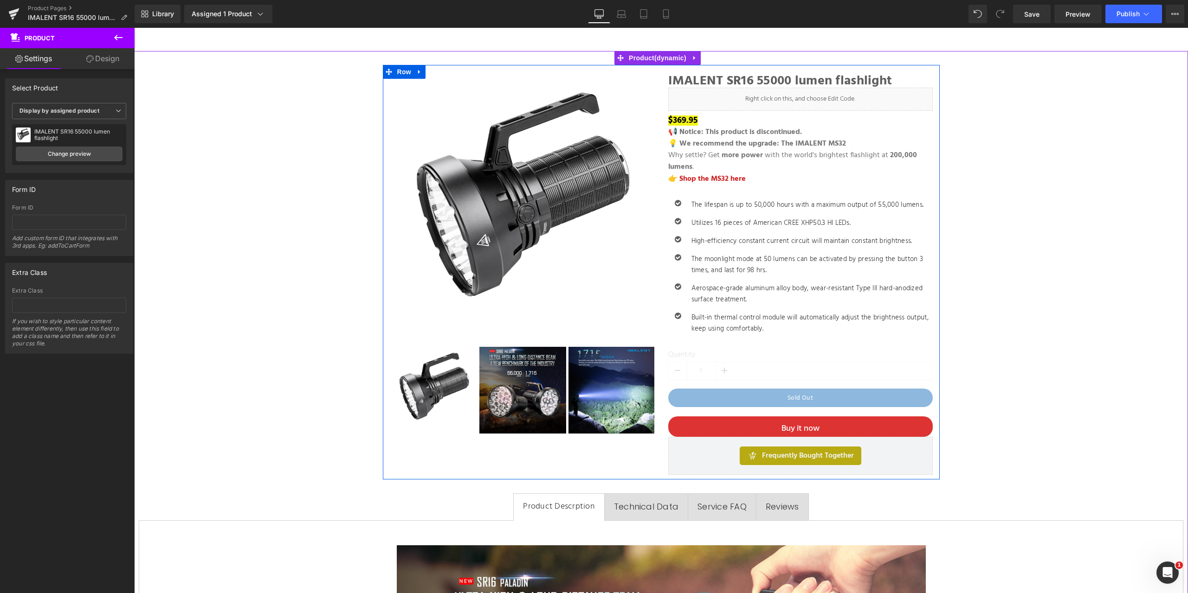
click at [793, 170] on p "💡 We recommend the upgrade: The IMALENT MS32 Why settle? Get more power with th…" at bounding box center [800, 155] width 264 height 35
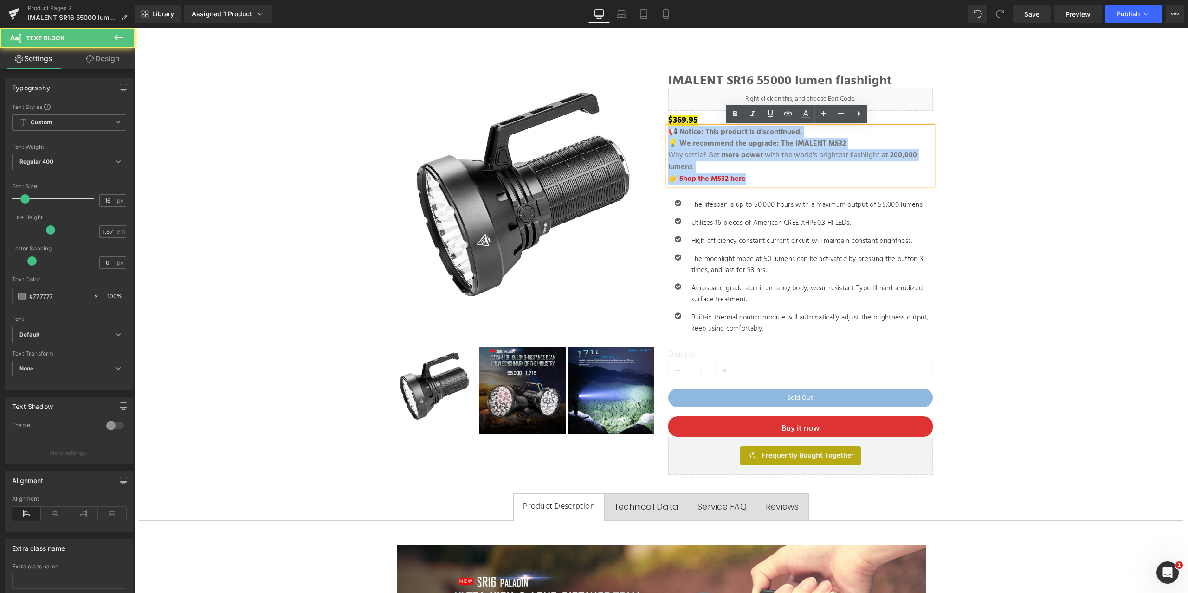
drag, startPoint x: 755, startPoint y: 181, endPoint x: 665, endPoint y: 130, distance: 103.2
click at [668, 130] on div "📢 Notice: This product is discontinued. 💡 We recommend the upgrade: The IMALENT…" at bounding box center [800, 156] width 264 height 58
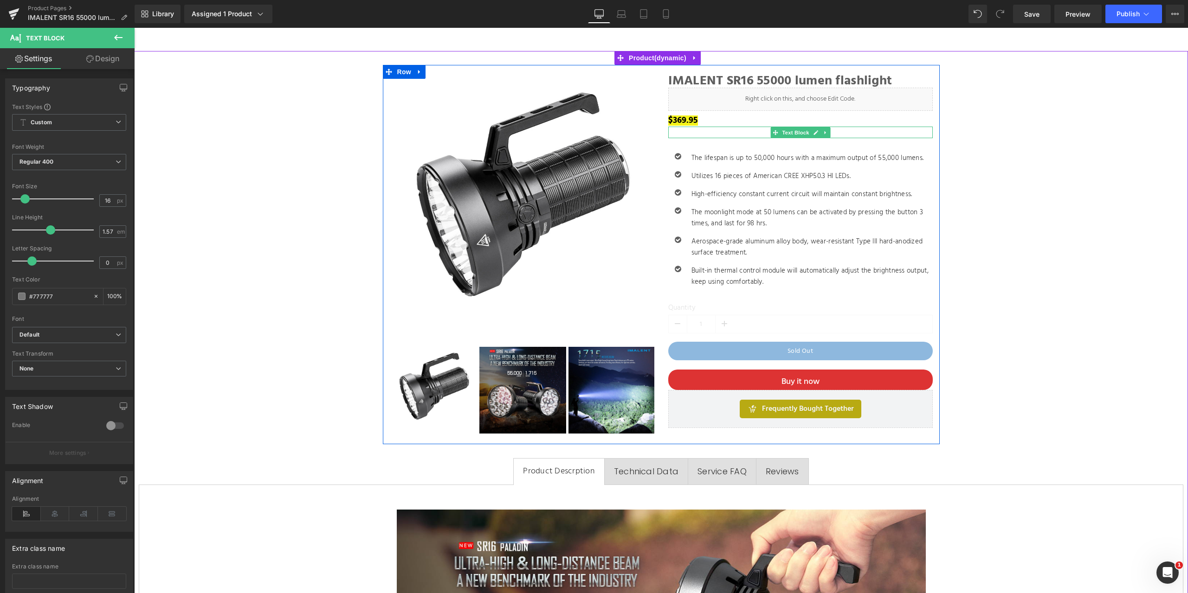
click at [720, 133] on p at bounding box center [800, 133] width 264 height 12
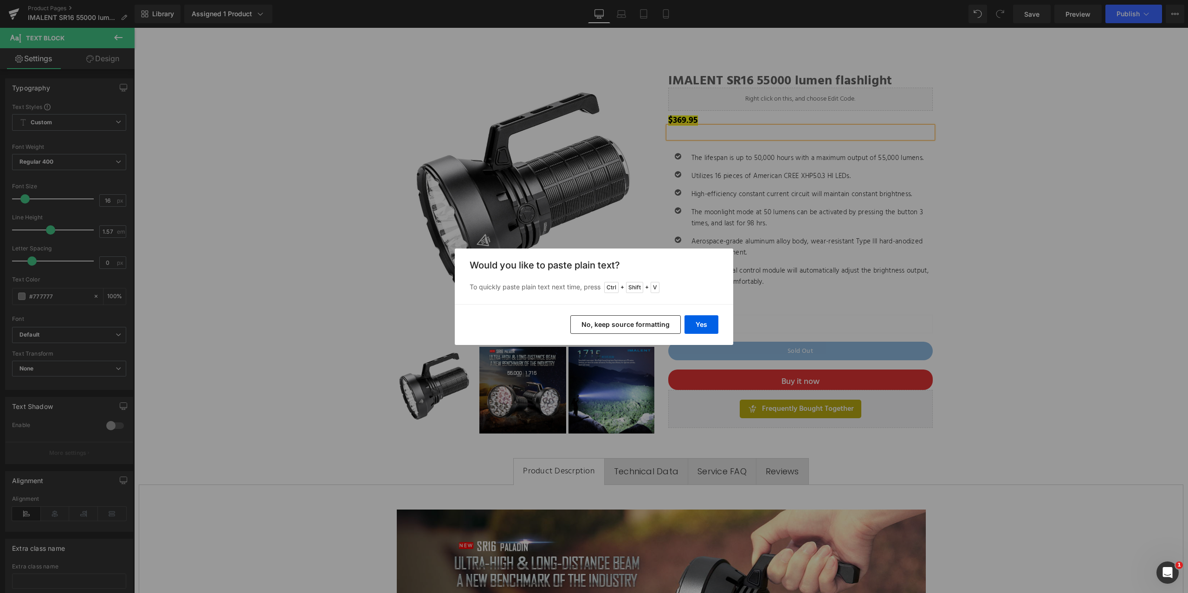
click at [654, 319] on button "No, keep source formatting" at bounding box center [625, 324] width 110 height 19
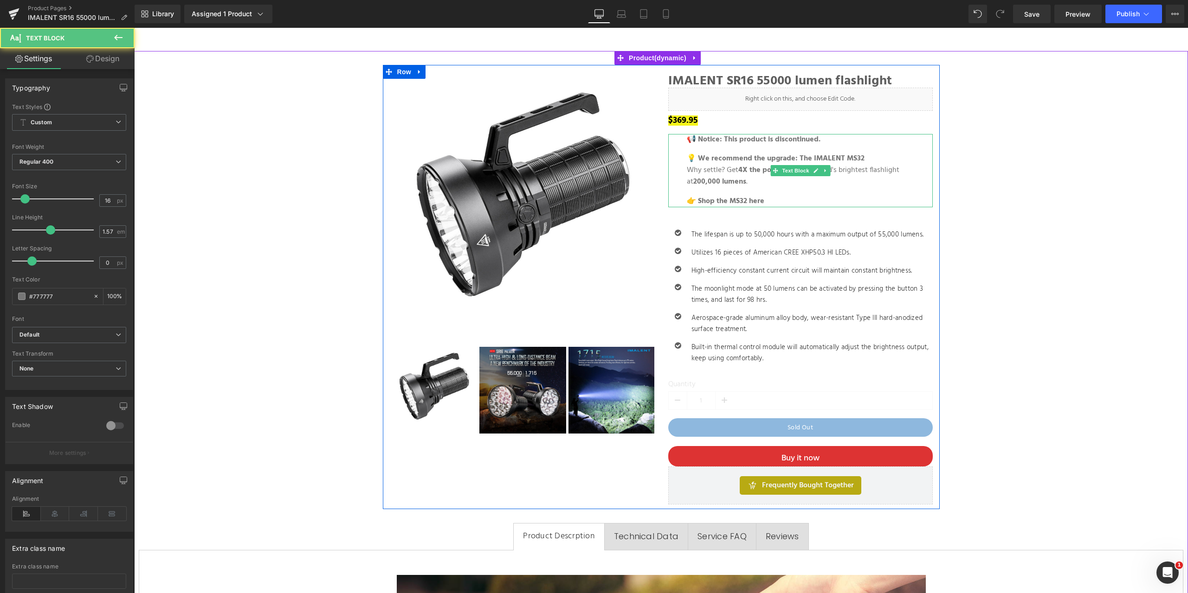
click at [750, 168] on strong "4X the power" at bounding box center [761, 170] width 46 height 12
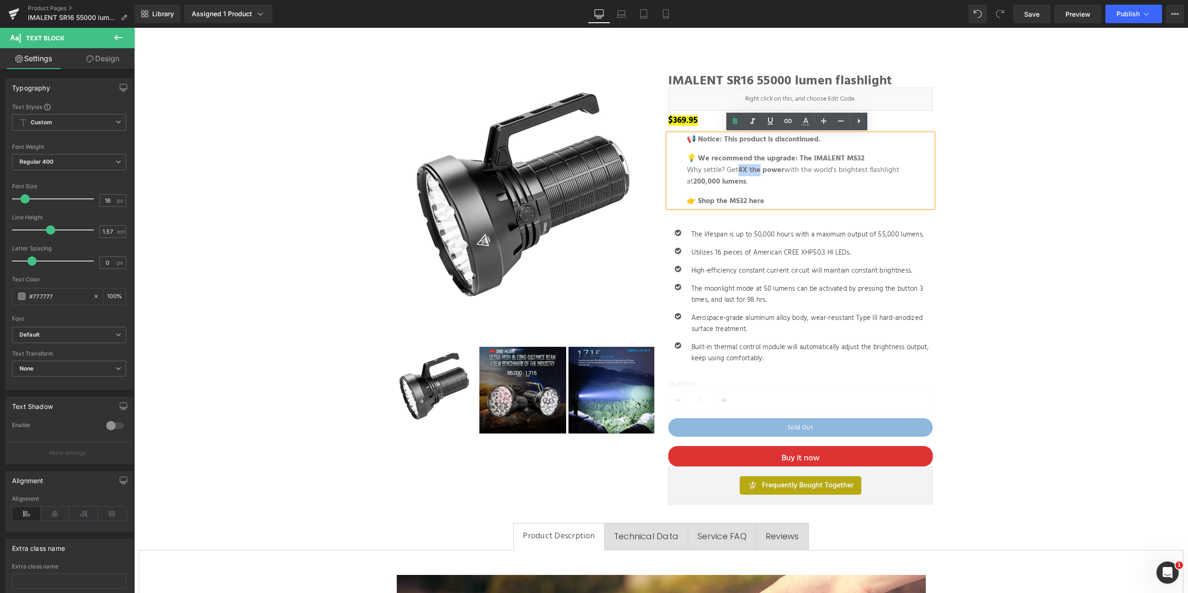
drag, startPoint x: 758, startPoint y: 170, endPoint x: 737, endPoint y: 169, distance: 20.9
click at [738, 169] on strong "4X the power" at bounding box center [761, 170] width 46 height 12
drag, startPoint x: 769, startPoint y: 200, endPoint x: 696, endPoint y: 200, distance: 72.4
click at [696, 200] on p "👉 Shop the MS32 here" at bounding box center [800, 202] width 227 height 12
click at [786, 121] on icon at bounding box center [787, 121] width 11 height 11
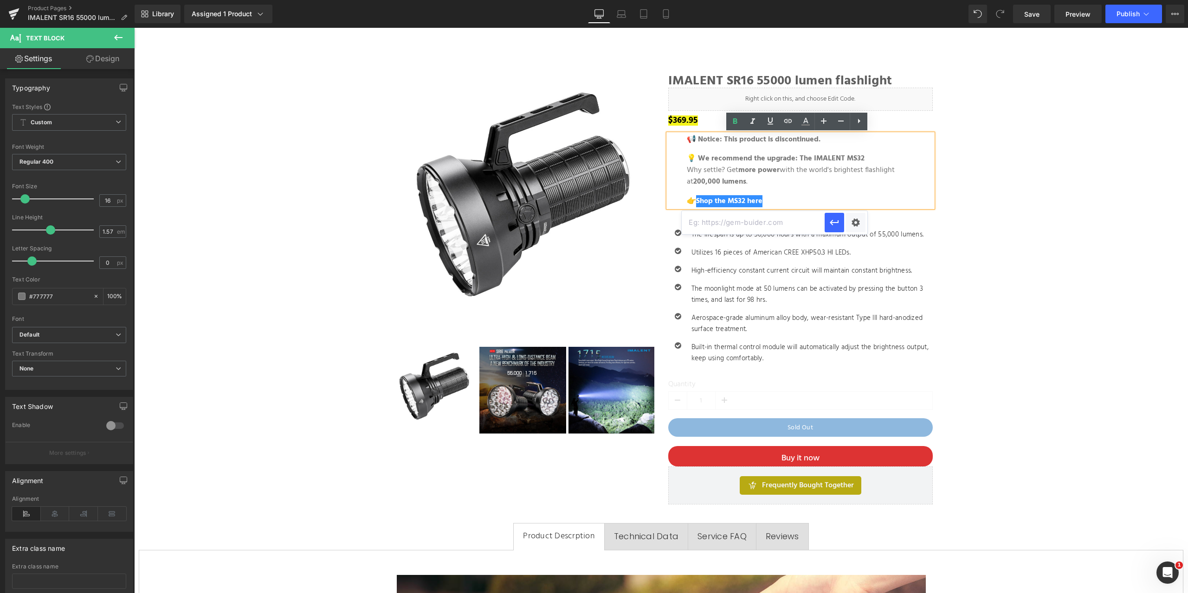
click at [768, 222] on input "text" at bounding box center [752, 222] width 143 height 23
paste input "[URL][DOMAIN_NAME]"
type input "[URL][DOMAIN_NAME]"
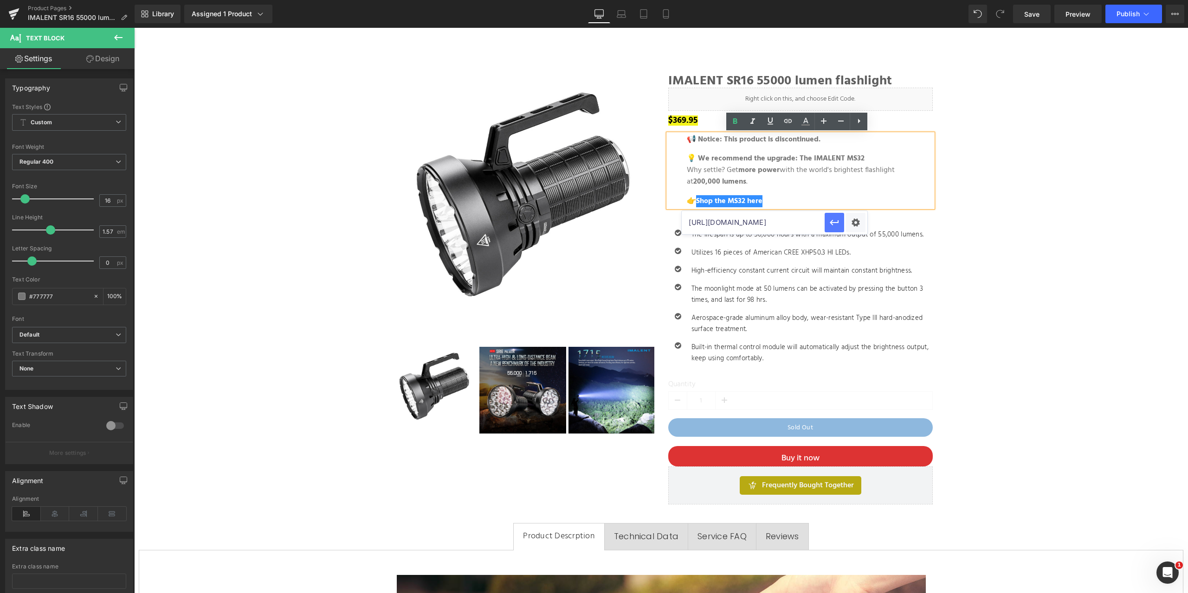
click at [831, 219] on icon "button" at bounding box center [834, 222] width 11 height 11
click at [772, 199] on p "👉 Shop the MS32 here" at bounding box center [800, 202] width 227 height 12
drag, startPoint x: 771, startPoint y: 197, endPoint x: 696, endPoint y: 197, distance: 74.7
click at [696, 197] on p "👉 Shop the MS32 here" at bounding box center [800, 202] width 227 height 12
click at [808, 125] on icon at bounding box center [805, 124] width 8 height 1
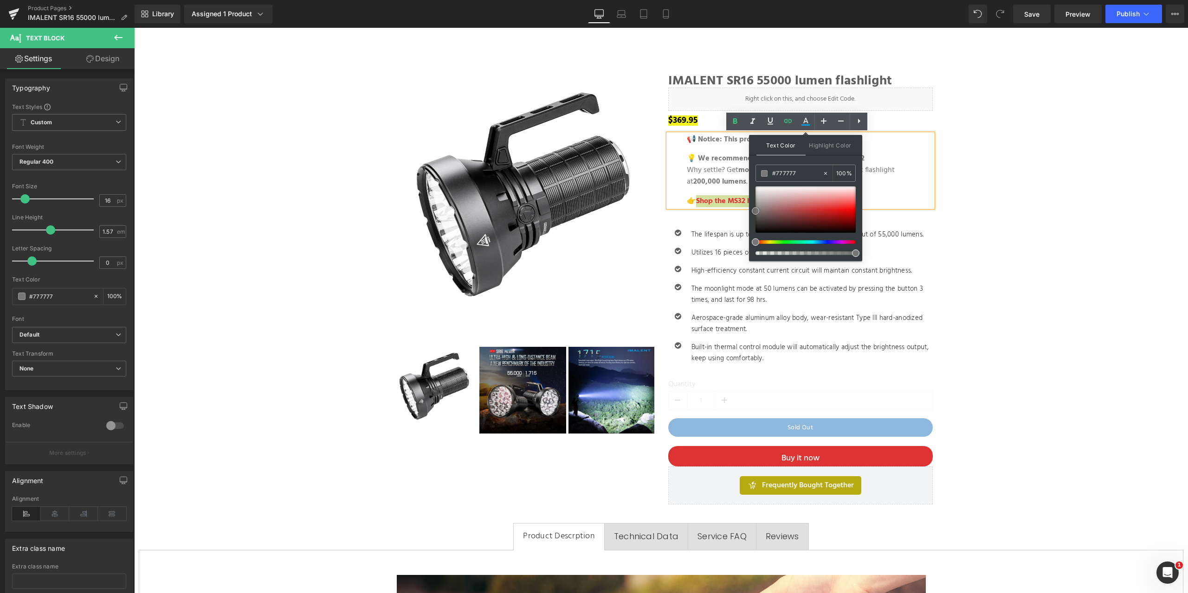
click at [834, 207] on div at bounding box center [805, 209] width 100 height 46
click at [896, 187] on p "💡 We recommend the upgrade: The IMALENT MS32 Why settle? Get more power with th…" at bounding box center [800, 170] width 227 height 35
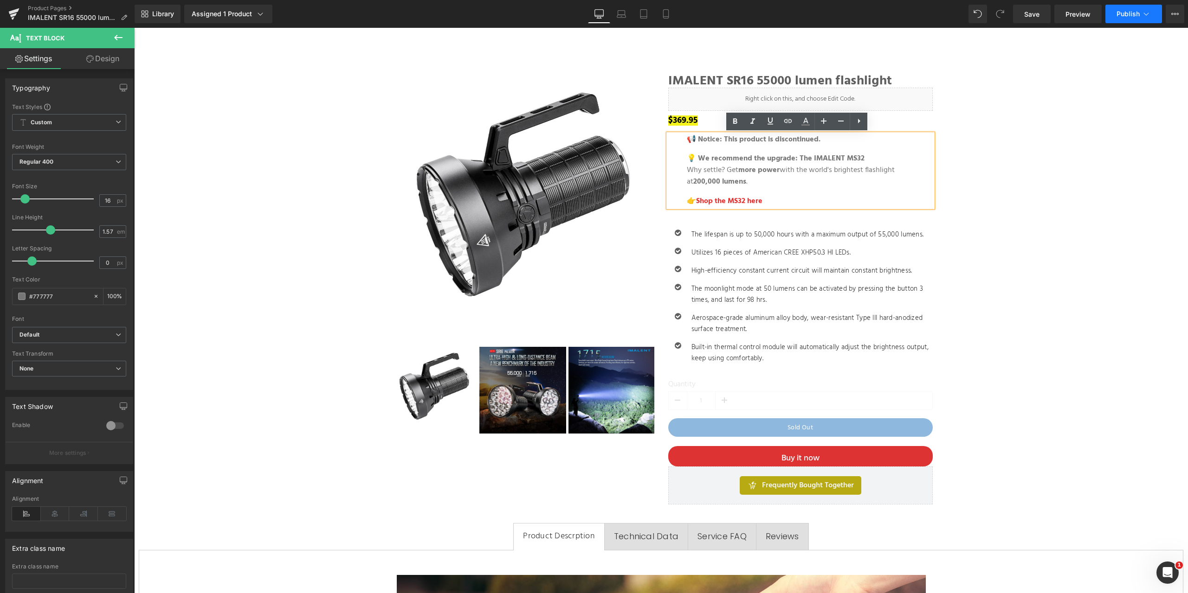
click at [1149, 15] on icon at bounding box center [1145, 13] width 9 height 9
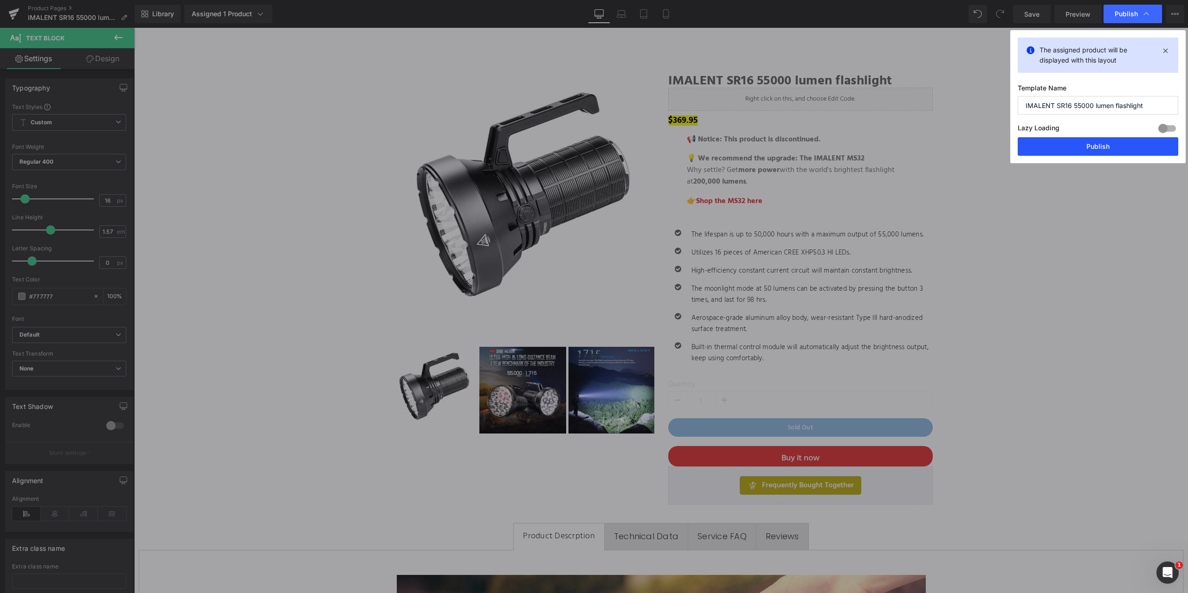
click at [1096, 144] on button "Publish" at bounding box center [1097, 146] width 161 height 19
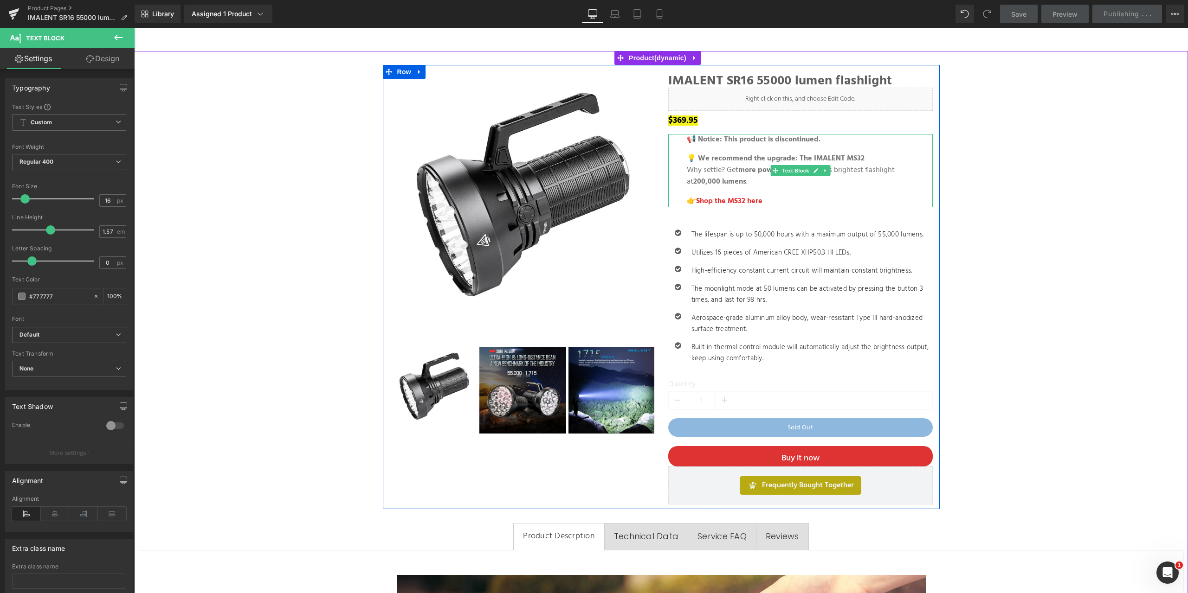
click at [797, 189] on blockquote "📢 Notice: This product is discontinued. 💡 We recommend the upgrade: The IMALENT…" at bounding box center [800, 170] width 227 height 73
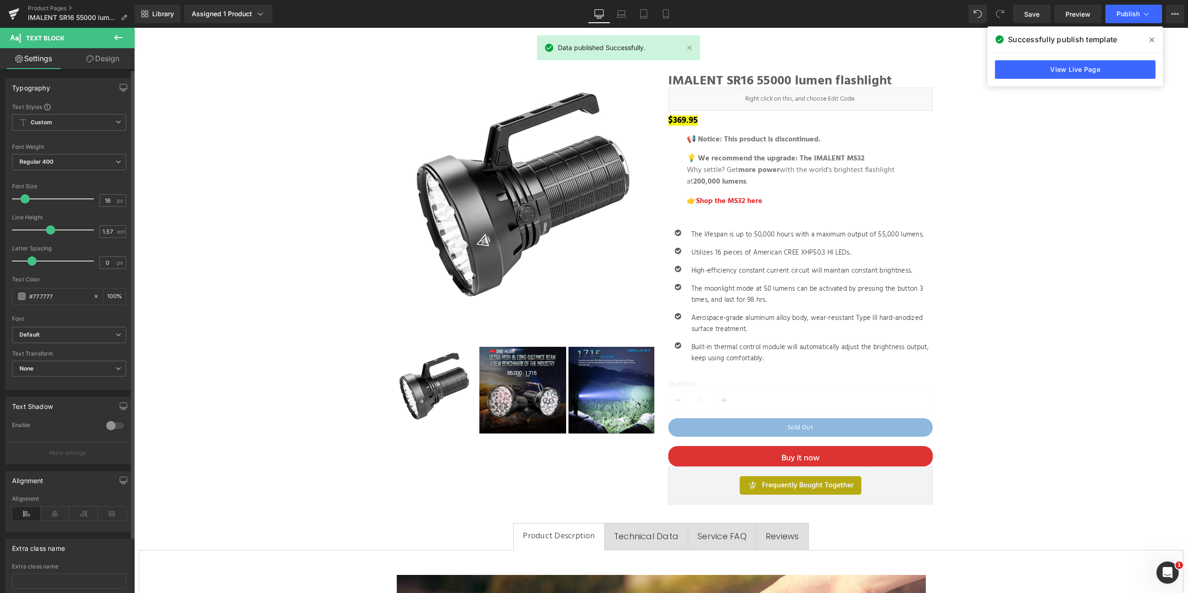
click at [117, 425] on div at bounding box center [115, 425] width 22 height 15
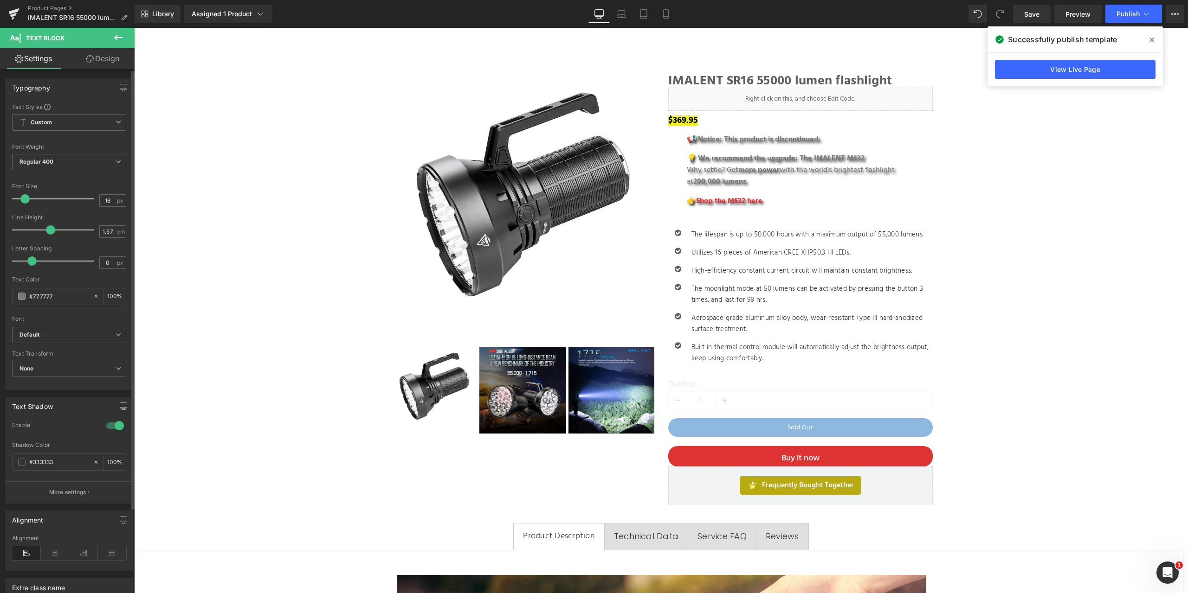
click at [104, 424] on div at bounding box center [115, 425] width 22 height 15
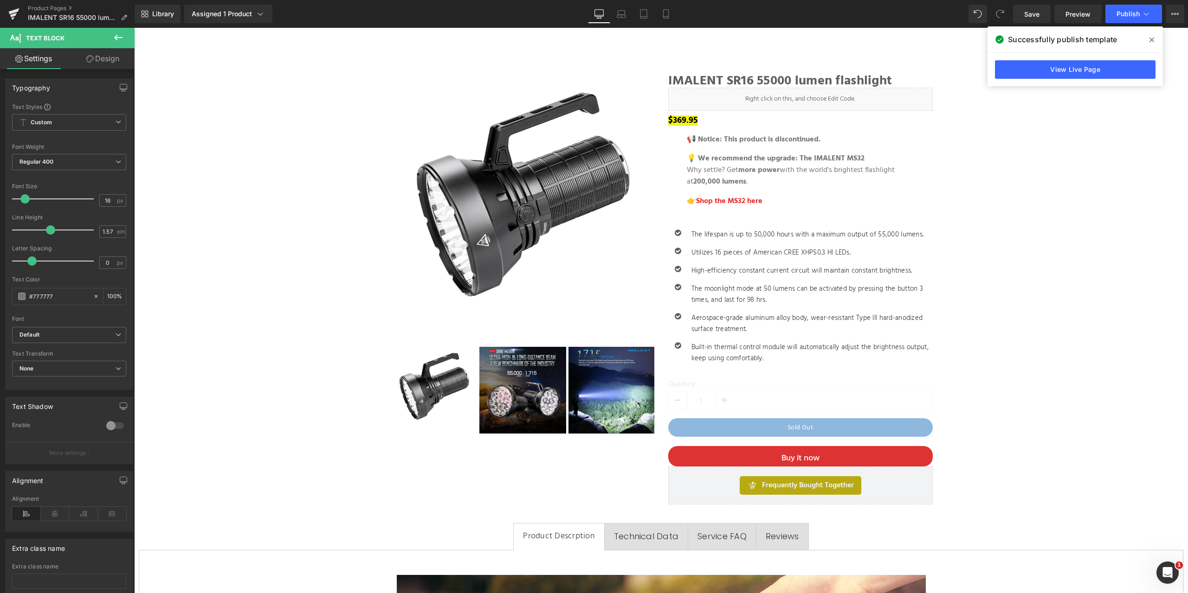
click at [103, 56] on link "Design" at bounding box center [102, 58] width 67 height 21
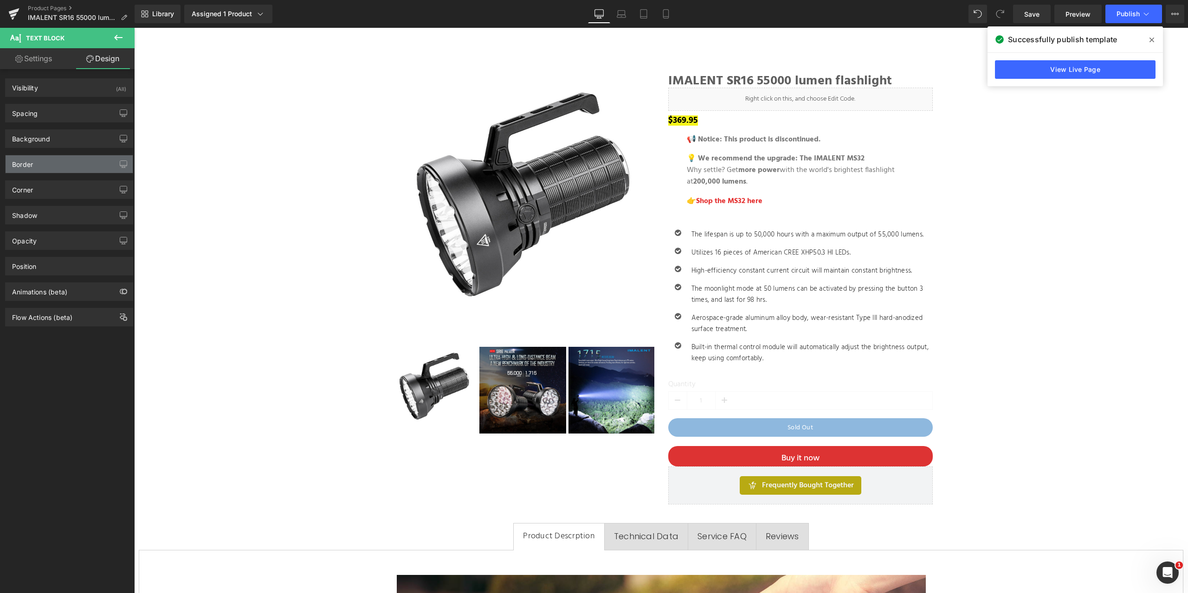
click at [76, 163] on div "Border" at bounding box center [69, 164] width 127 height 18
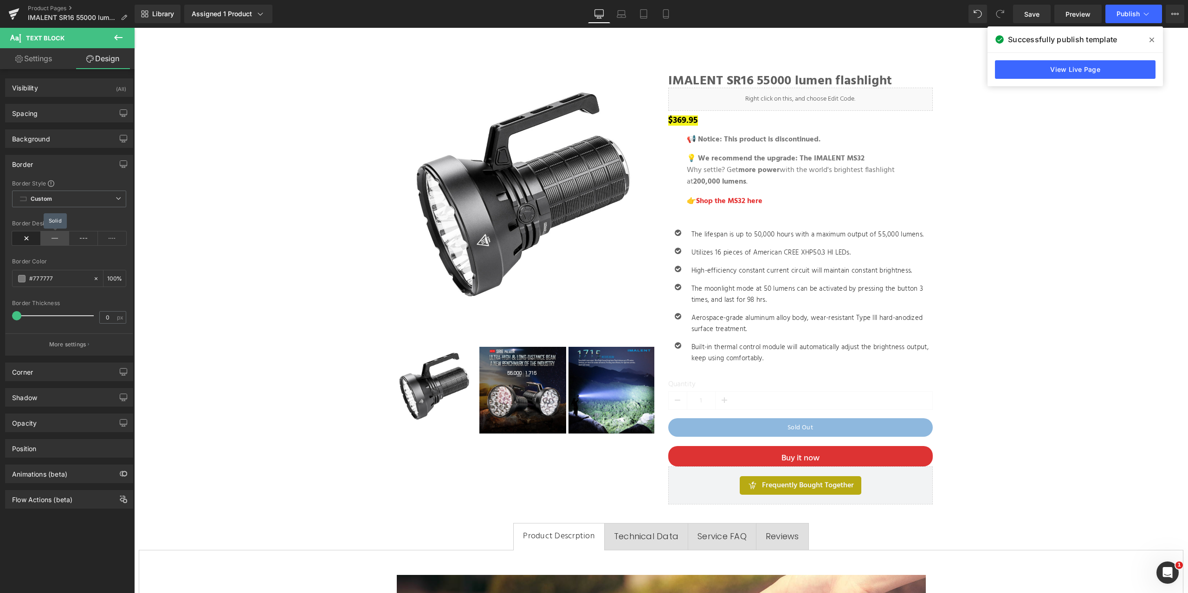
click at [46, 238] on icon at bounding box center [55, 238] width 29 height 14
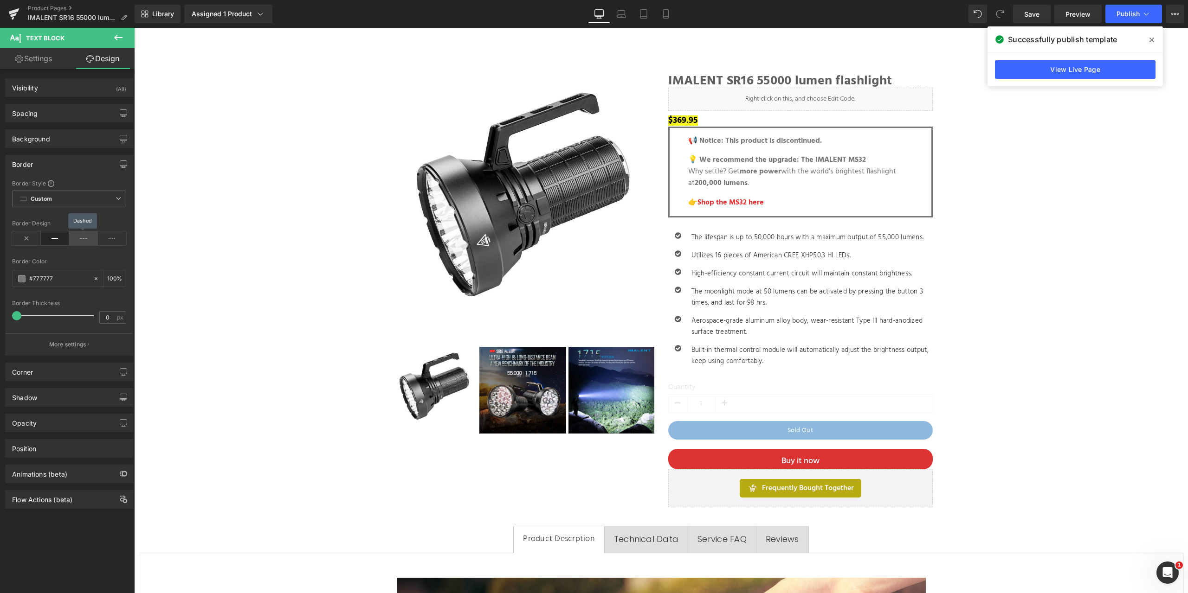
click at [77, 237] on icon at bounding box center [83, 238] width 29 height 14
click at [1105, 70] on link "View Live Page" at bounding box center [1075, 69] width 161 height 19
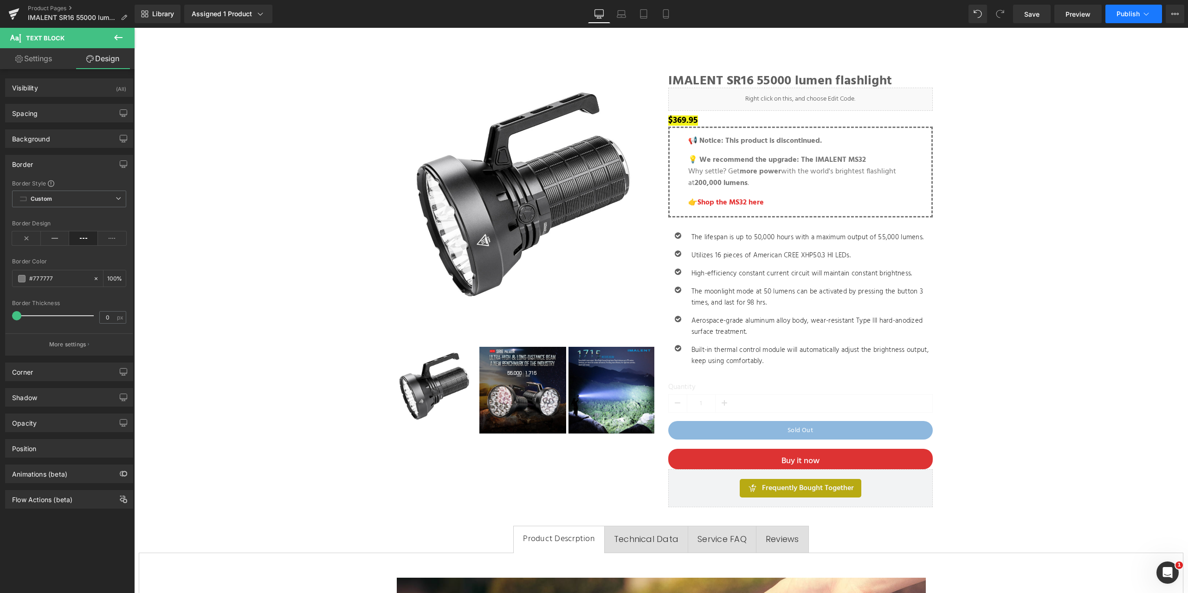
click at [1141, 11] on icon at bounding box center [1145, 13] width 9 height 9
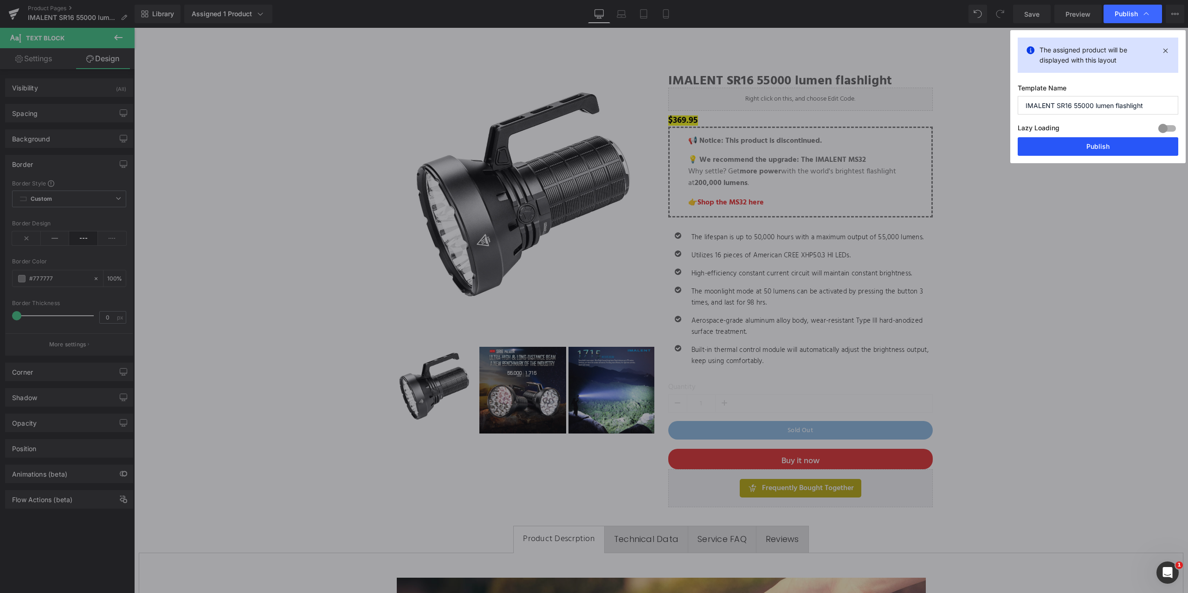
click at [1092, 145] on button "Publish" at bounding box center [1097, 146] width 161 height 19
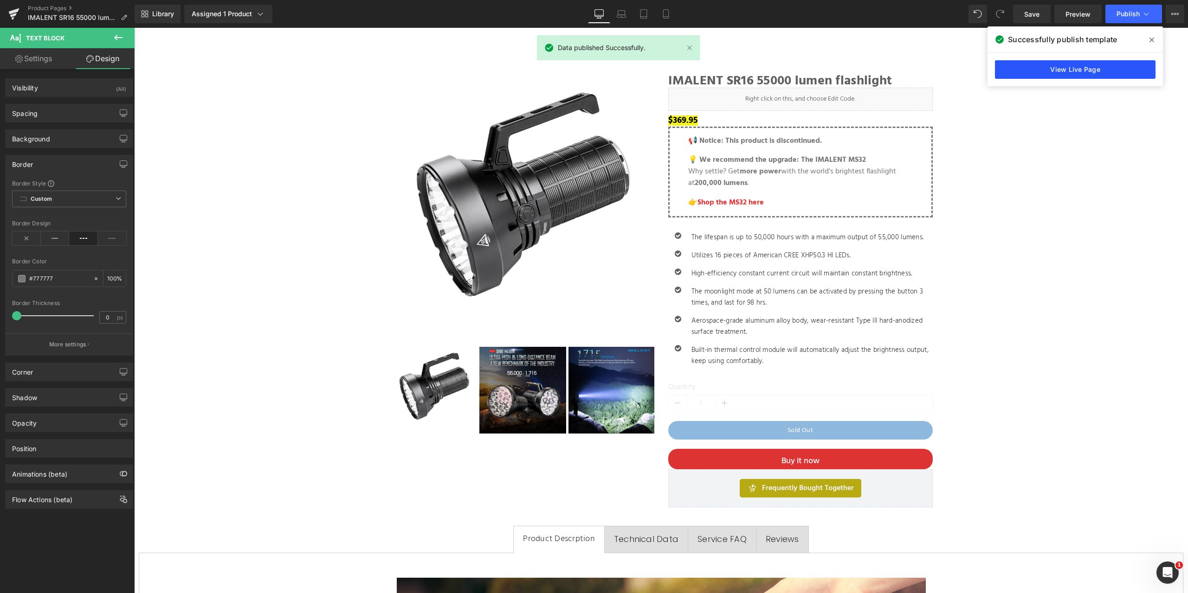
click at [1086, 73] on link "View Live Page" at bounding box center [1075, 69] width 161 height 19
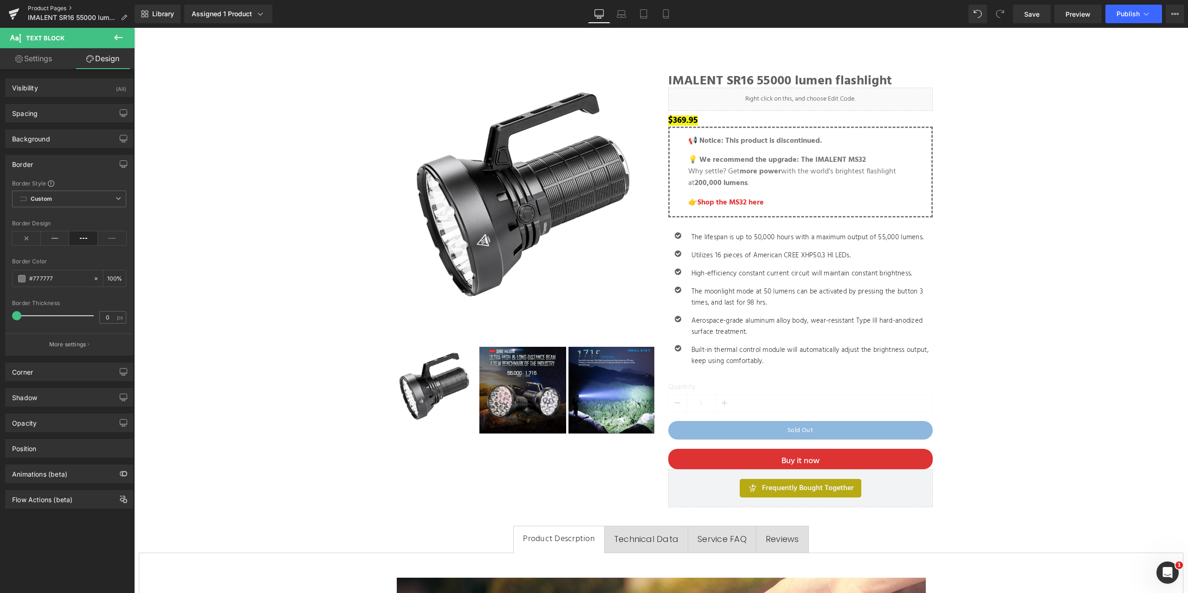
click at [43, 6] on link "Product Pages" at bounding box center [81, 8] width 107 height 7
